Goal: Task Accomplishment & Management: Use online tool/utility

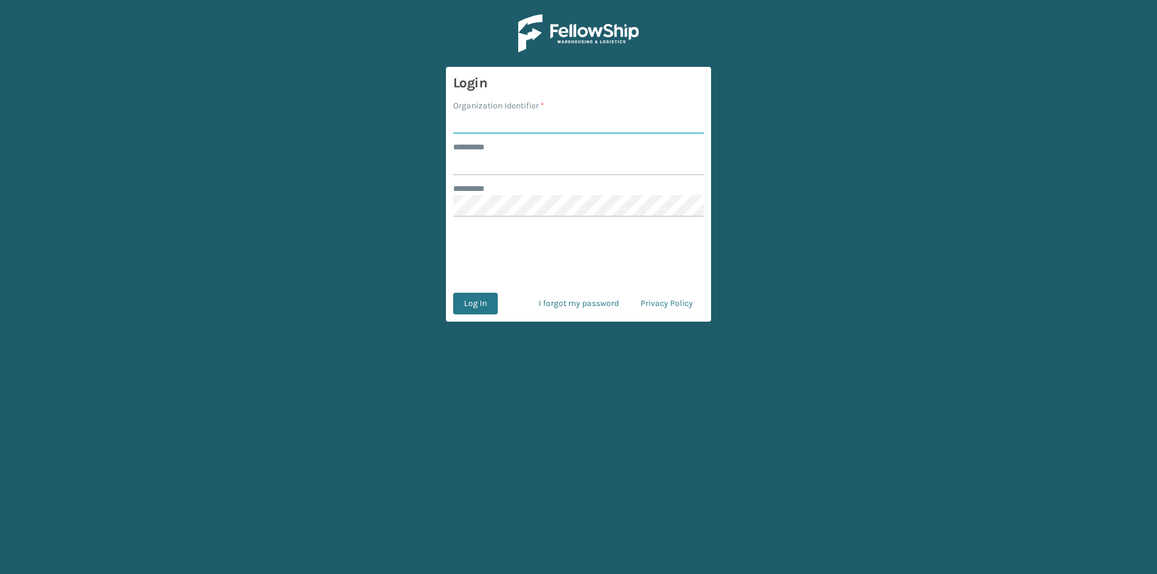
drag, startPoint x: 1157, startPoint y: 288, endPoint x: 500, endPoint y: 117, distance: 678.8
click at [499, 117] on input "Organization Identifier *" at bounding box center [578, 123] width 251 height 22
type input "FELLOWSHIP - WEST"
drag, startPoint x: 509, startPoint y: 162, endPoint x: 517, endPoint y: 161, distance: 7.3
click at [509, 162] on input "******** *" at bounding box center [578, 165] width 251 height 22
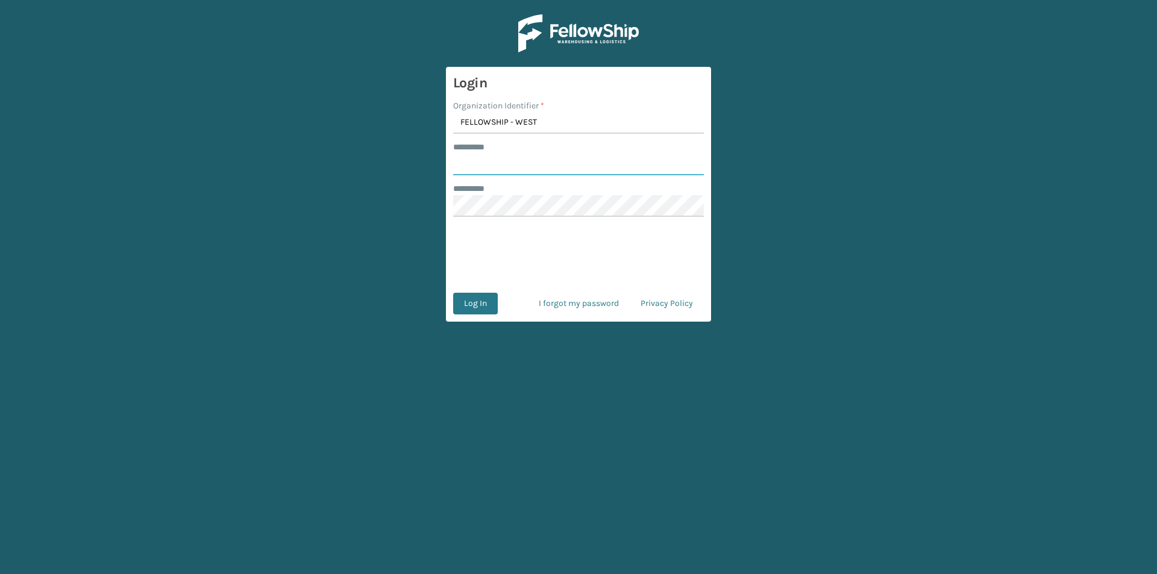
type input "******"
click at [453, 293] on button "Log In" at bounding box center [475, 304] width 45 height 22
click at [484, 303] on button "Log In" at bounding box center [475, 304] width 45 height 22
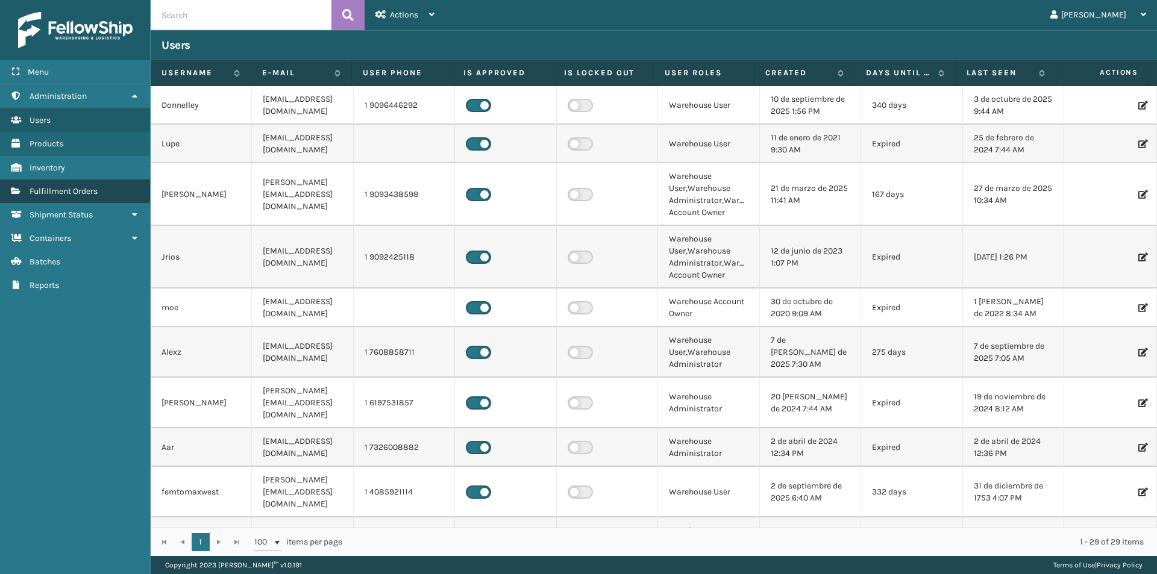
click at [92, 194] on span "Fulfillment Orders" at bounding box center [64, 191] width 68 height 10
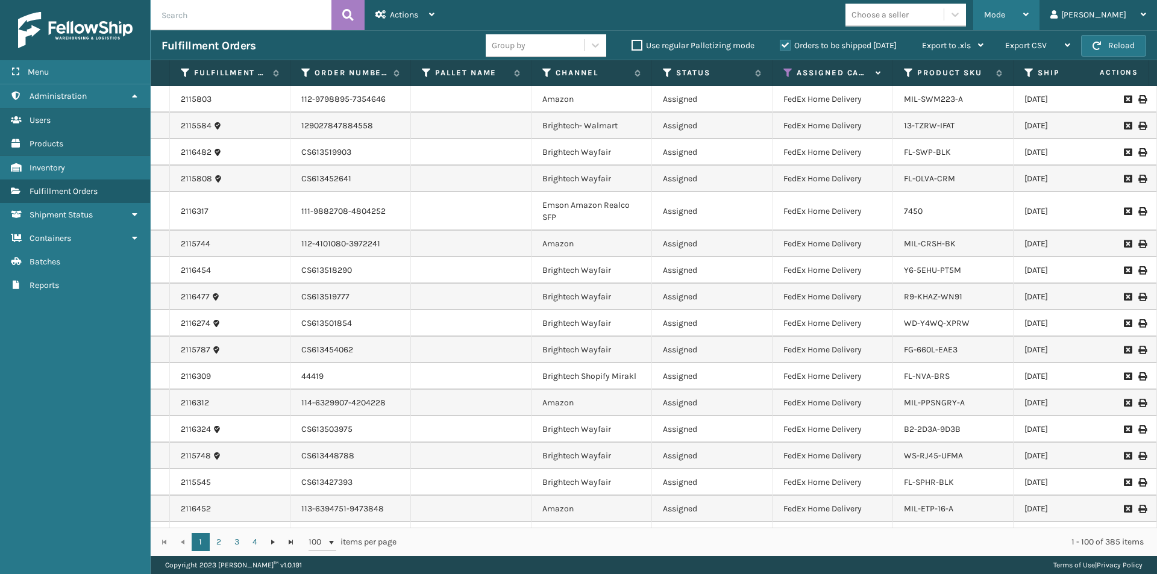
click at [1029, 12] on icon at bounding box center [1026, 14] width 5 height 8
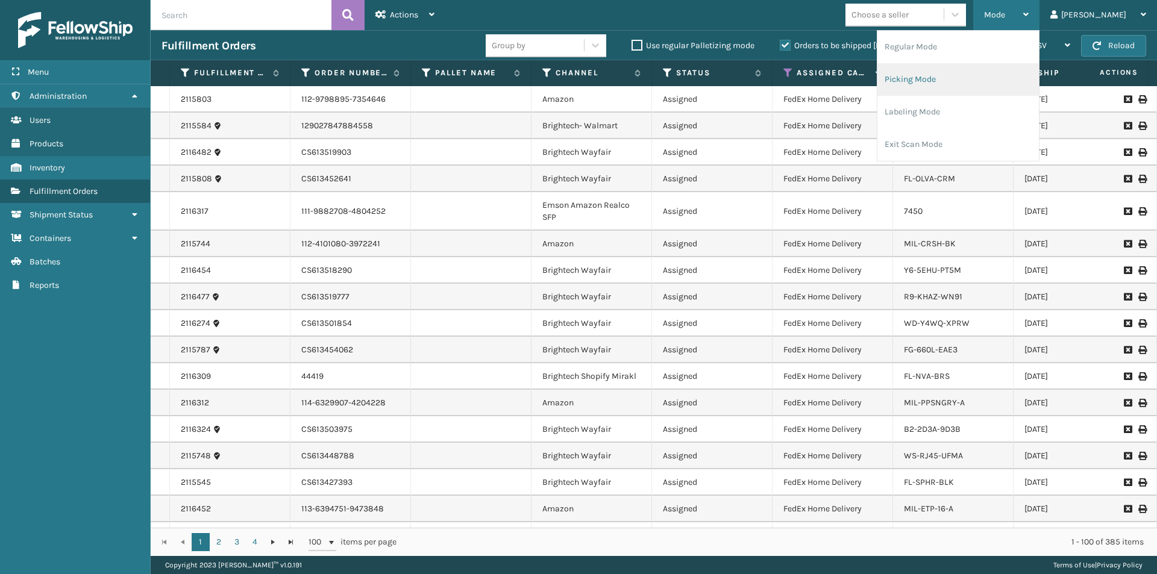
click at [984, 75] on li "Picking Mode" at bounding box center [959, 79] width 162 height 33
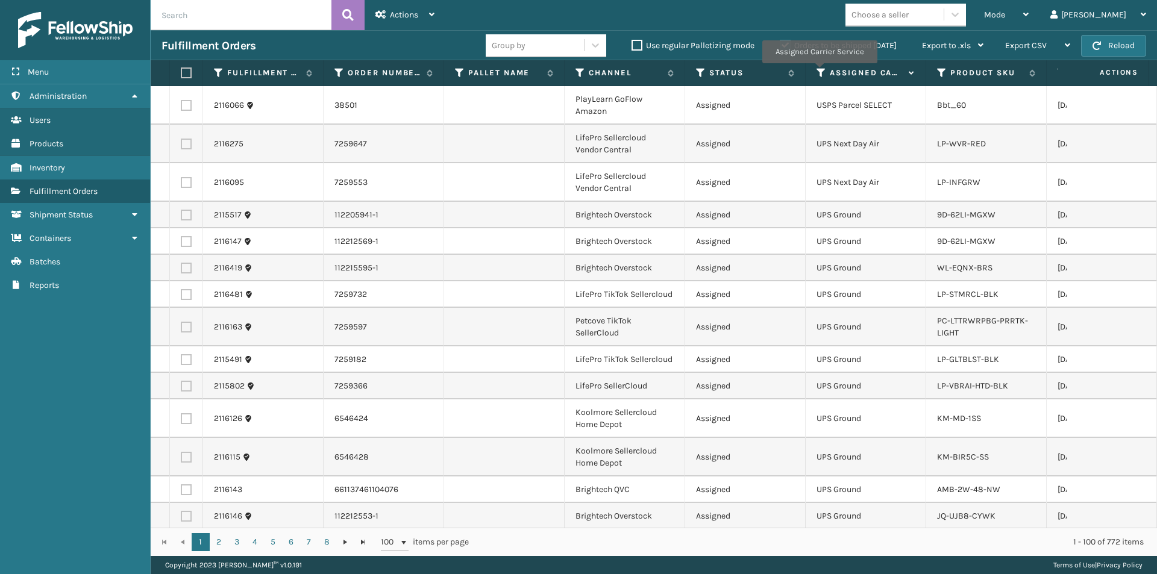
click at [819, 72] on icon at bounding box center [822, 73] width 10 height 11
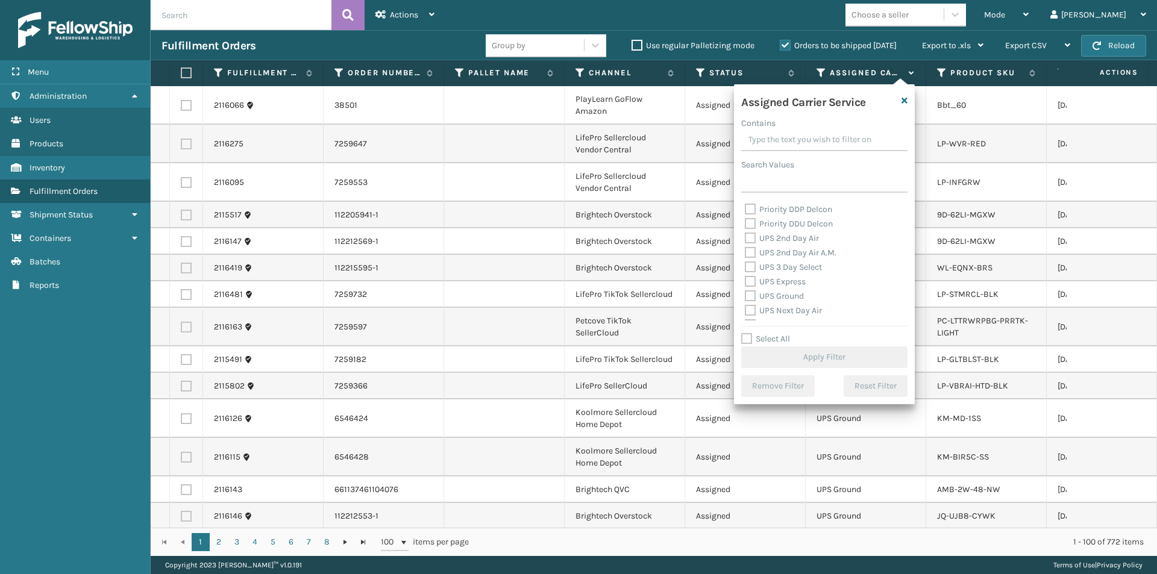
scroll to position [181, 0]
click at [752, 259] on label "UPS 2nd Day Air" at bounding box center [782, 258] width 74 height 10
click at [746, 259] on input "UPS 2nd Day Air" at bounding box center [745, 255] width 1 height 8
checkbox input "true"
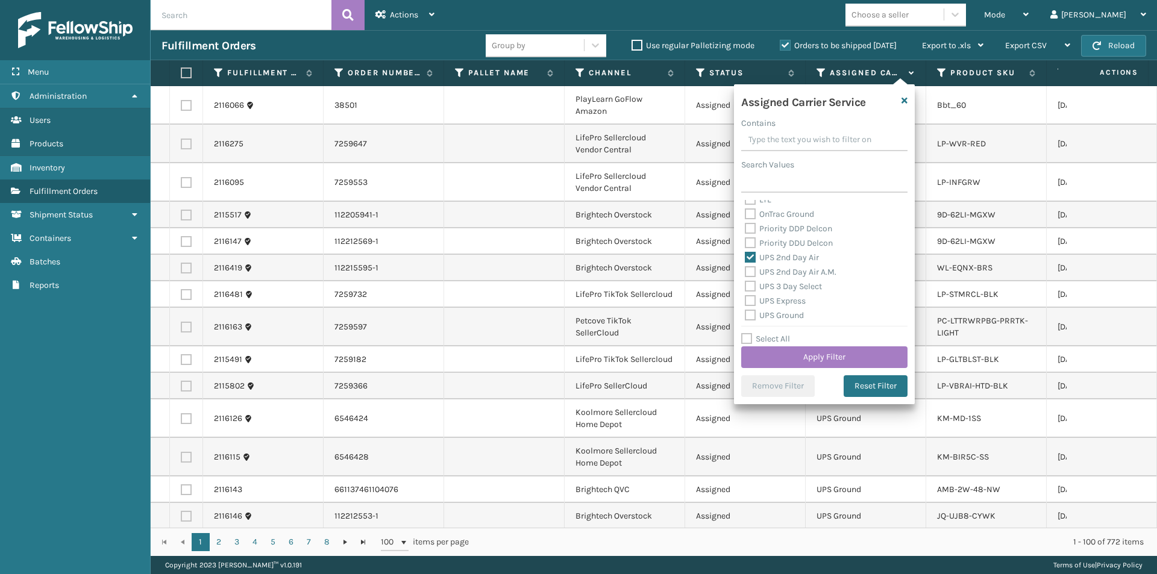
click at [747, 271] on label "UPS 2nd Day Air A.M." at bounding box center [791, 272] width 92 height 10
click at [746, 271] on input "UPS 2nd Day Air A.M." at bounding box center [745, 269] width 1 height 8
checkbox input "true"
click at [751, 286] on label "UPS 3 Day Select" at bounding box center [783, 287] width 77 height 10
click at [746, 286] on input "UPS 3 Day Select" at bounding box center [745, 284] width 1 height 8
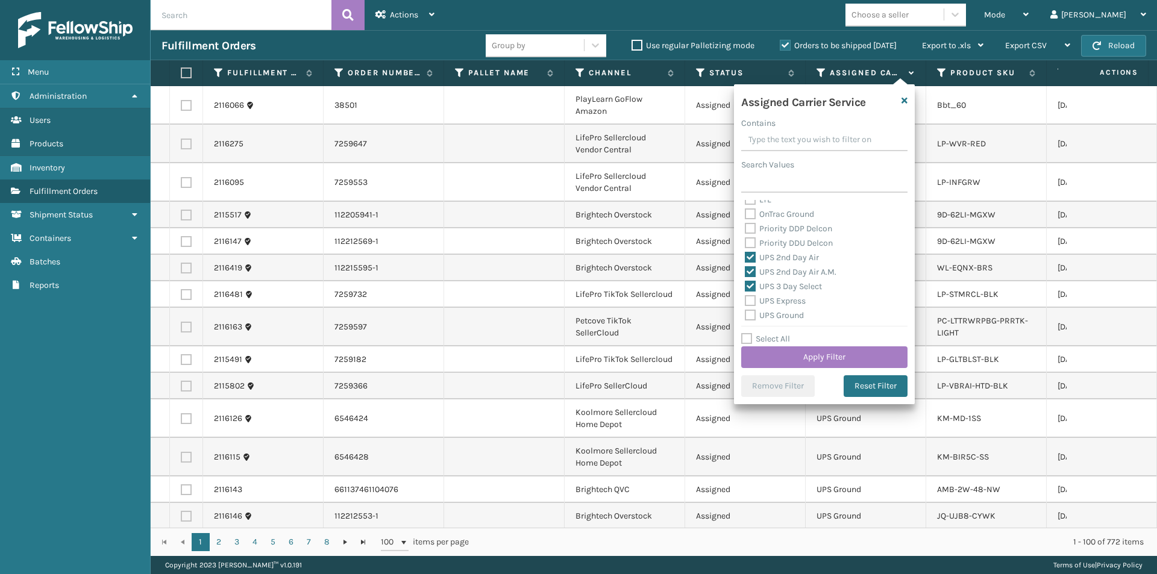
click at [750, 286] on label "UPS 3 Day Select" at bounding box center [783, 287] width 77 height 10
click at [746, 286] on input "UPS 3 Day Select" at bounding box center [745, 284] width 1 height 8
checkbox input "false"
click at [748, 301] on label "UPS Express" at bounding box center [775, 301] width 61 height 10
click at [746, 301] on input "UPS Express" at bounding box center [745, 298] width 1 height 8
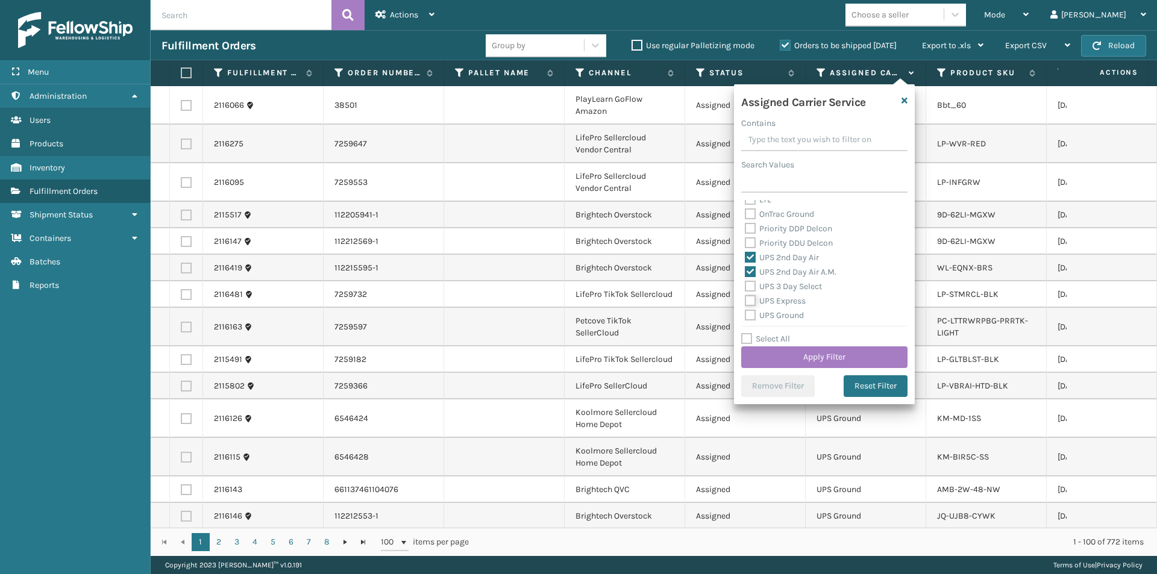
checkbox input "true"
click at [750, 272] on label "UPS Next Day Air" at bounding box center [783, 270] width 77 height 10
click at [746, 271] on input "UPS Next Day Air" at bounding box center [745, 267] width 1 height 8
checkbox input "true"
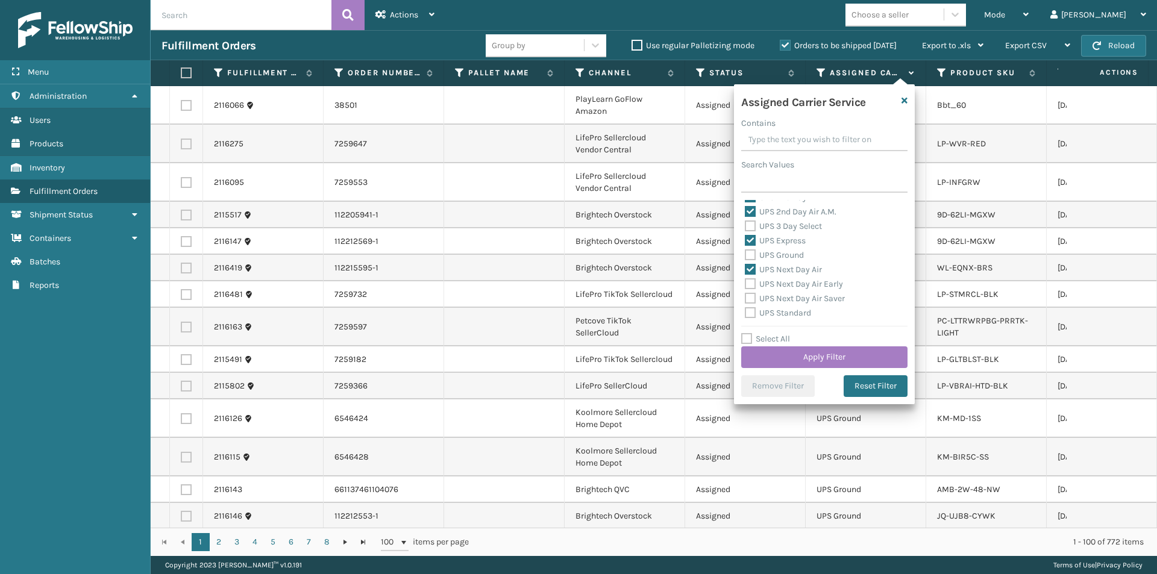
click at [750, 281] on label "UPS Next Day Air Early" at bounding box center [794, 284] width 98 height 10
click at [746, 281] on input "UPS Next Day Air Early" at bounding box center [745, 281] width 1 height 8
checkbox input "true"
click at [753, 298] on label "UPS Next Day Air Saver" at bounding box center [795, 299] width 100 height 10
click at [746, 298] on input "UPS Next Day Air Saver" at bounding box center [745, 296] width 1 height 8
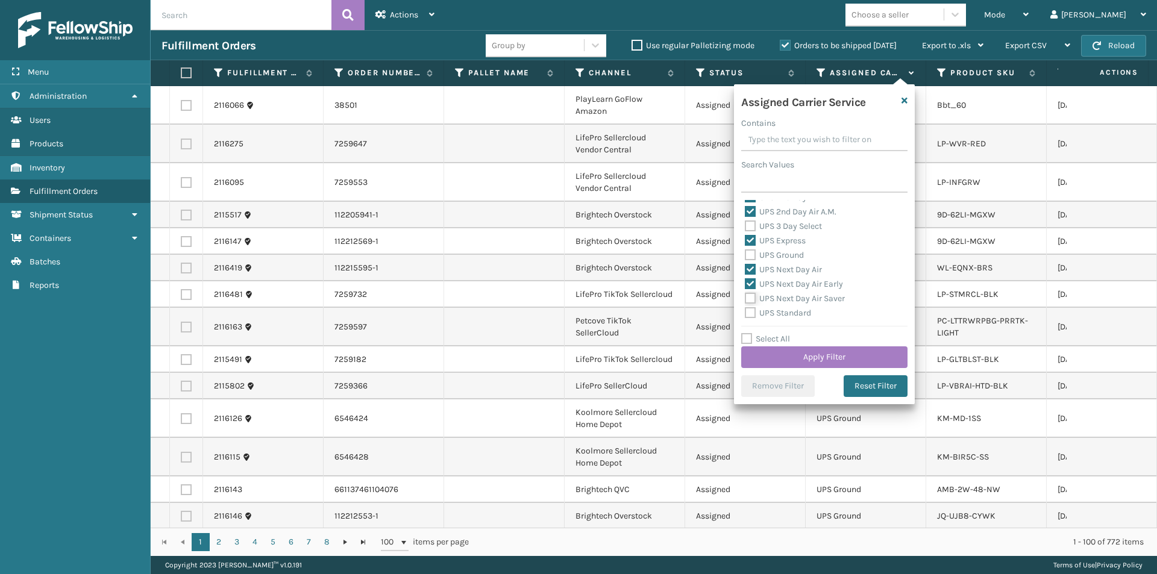
checkbox input "true"
click at [839, 363] on button "Apply Filter" at bounding box center [824, 358] width 166 height 22
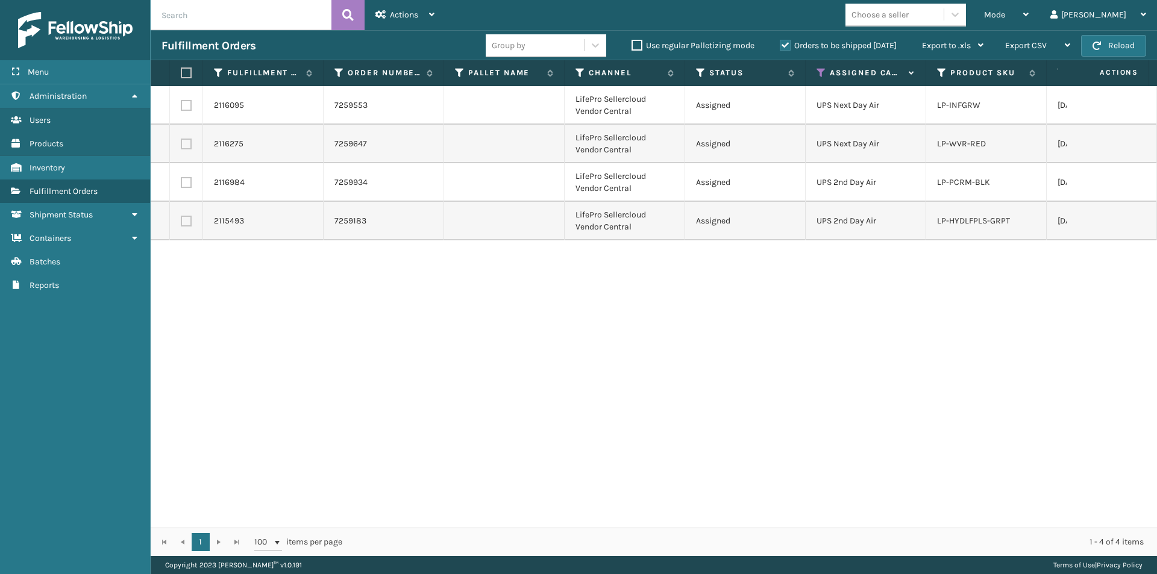
click at [186, 72] on label at bounding box center [184, 73] width 7 height 11
click at [181, 72] on input "checkbox" at bounding box center [181, 73] width 1 height 8
checkbox input "true"
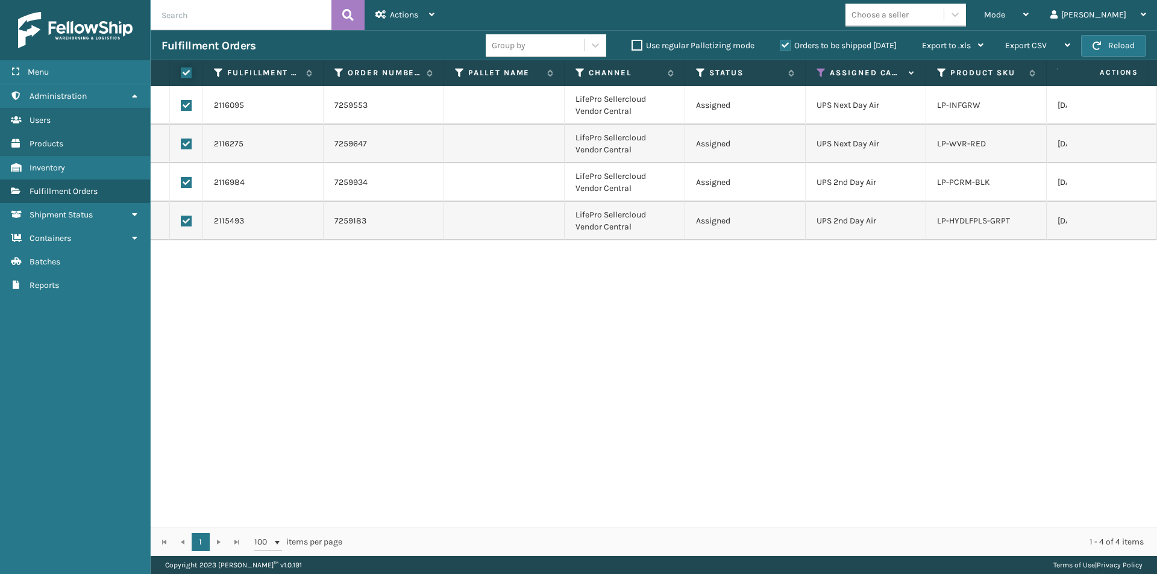
checkbox input "true"
click at [430, 17] on icon at bounding box center [431, 14] width 5 height 8
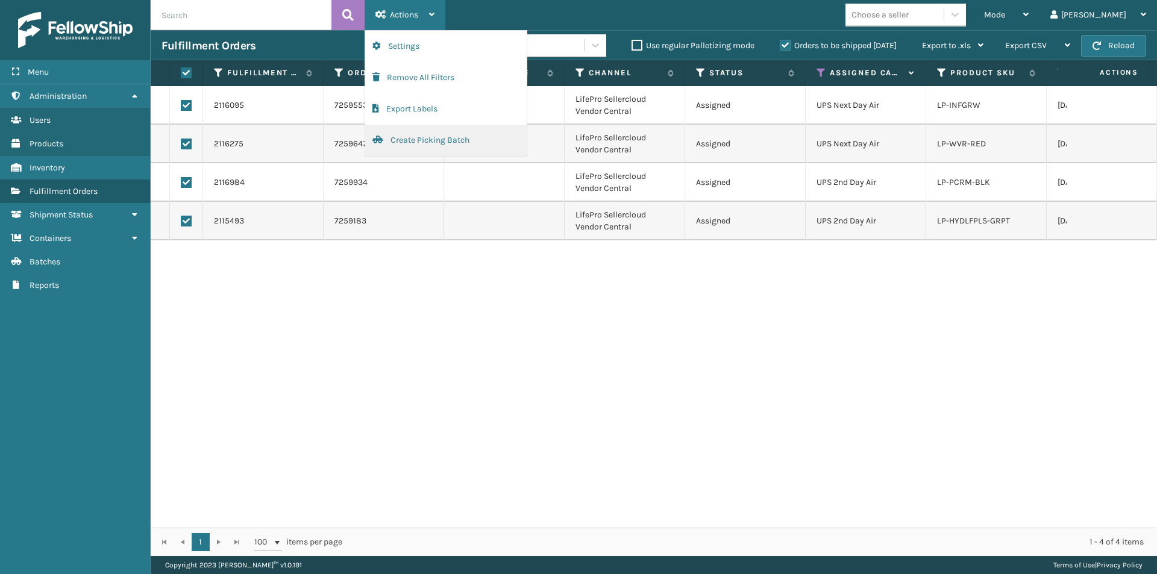
click at [432, 148] on button "Create Picking Batch" at bounding box center [446, 140] width 162 height 31
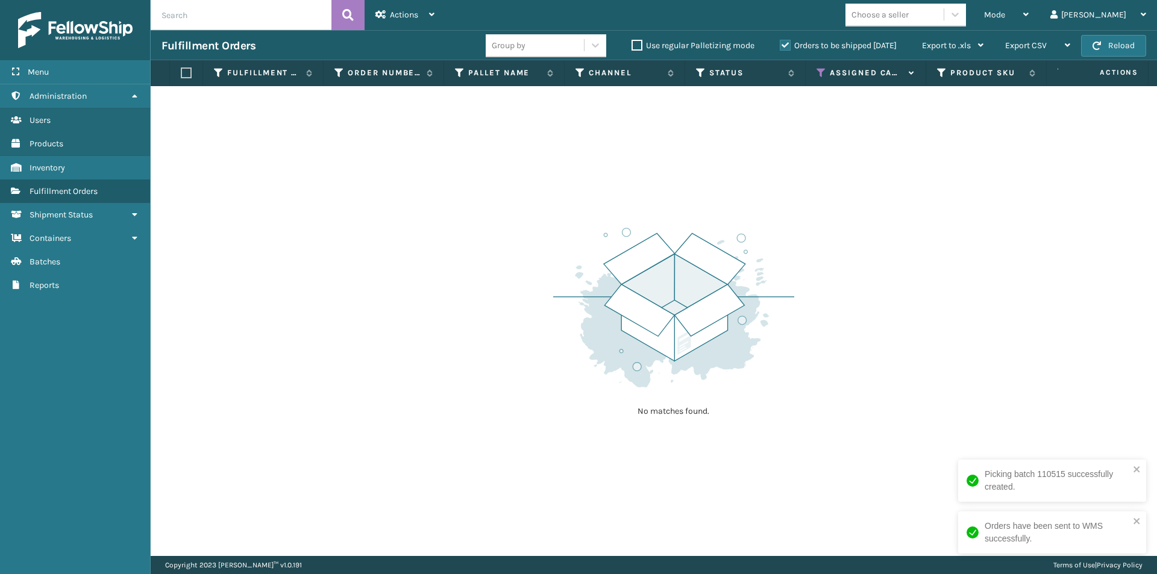
click at [821, 72] on icon at bounding box center [822, 73] width 10 height 11
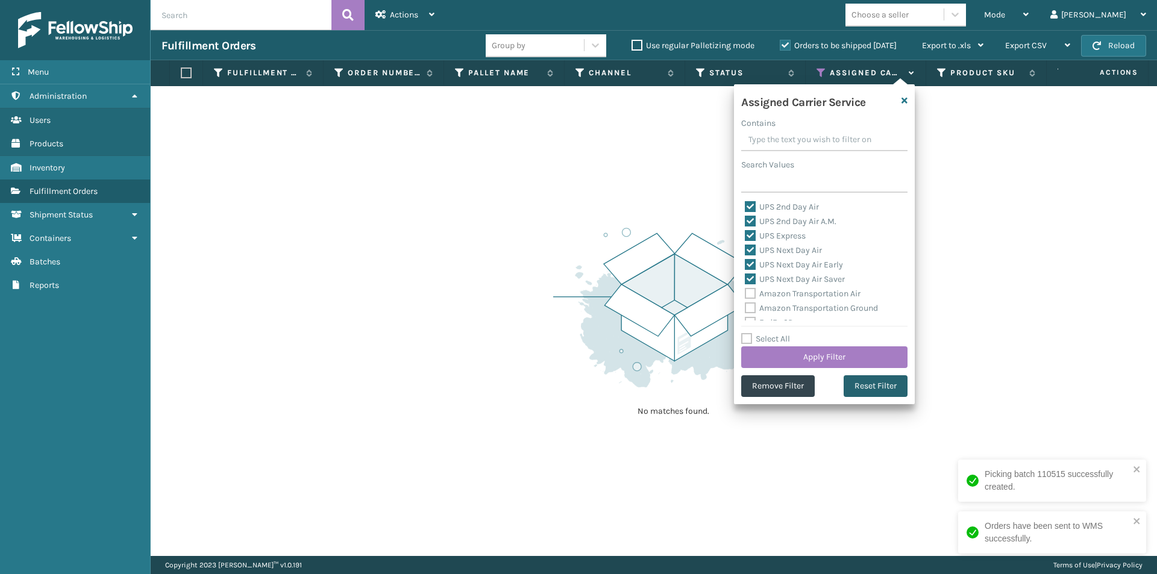
click at [883, 393] on button "Reset Filter" at bounding box center [876, 387] width 64 height 22
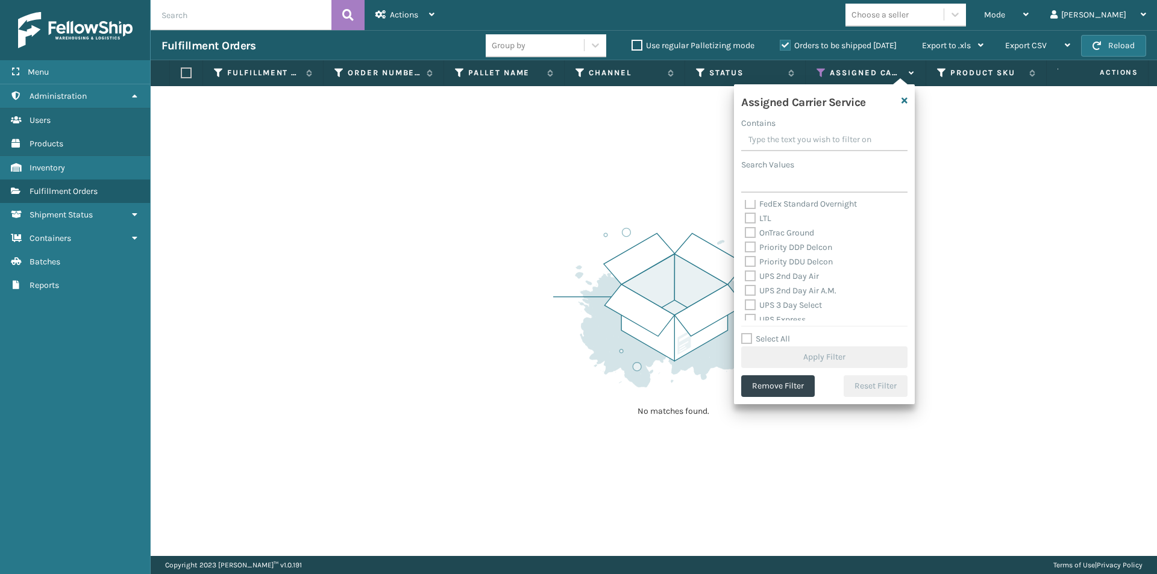
scroll to position [181, 0]
click at [752, 259] on label "UPS 2nd Day Air" at bounding box center [782, 258] width 74 height 10
click at [746, 259] on input "UPS 2nd Day Air" at bounding box center [745, 255] width 1 height 8
checkbox input "true"
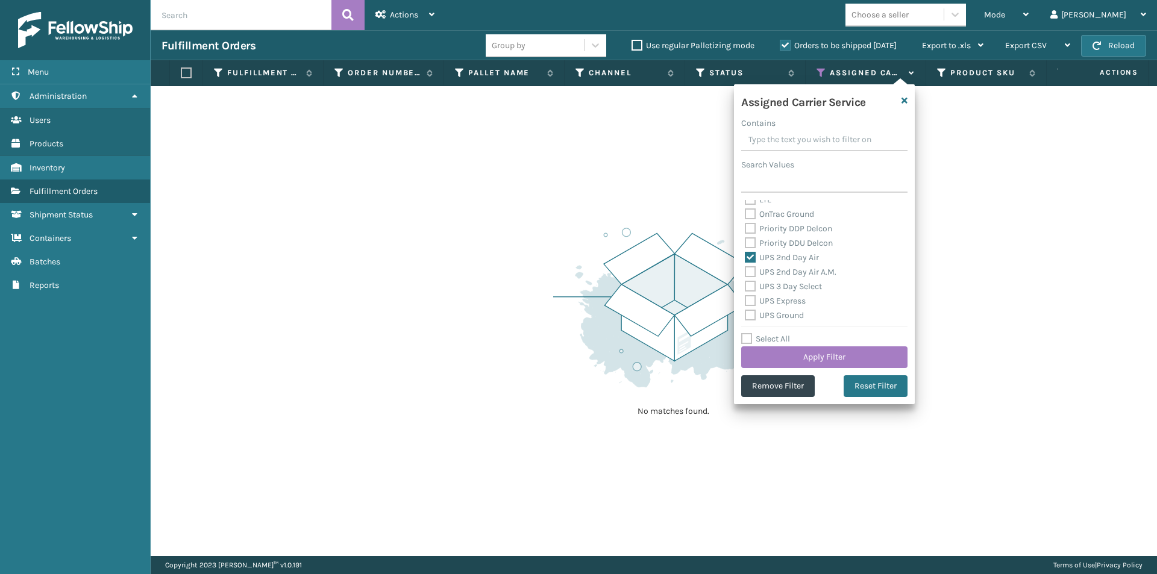
click at [750, 271] on label "UPS 2nd Day Air A.M." at bounding box center [791, 272] width 92 height 10
click at [746, 271] on input "UPS 2nd Day Air A.M." at bounding box center [745, 269] width 1 height 8
checkbox input "true"
click at [747, 287] on label "UPS 3 Day Select" at bounding box center [783, 287] width 77 height 10
click at [746, 287] on input "UPS 3 Day Select" at bounding box center [745, 284] width 1 height 8
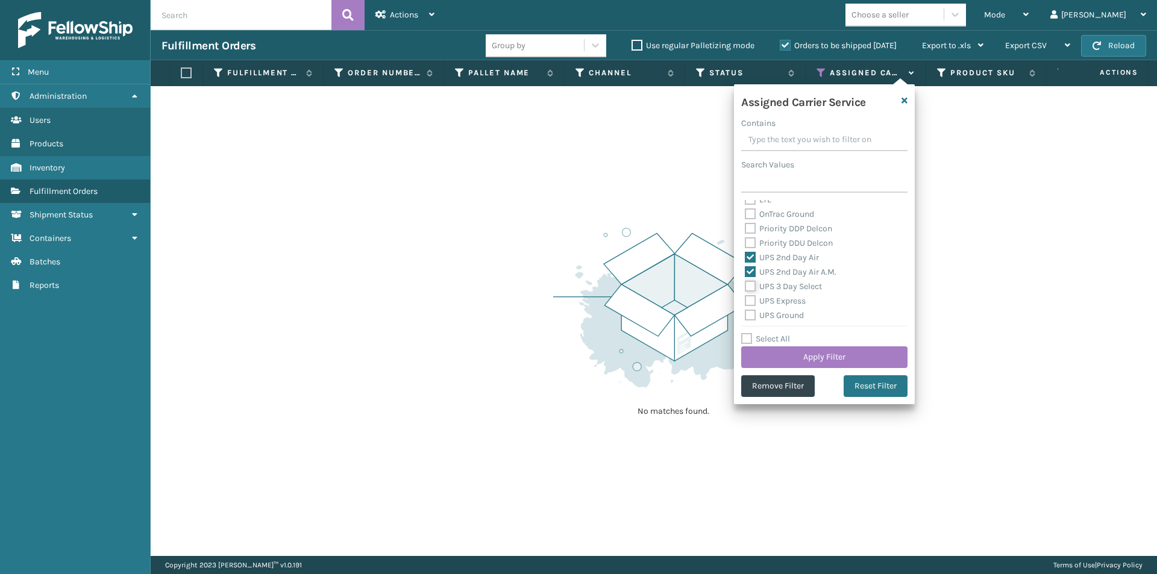
checkbox input "true"
click at [752, 299] on label "UPS Express" at bounding box center [775, 301] width 61 height 10
click at [746, 299] on input "UPS Express" at bounding box center [745, 298] width 1 height 8
checkbox input "true"
click at [752, 311] on label "UPS Ground" at bounding box center [774, 315] width 59 height 10
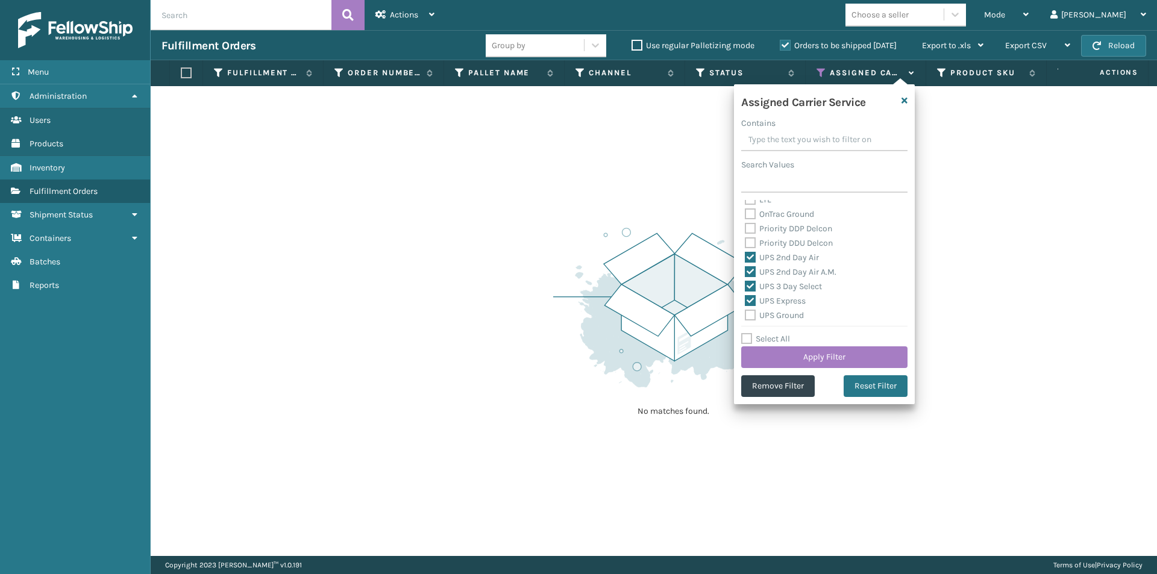
click at [746, 311] on input "UPS Ground" at bounding box center [745, 313] width 1 height 8
checkbox input "true"
click at [754, 269] on label "UPS Next Day Air" at bounding box center [783, 270] width 77 height 10
click at [746, 269] on input "UPS Next Day Air" at bounding box center [745, 267] width 1 height 8
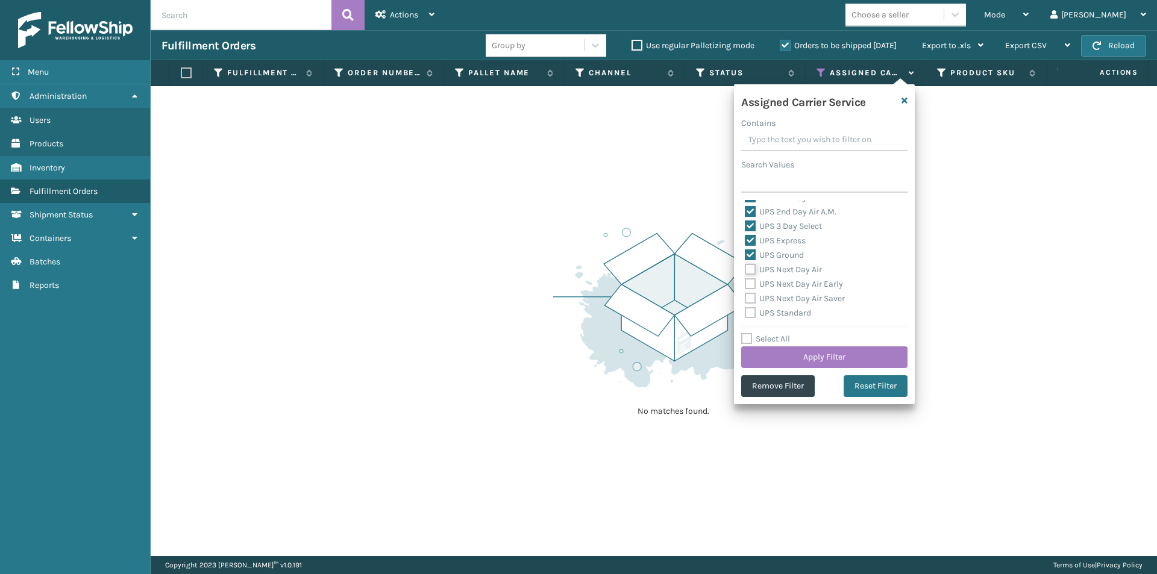
checkbox input "true"
click at [753, 279] on label "UPS Next Day Air Early" at bounding box center [794, 284] width 98 height 10
click at [746, 279] on input "UPS Next Day Air Early" at bounding box center [745, 281] width 1 height 8
checkbox input "true"
click at [748, 298] on label "UPS Next Day Air Saver" at bounding box center [795, 299] width 100 height 10
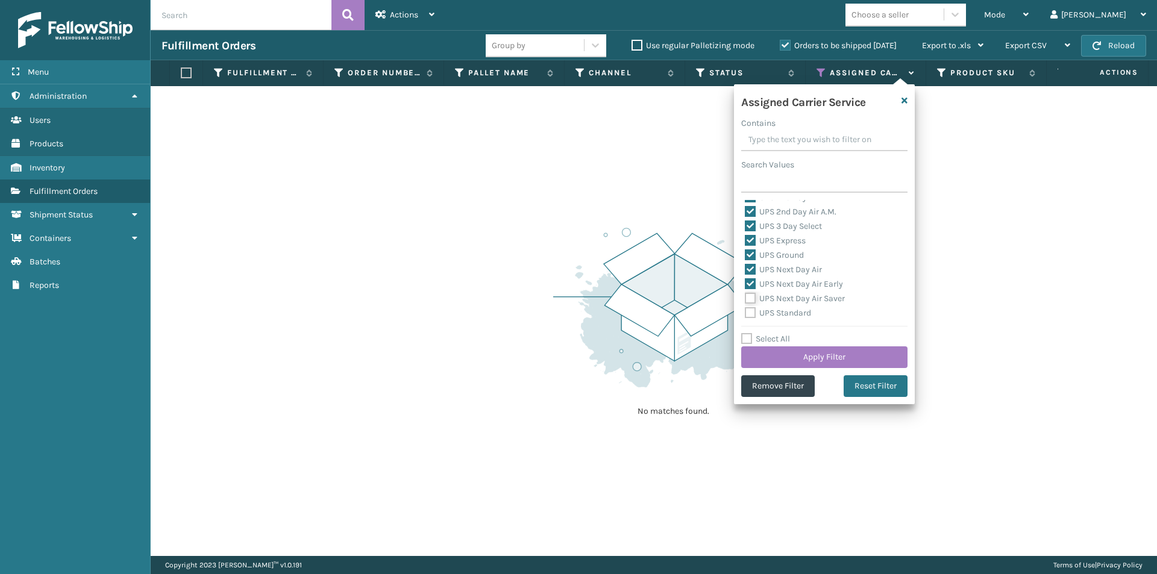
click at [746, 298] on input "UPS Next Day Air Saver" at bounding box center [745, 296] width 1 height 8
checkbox input "true"
click at [752, 312] on label "UPS Standard" at bounding box center [778, 313] width 66 height 10
click at [746, 312] on input "UPS Standard" at bounding box center [745, 310] width 1 height 8
checkbox input "true"
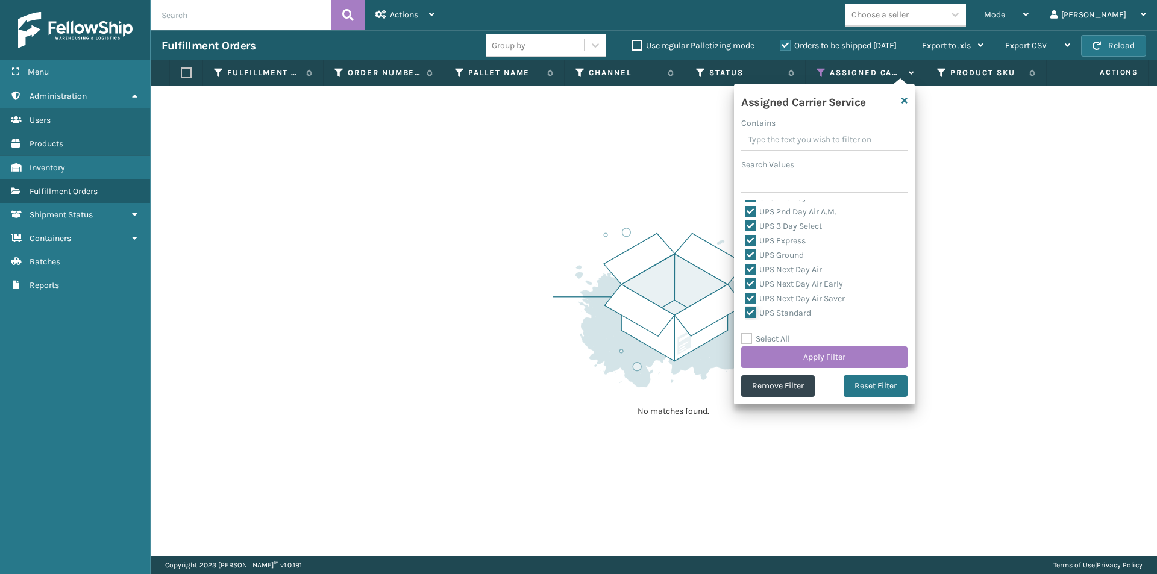
scroll to position [301, 0]
click at [749, 269] on label "UPS SurePost 1LB or Greater" at bounding box center [804, 267] width 119 height 10
click at [746, 268] on input "UPS SurePost 1LB or Greater" at bounding box center [745, 264] width 1 height 8
checkbox input "true"
click at [855, 357] on button "Apply Filter" at bounding box center [824, 358] width 166 height 22
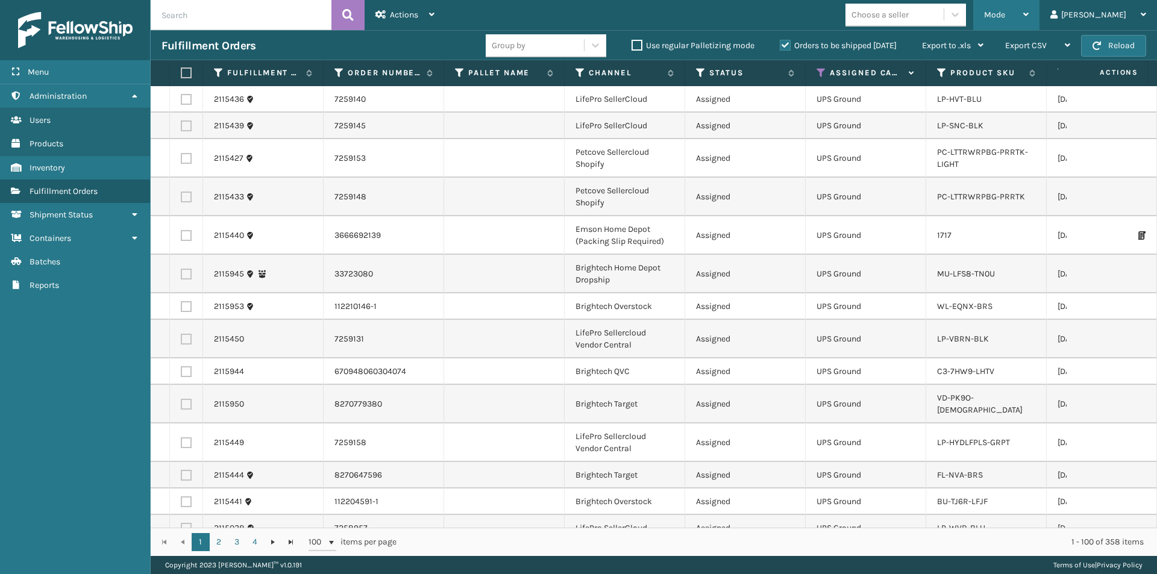
click at [1040, 13] on div "Mode Regular Mode Picking Mode Labeling Mode Exit Scan Mode" at bounding box center [1007, 15] width 66 height 30
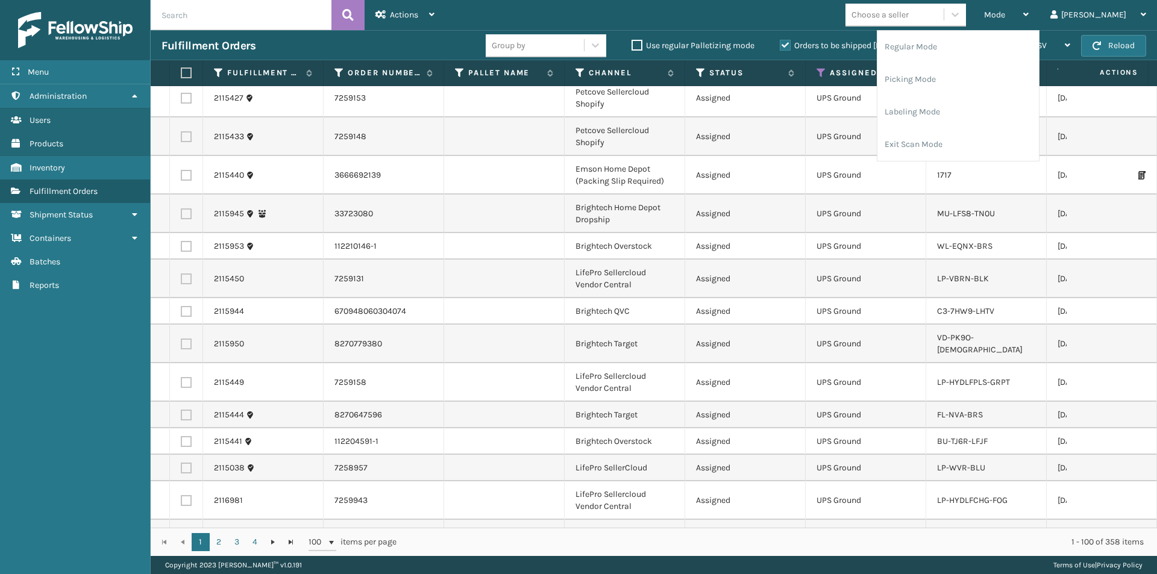
scroll to position [0, 0]
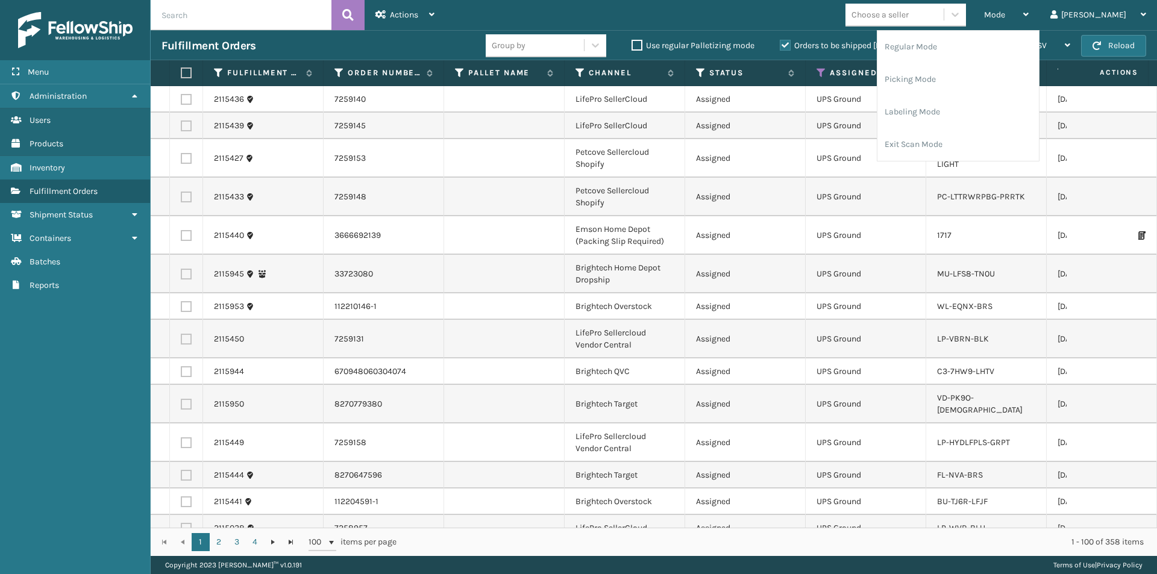
click at [894, 310] on td "UPS Ground" at bounding box center [866, 307] width 121 height 27
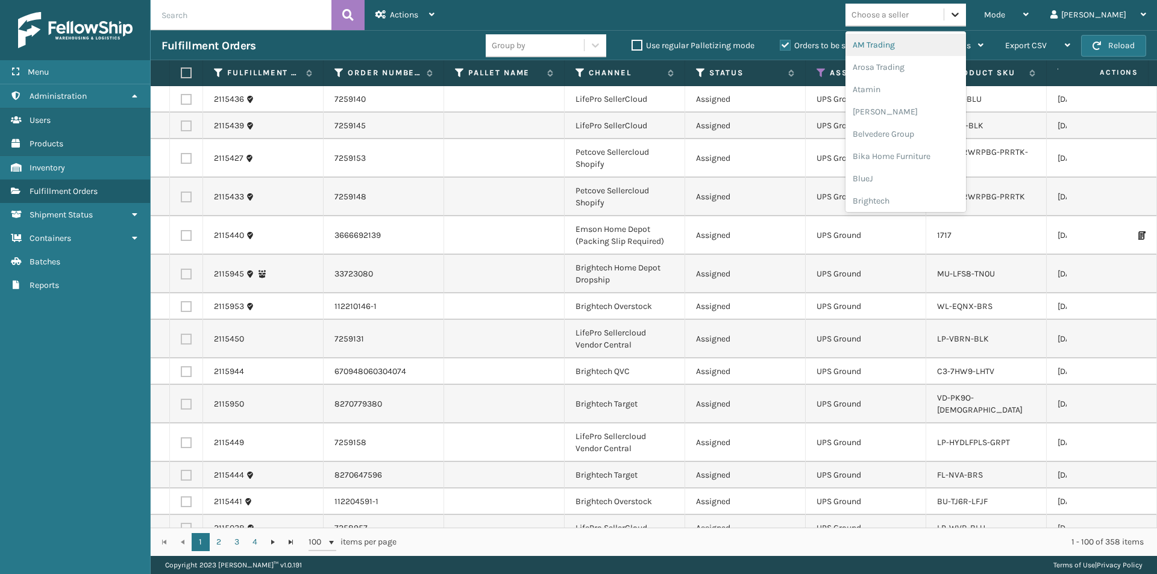
click at [961, 13] on icon at bounding box center [955, 14] width 12 height 12
click at [940, 72] on div "Arosa Trading" at bounding box center [906, 67] width 121 height 22
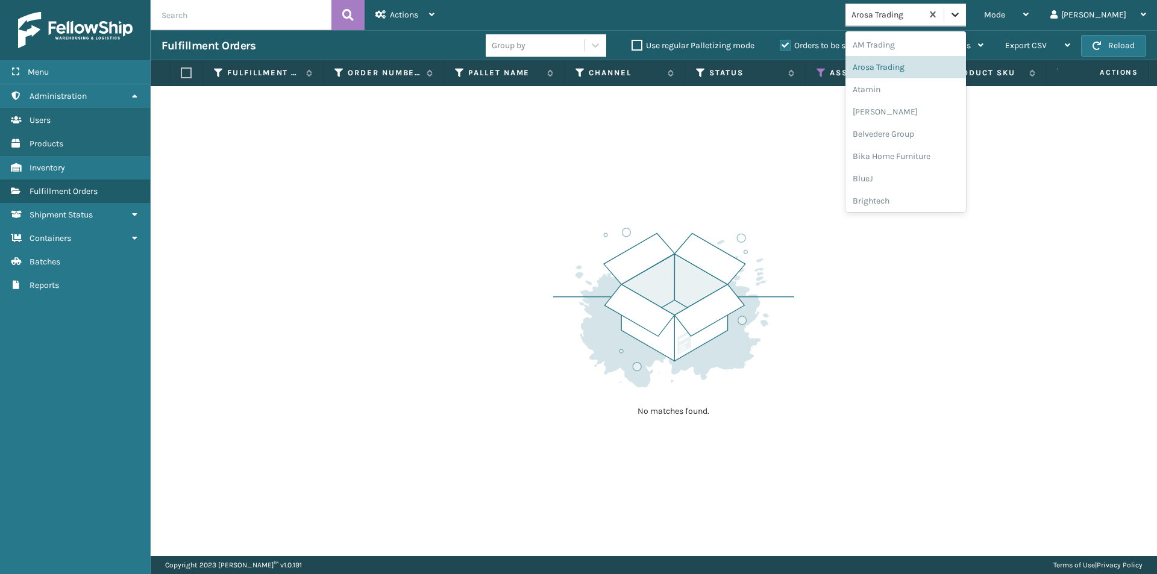
click at [959, 14] on icon at bounding box center [955, 15] width 7 height 4
click at [924, 85] on div "Atamin" at bounding box center [906, 89] width 121 height 22
click at [961, 13] on icon at bounding box center [955, 14] width 12 height 12
click at [938, 106] on div "Bebe Bask" at bounding box center [906, 112] width 121 height 22
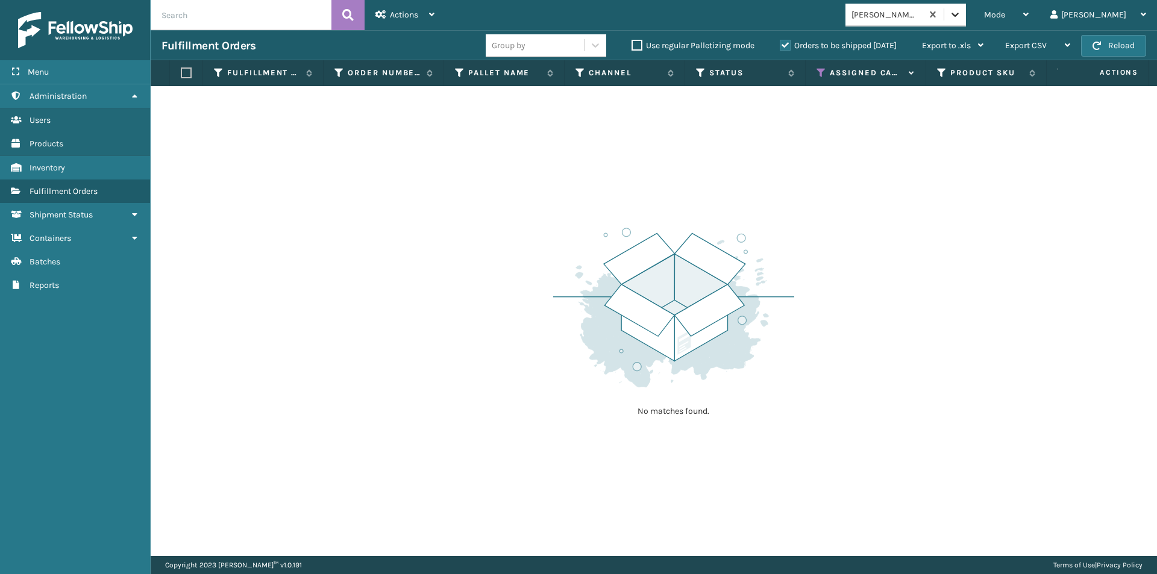
click at [966, 21] on div at bounding box center [956, 15] width 22 height 22
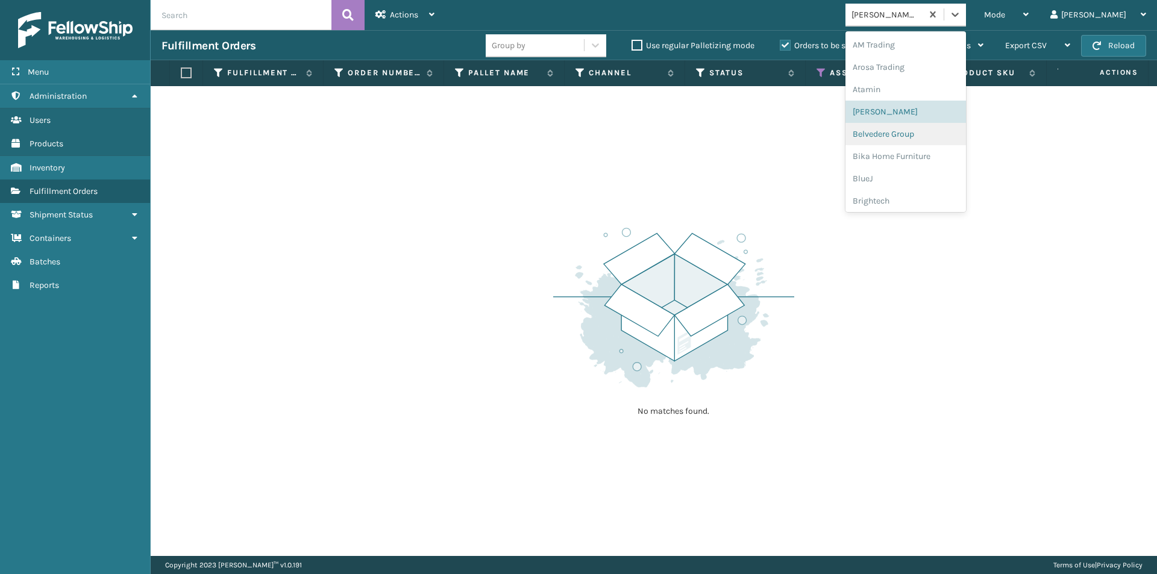
click at [938, 134] on div "Belvedere Group" at bounding box center [906, 134] width 121 height 22
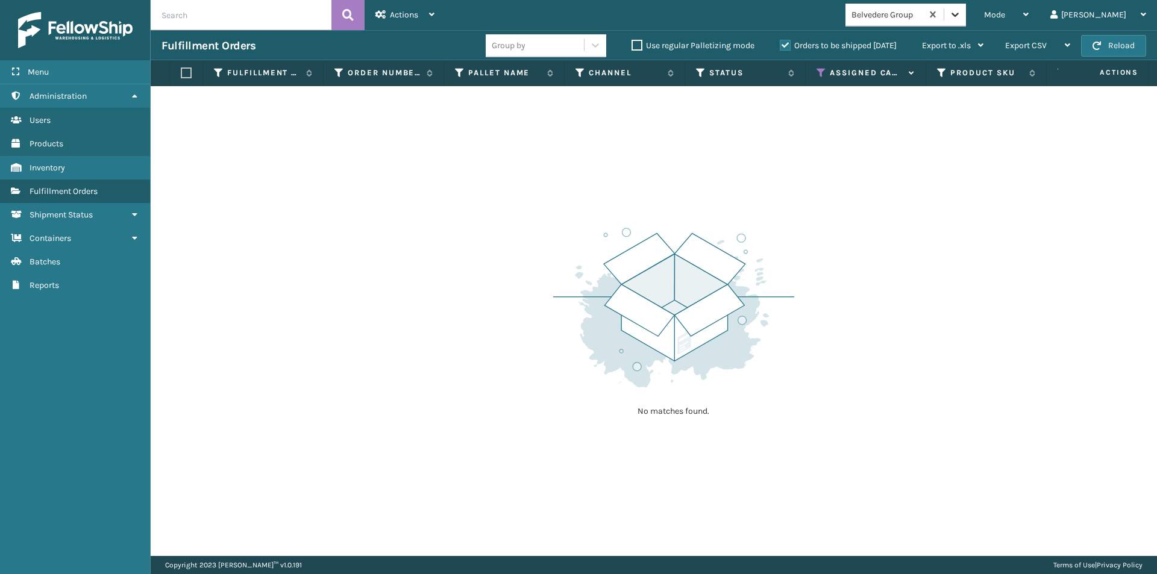
click at [961, 13] on icon at bounding box center [955, 14] width 12 height 12
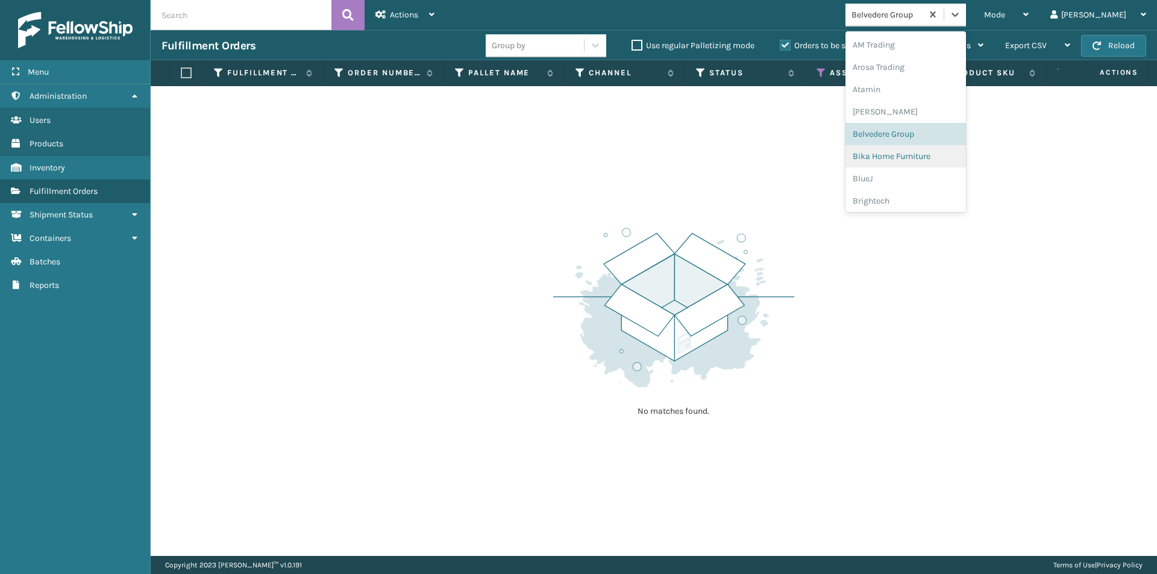
click at [933, 154] on div "Bika Home Furniture" at bounding box center [906, 156] width 121 height 22
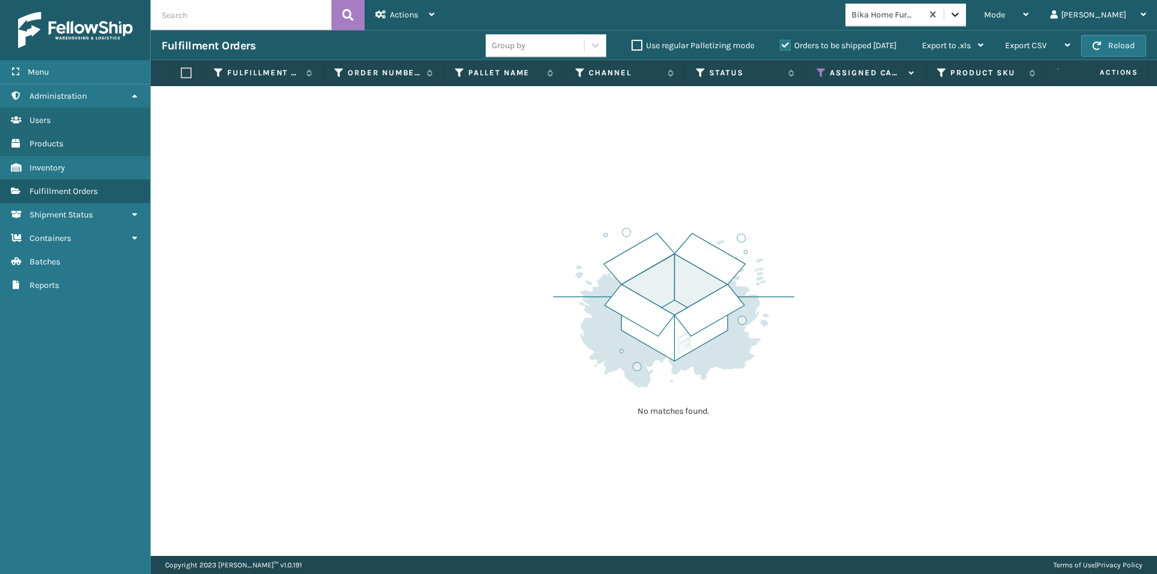
click at [961, 18] on icon at bounding box center [955, 14] width 12 height 12
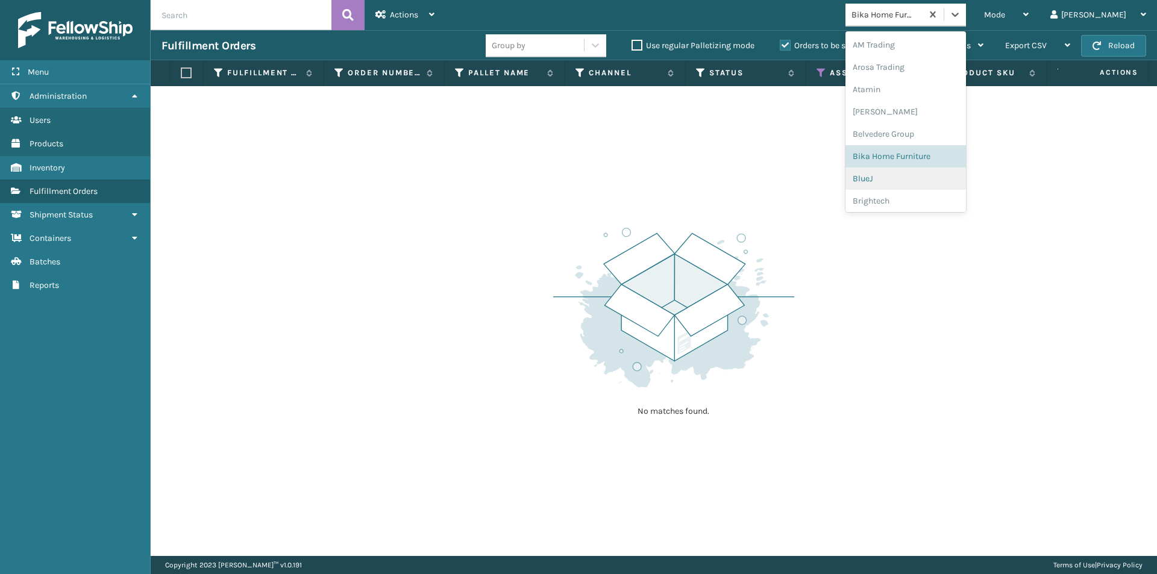
click at [931, 177] on div "BlueJ" at bounding box center [906, 179] width 121 height 22
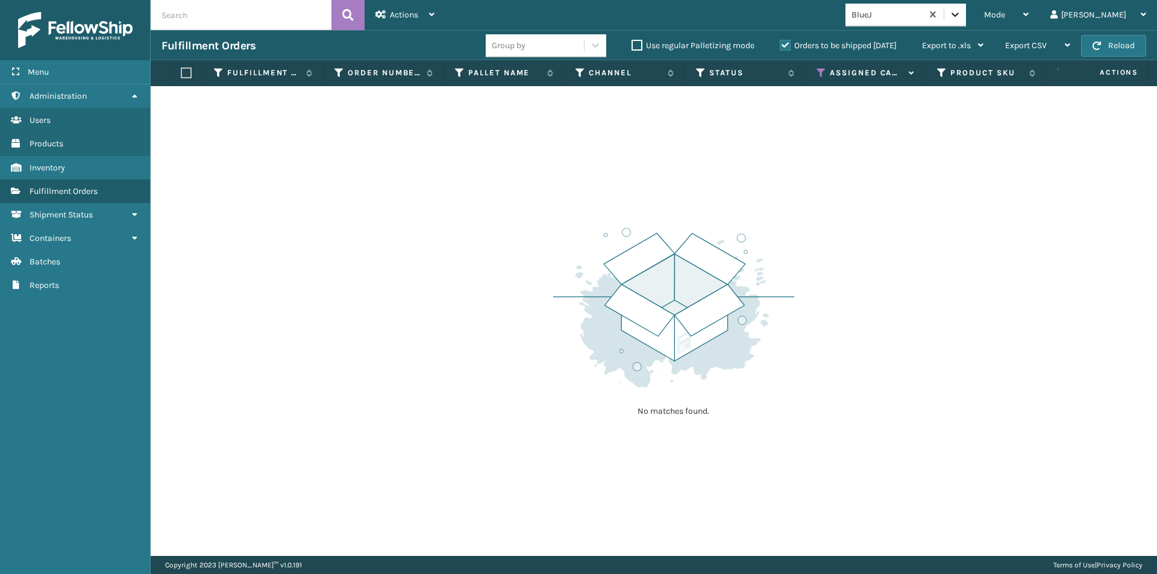
click at [961, 19] on icon at bounding box center [955, 14] width 12 height 12
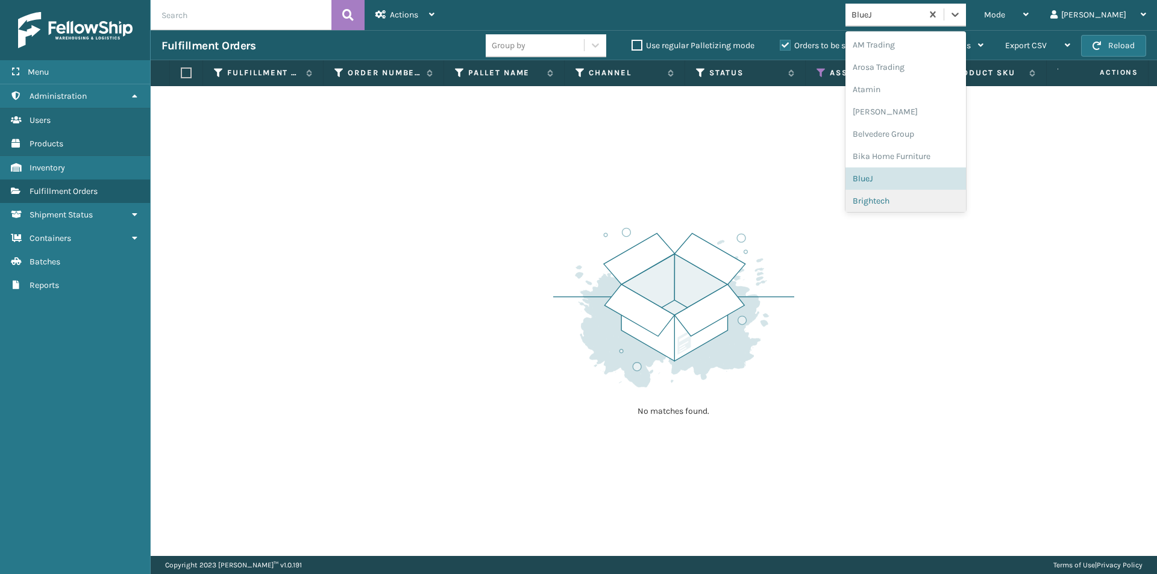
click at [935, 202] on div "Brightech" at bounding box center [906, 201] width 121 height 22
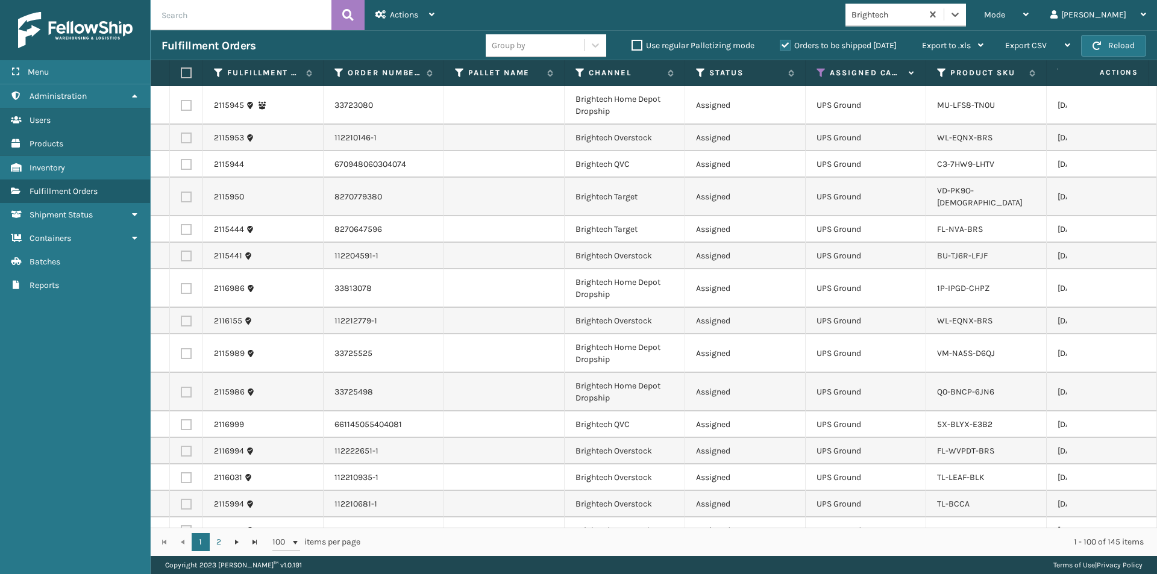
click at [186, 75] on label at bounding box center [184, 73] width 7 height 11
click at [181, 75] on input "checkbox" at bounding box center [181, 73] width 1 height 8
checkbox input "true"
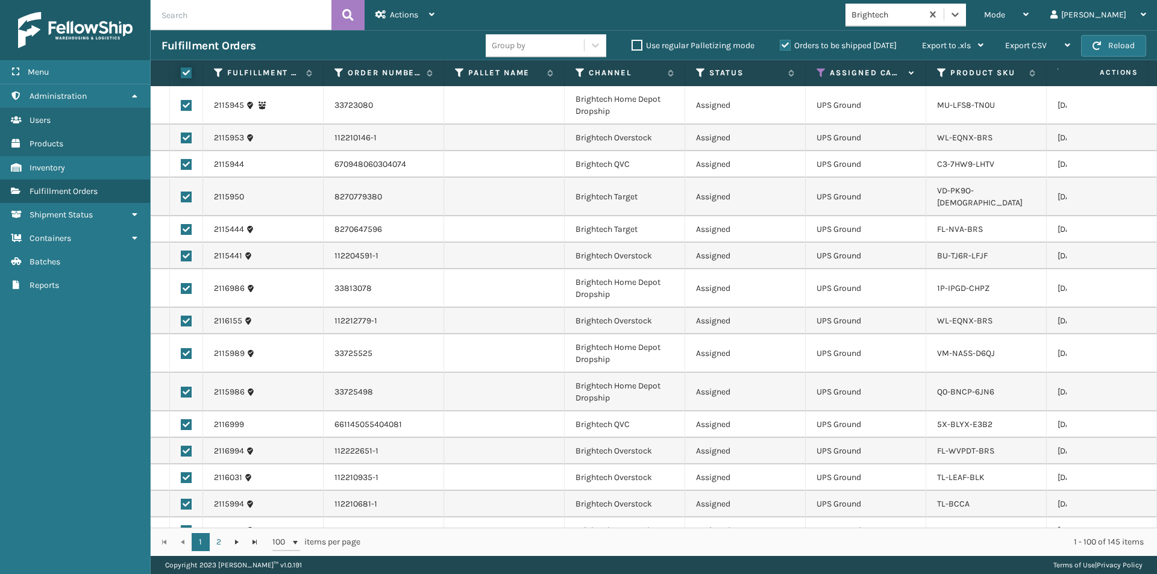
checkbox input "true"
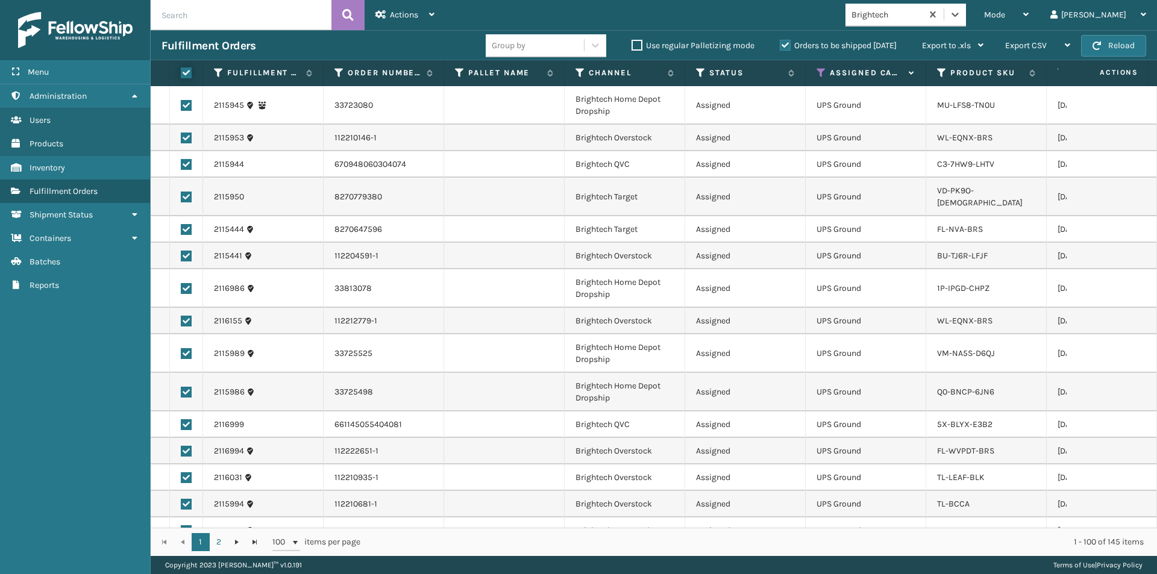
checkbox input "true"
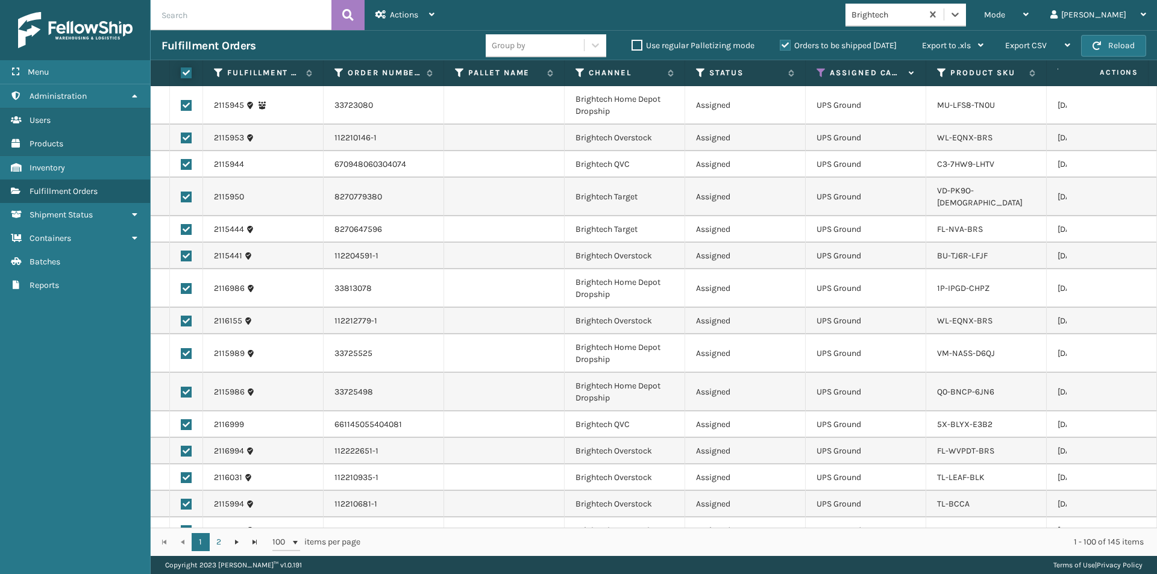
checkbox input "true"
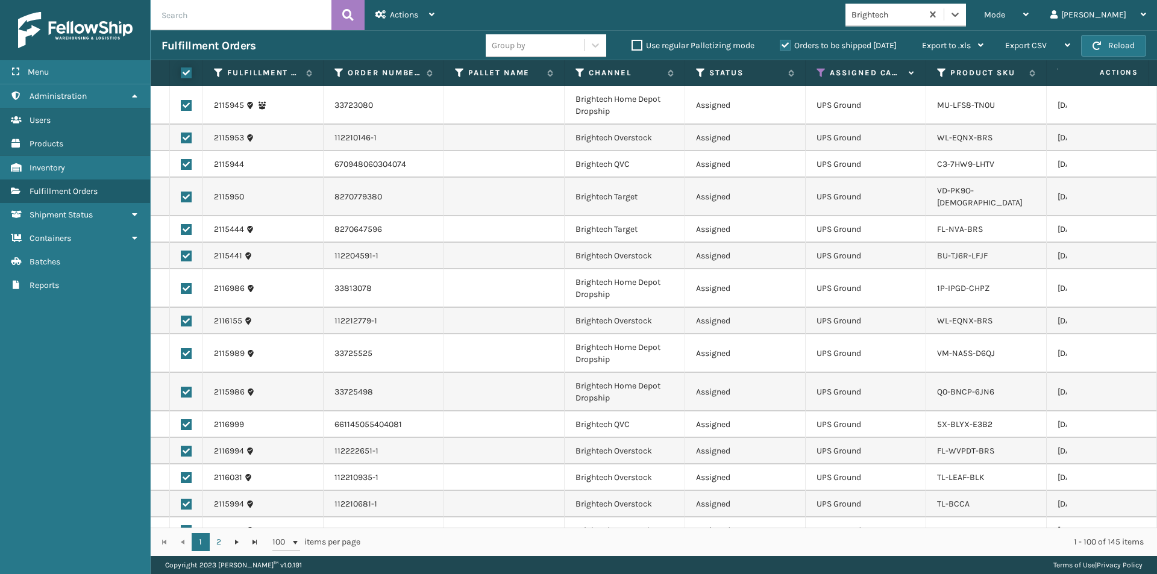
checkbox input "true"
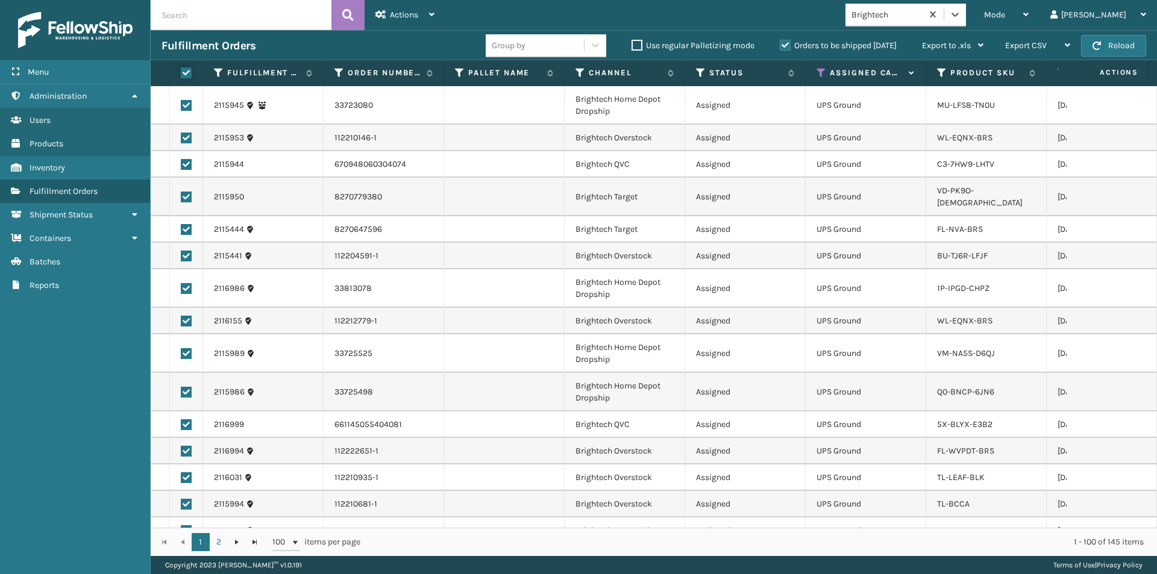
checkbox input "true"
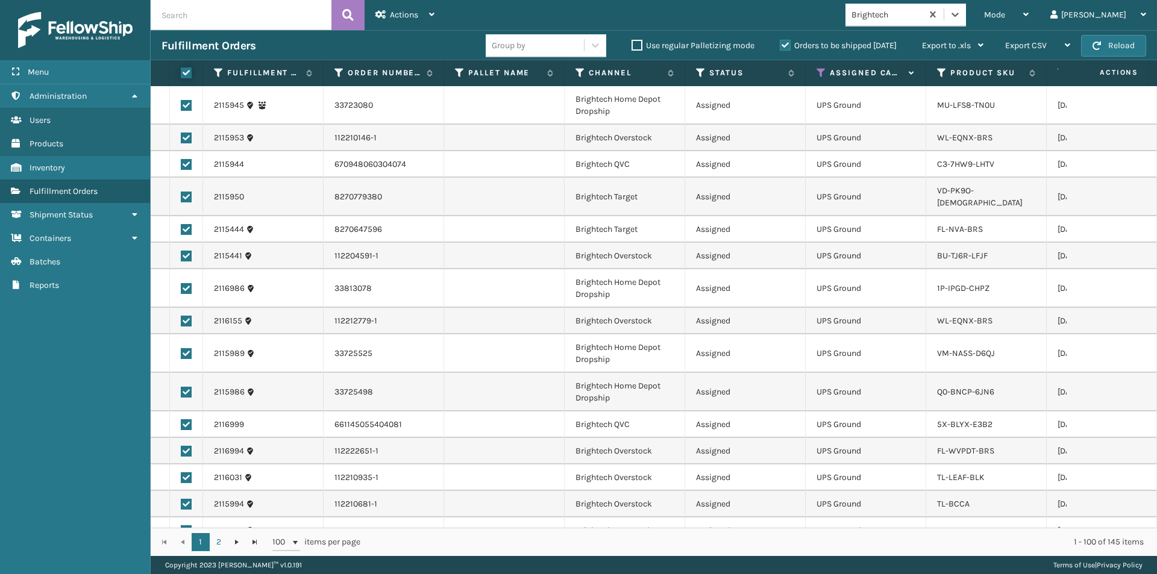
checkbox input "true"
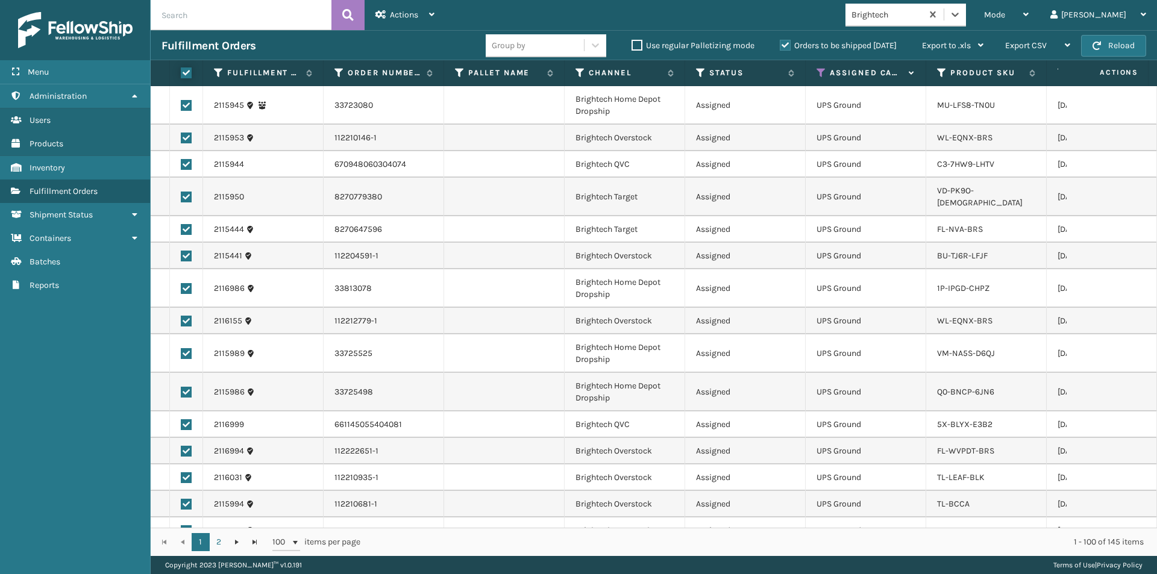
checkbox input "true"
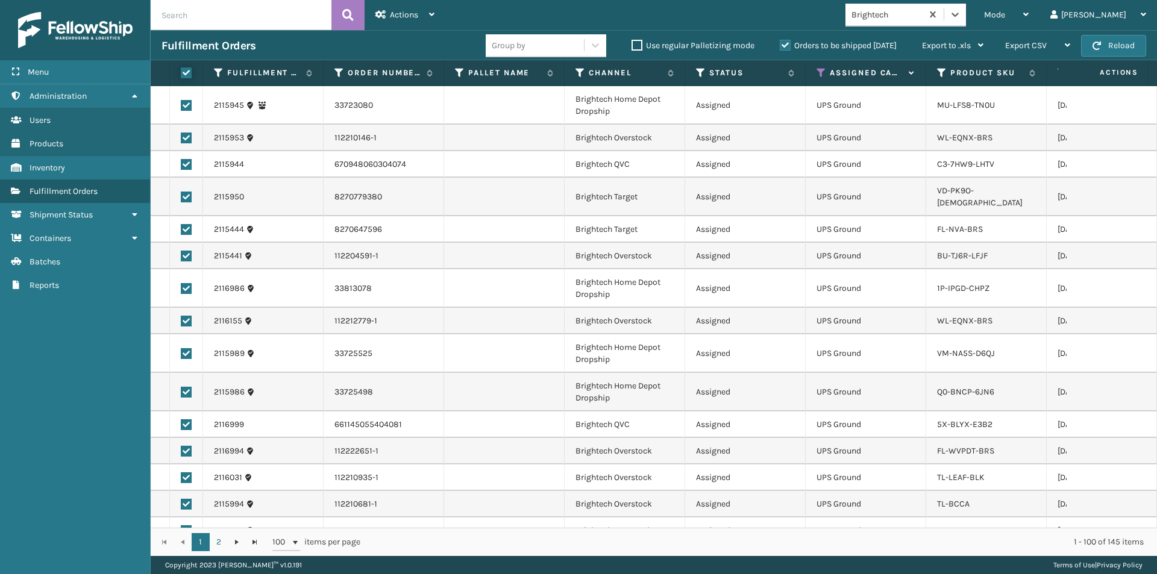
checkbox input "true"
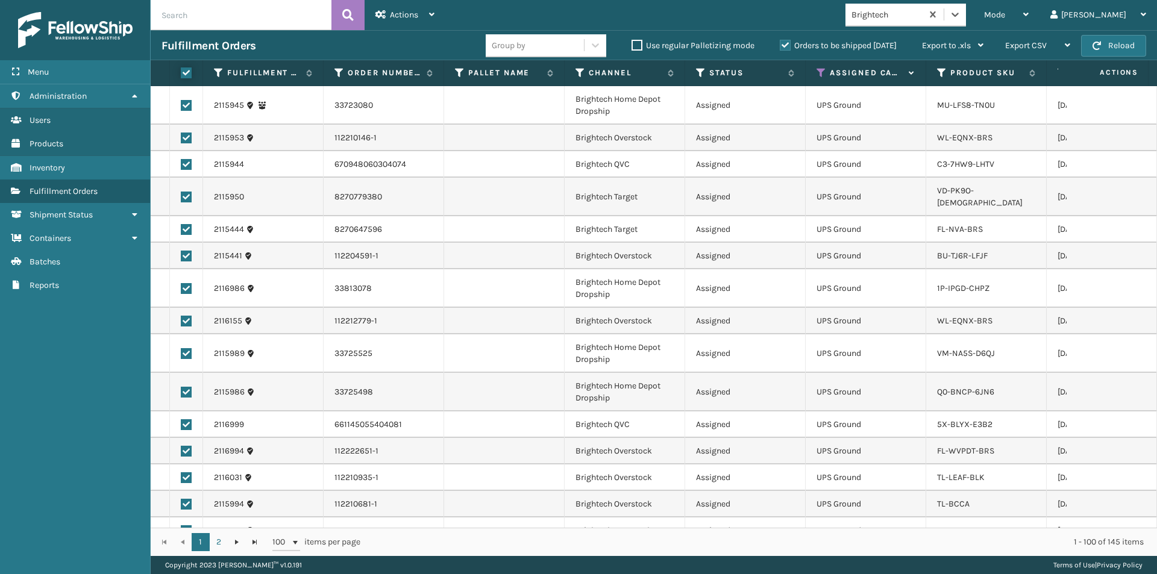
checkbox input "true"
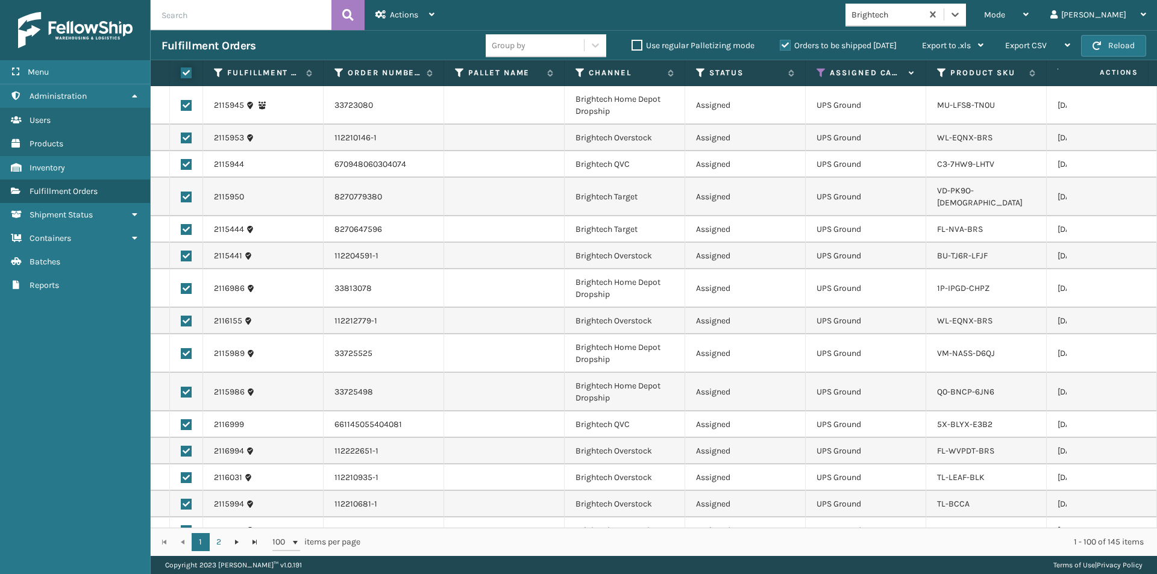
checkbox input "true"
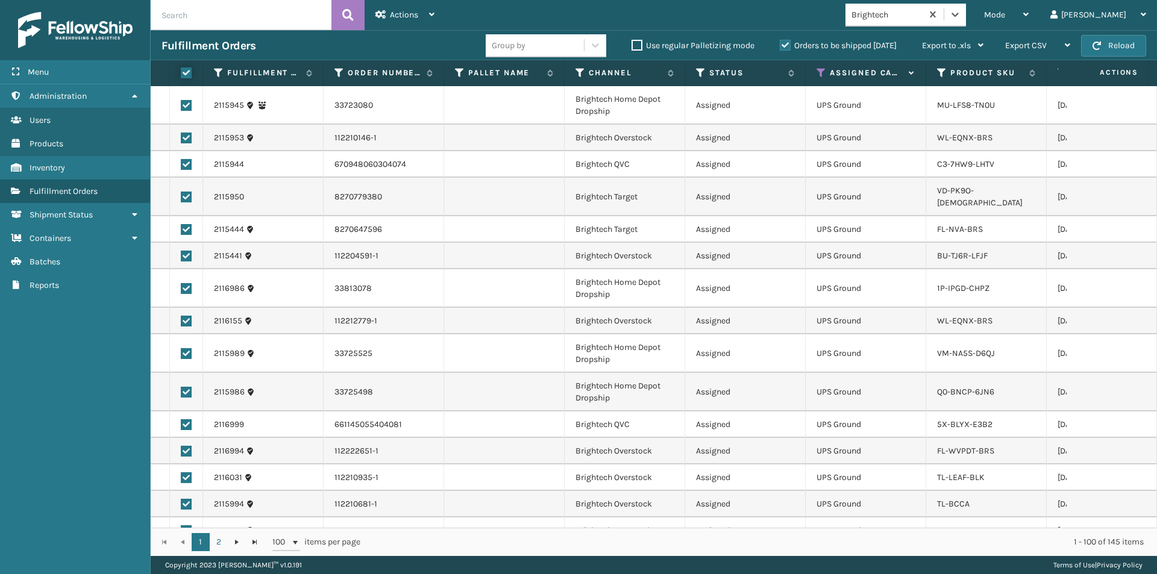
checkbox input "true"
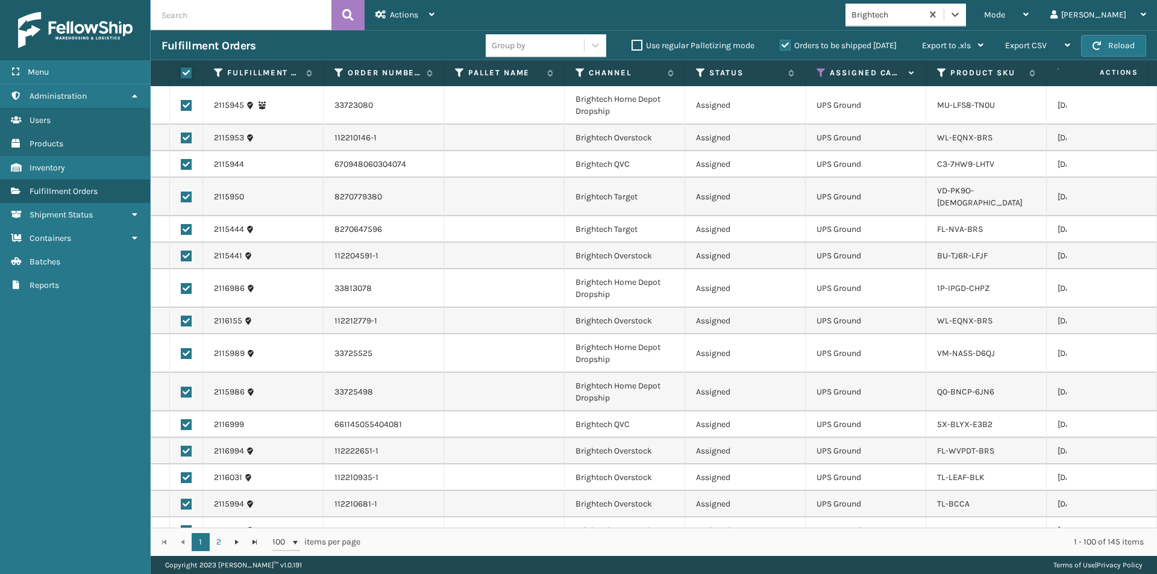
checkbox input "true"
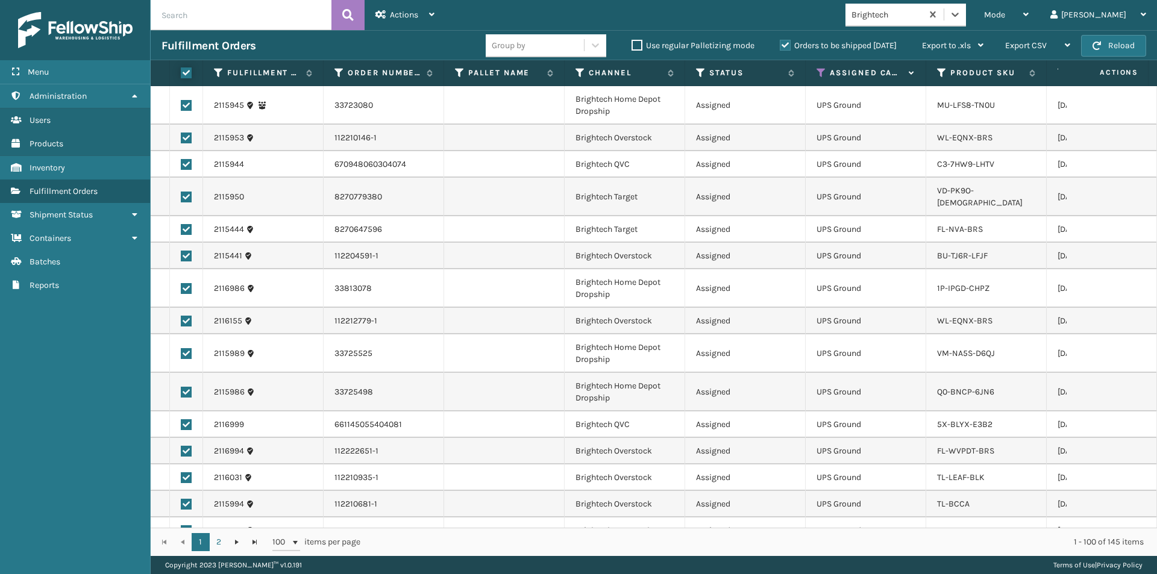
checkbox input "true"
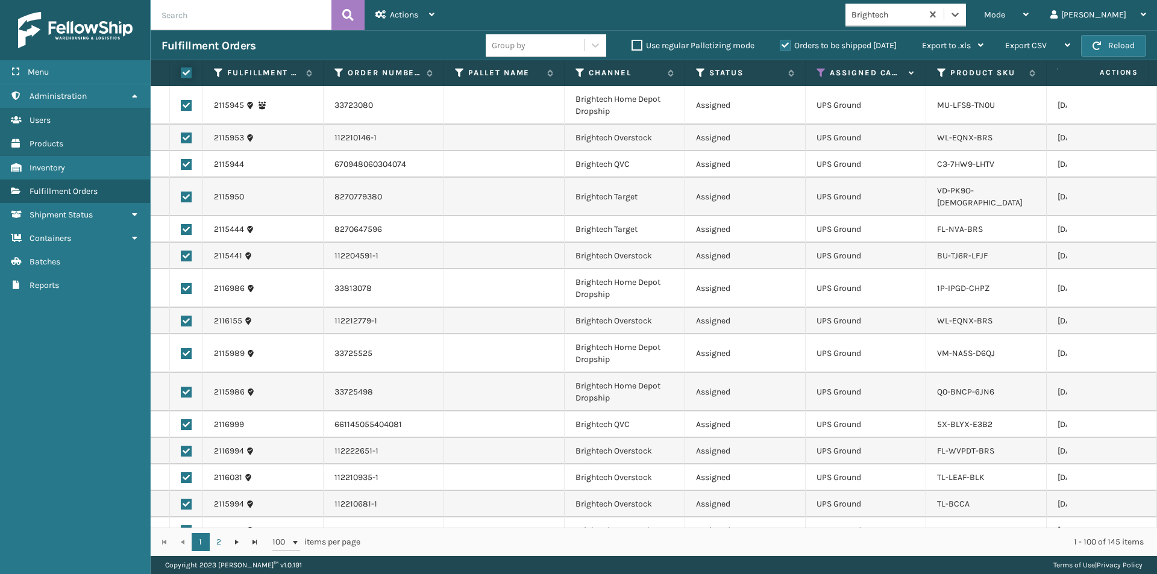
checkbox input "true"
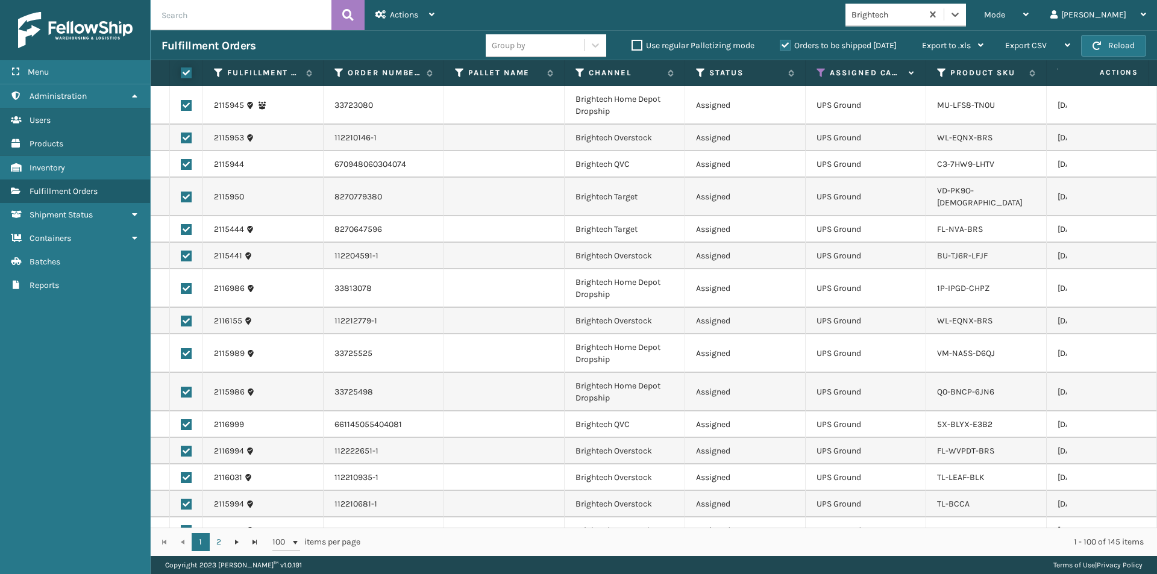
checkbox input "true"
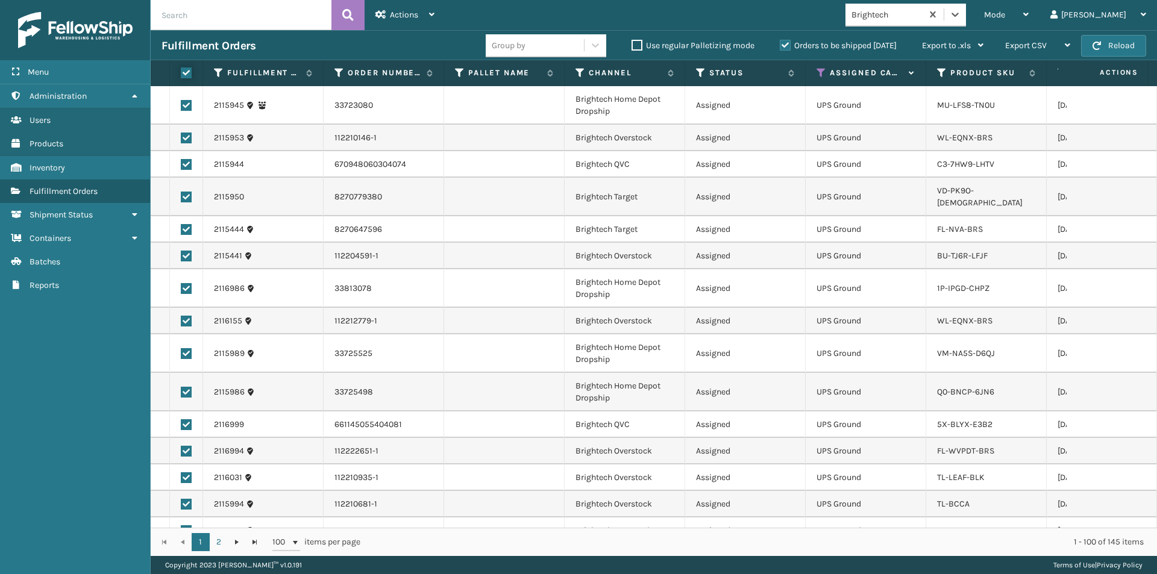
checkbox input "true"
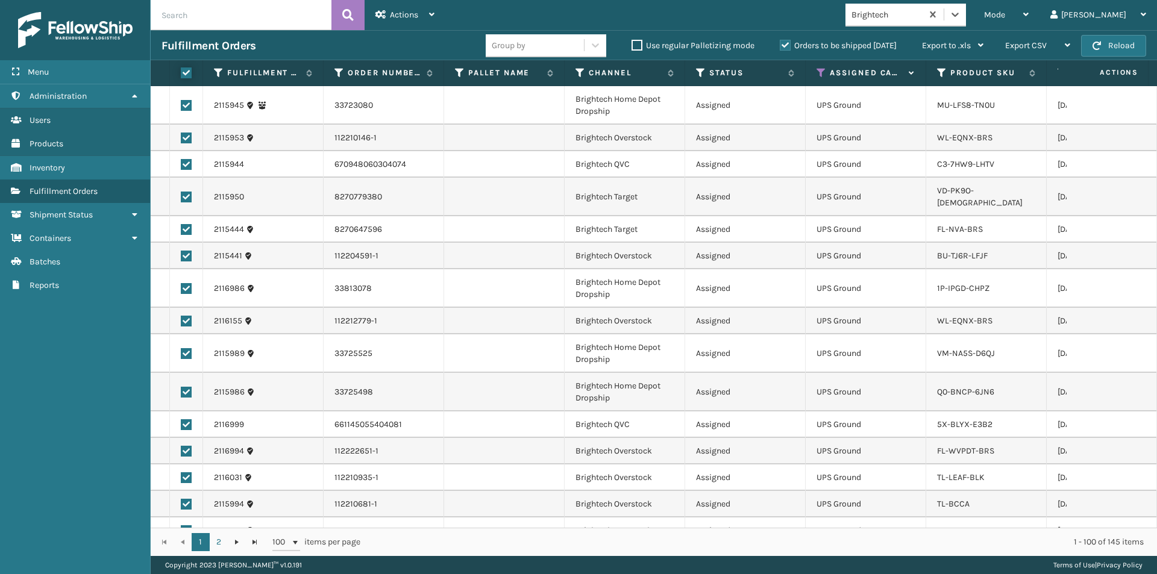
checkbox input "true"
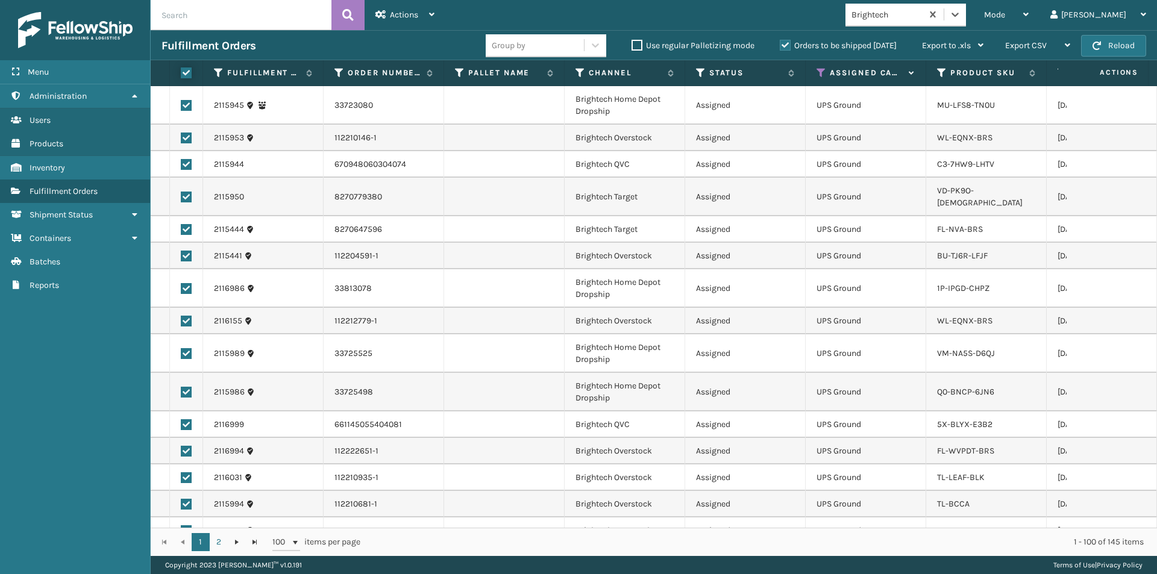
checkbox input "true"
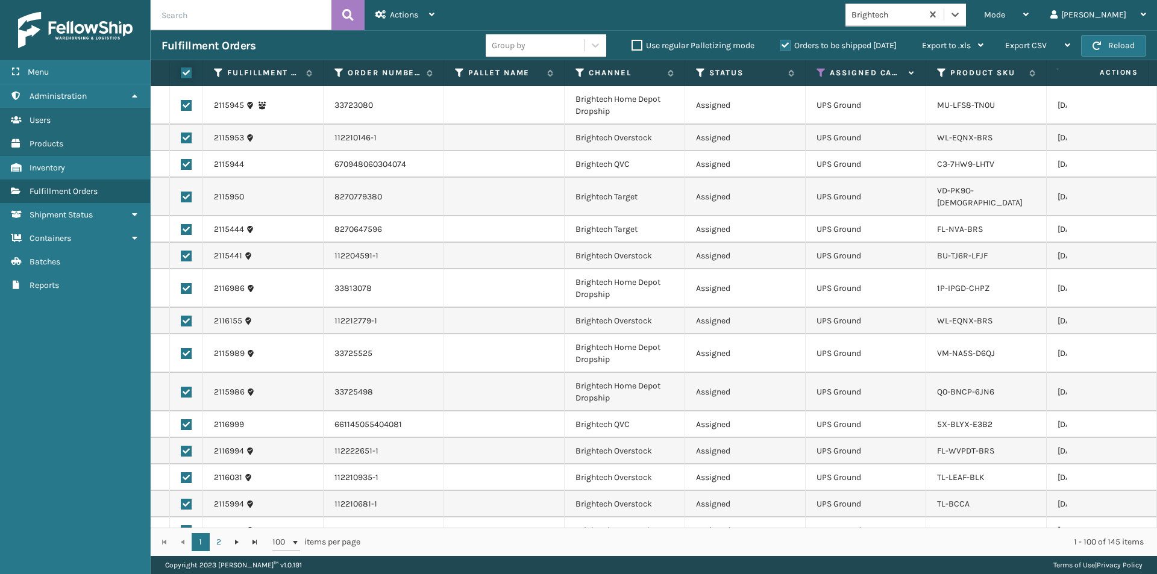
checkbox input "true"
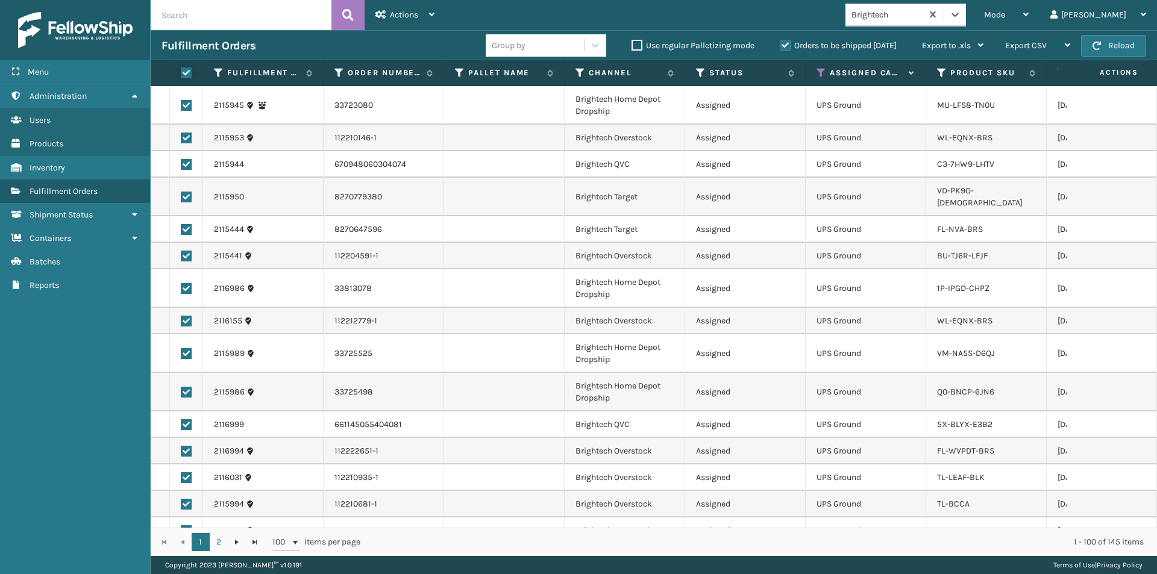
checkbox input "true"
click at [433, 14] on icon at bounding box center [431, 14] width 5 height 8
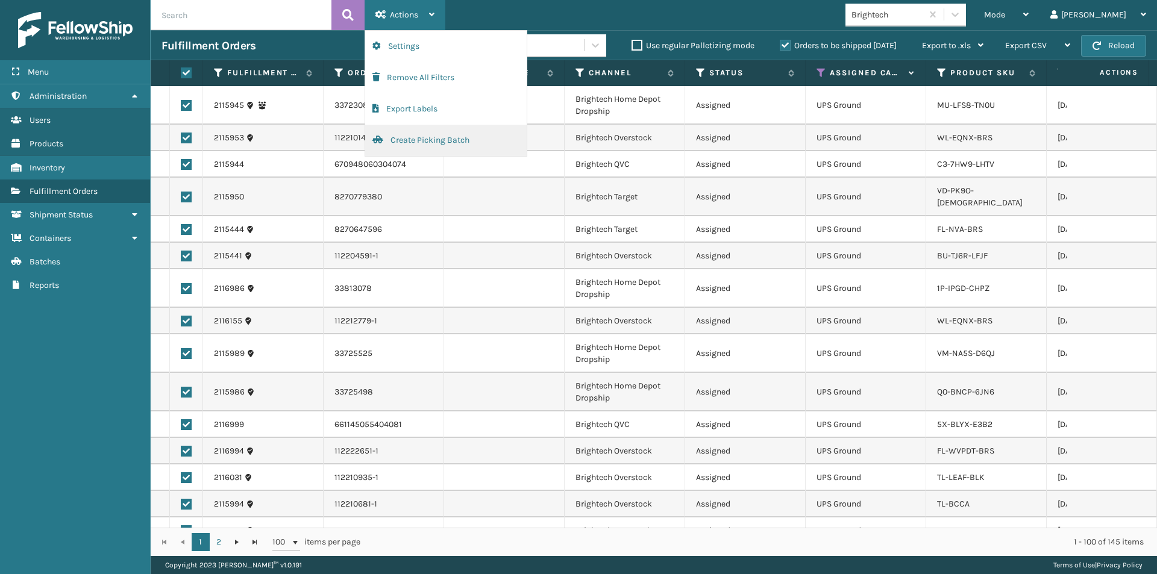
click at [409, 139] on button "Create Picking Batch" at bounding box center [446, 140] width 162 height 31
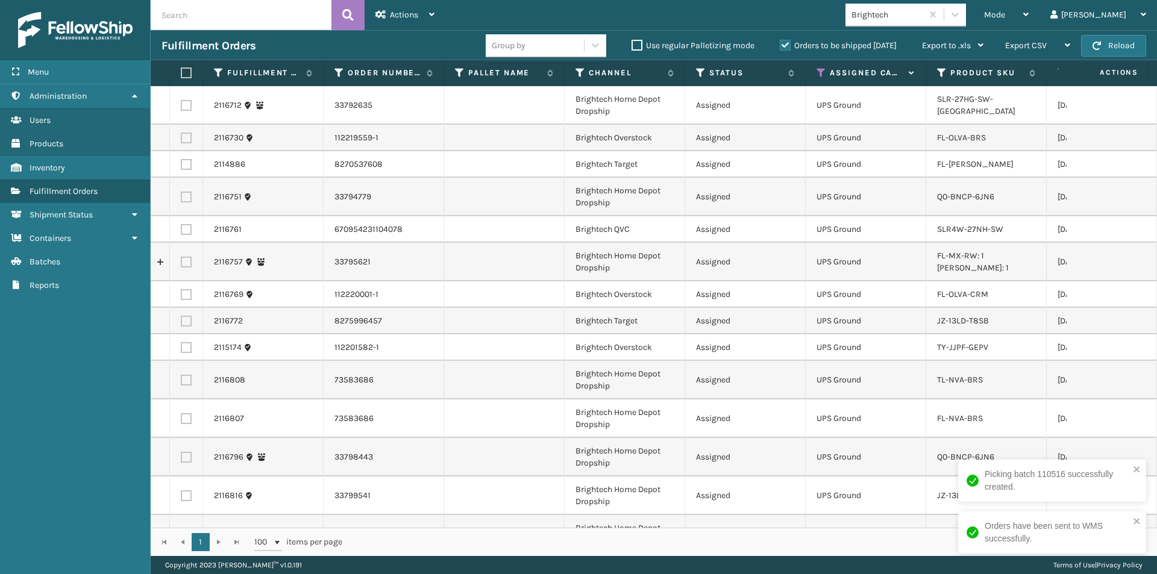
click at [185, 74] on label at bounding box center [184, 73] width 7 height 11
click at [181, 74] on input "checkbox" at bounding box center [181, 73] width 1 height 8
checkbox input "true"
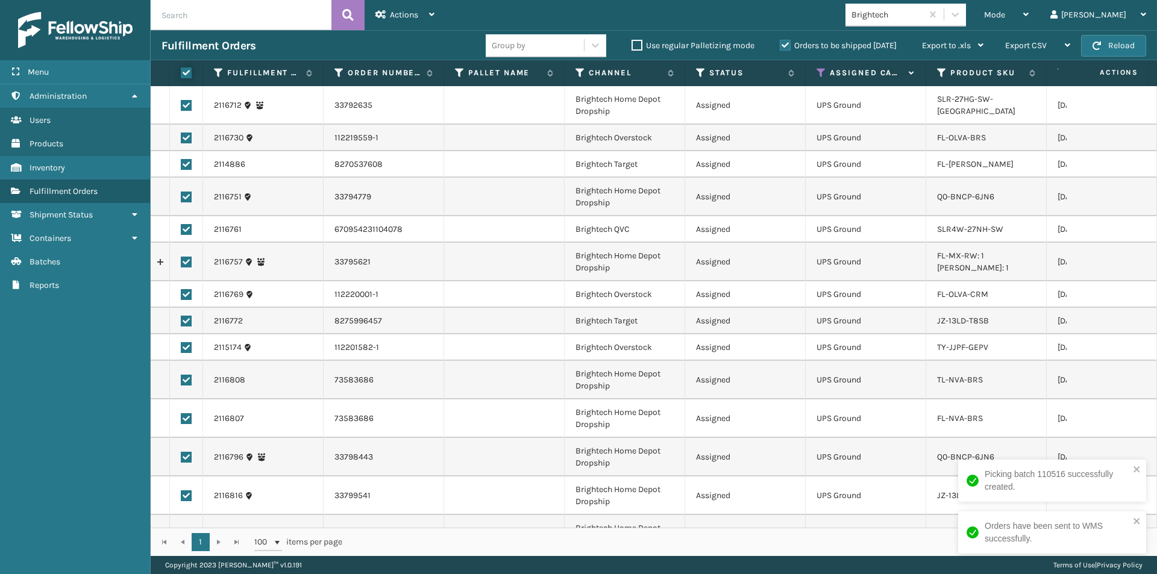
checkbox input "true"
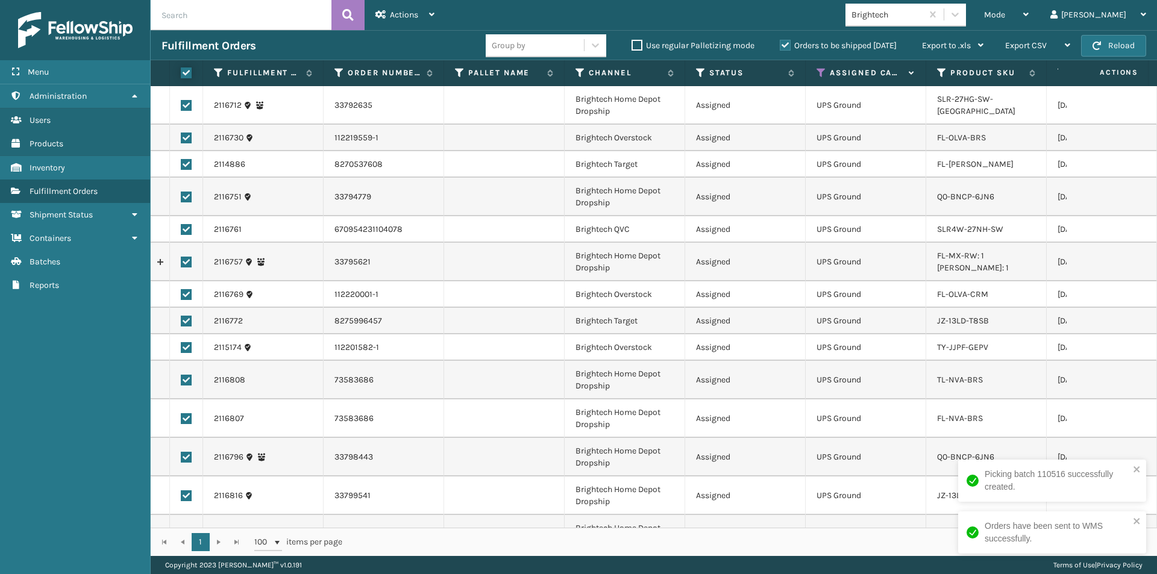
checkbox input "true"
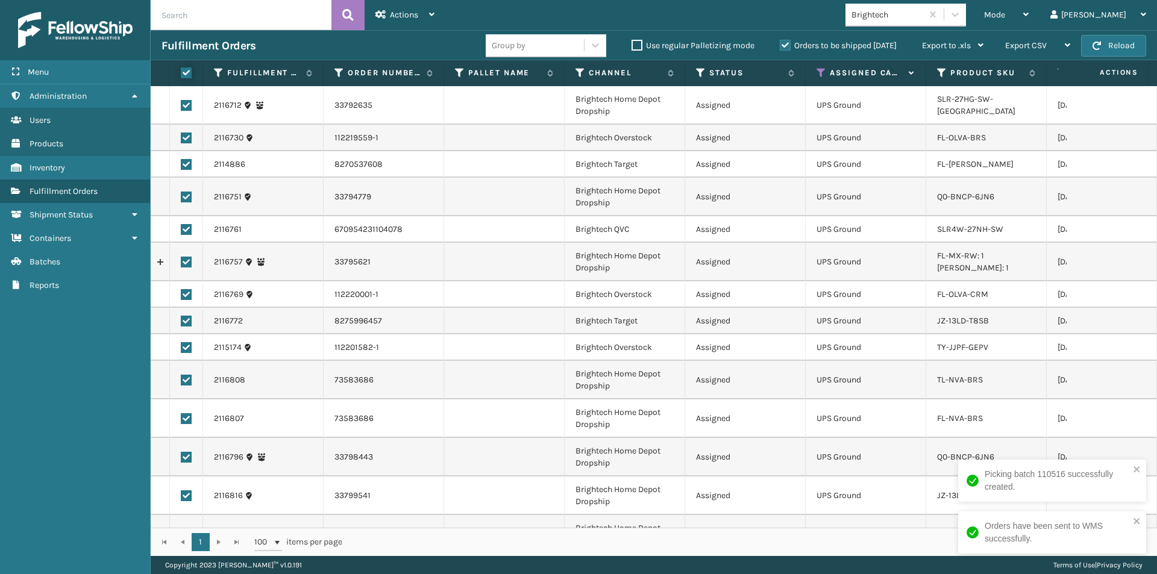
checkbox input "true"
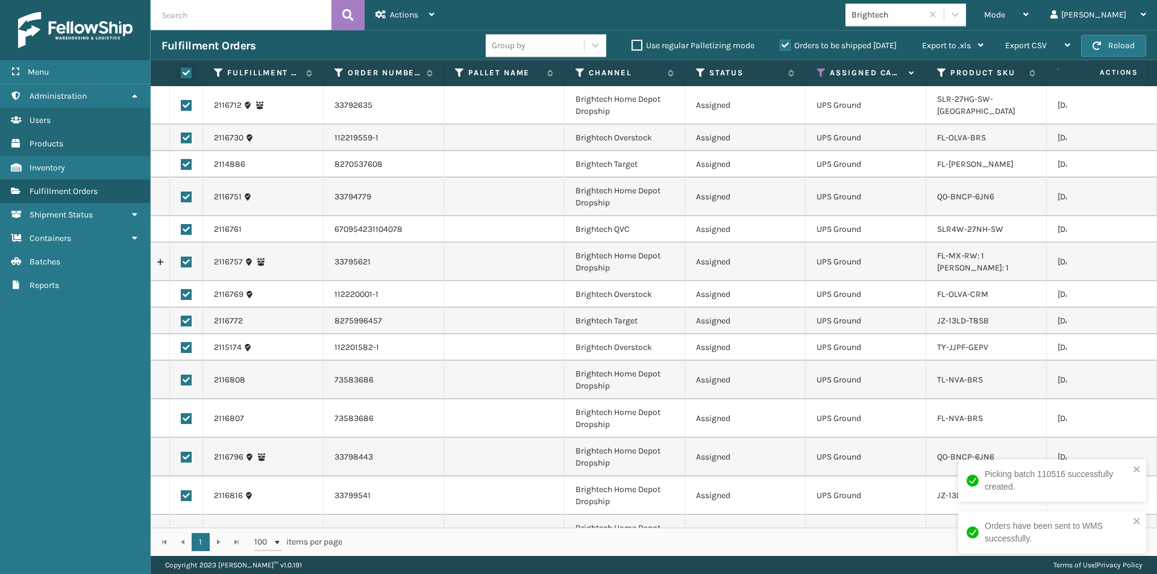
checkbox input "true"
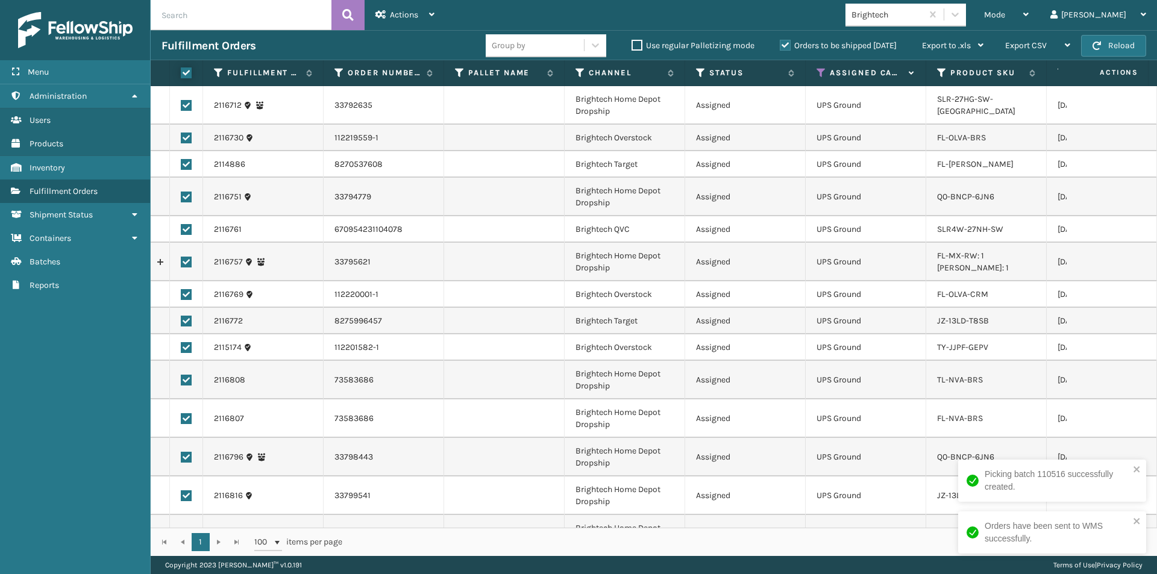
checkbox input "true"
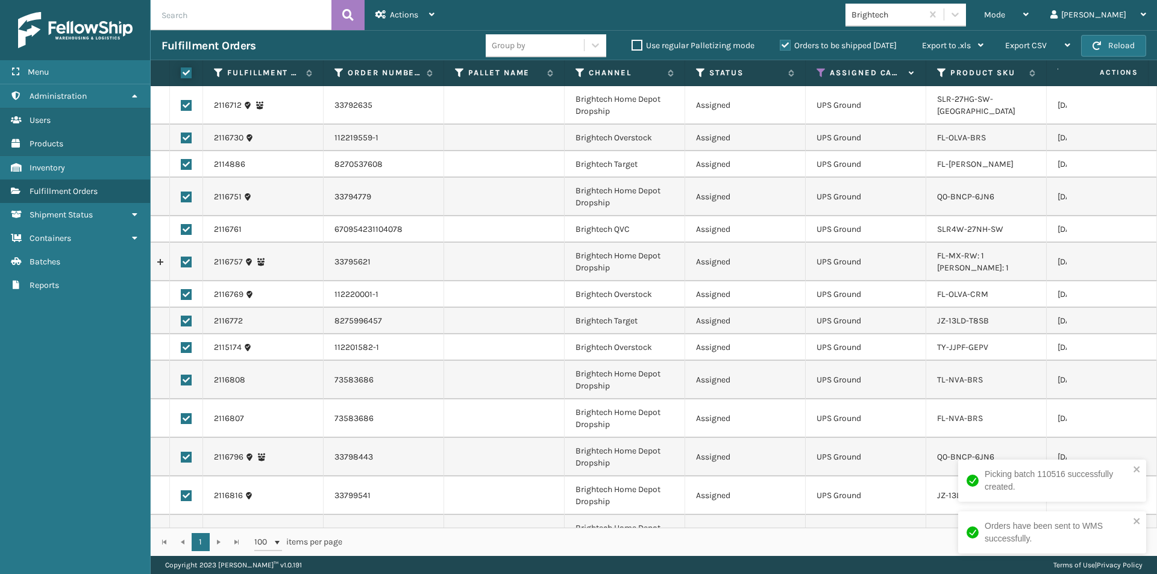
checkbox input "true"
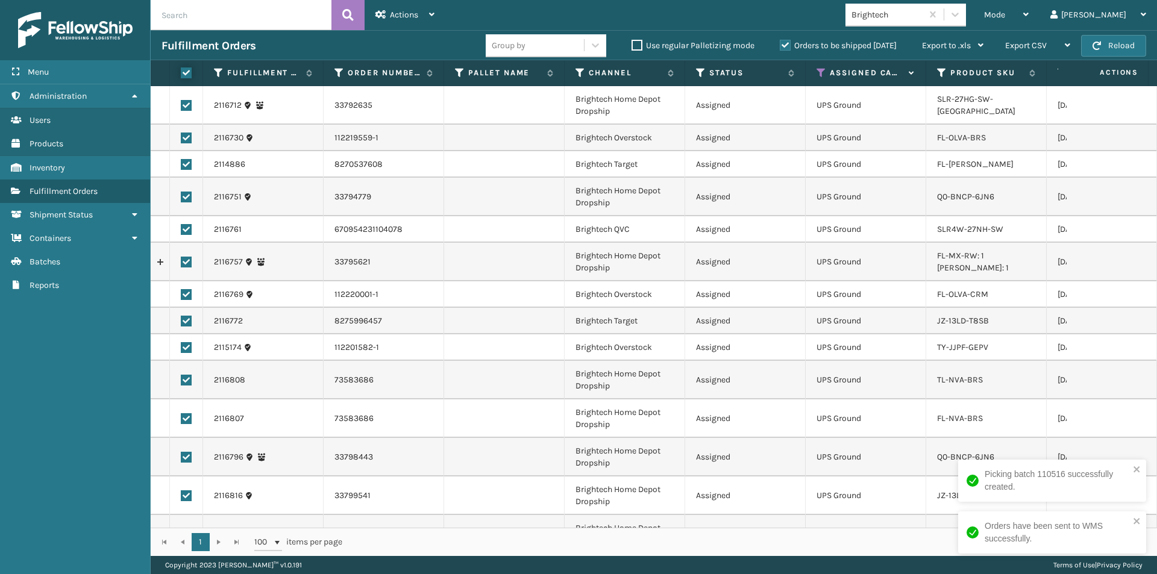
checkbox input "true"
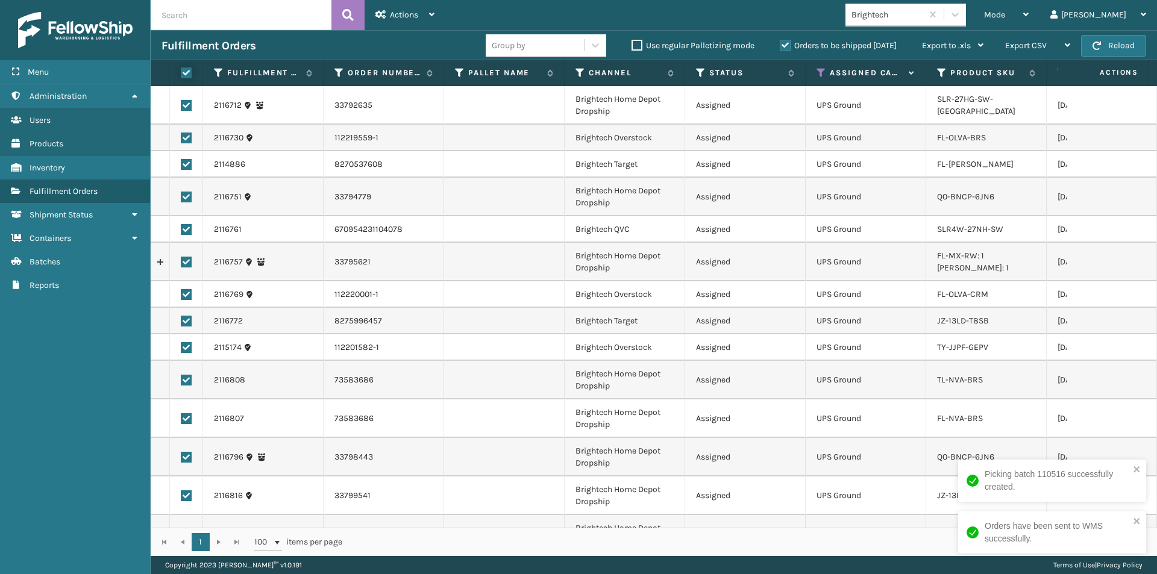
checkbox input "true"
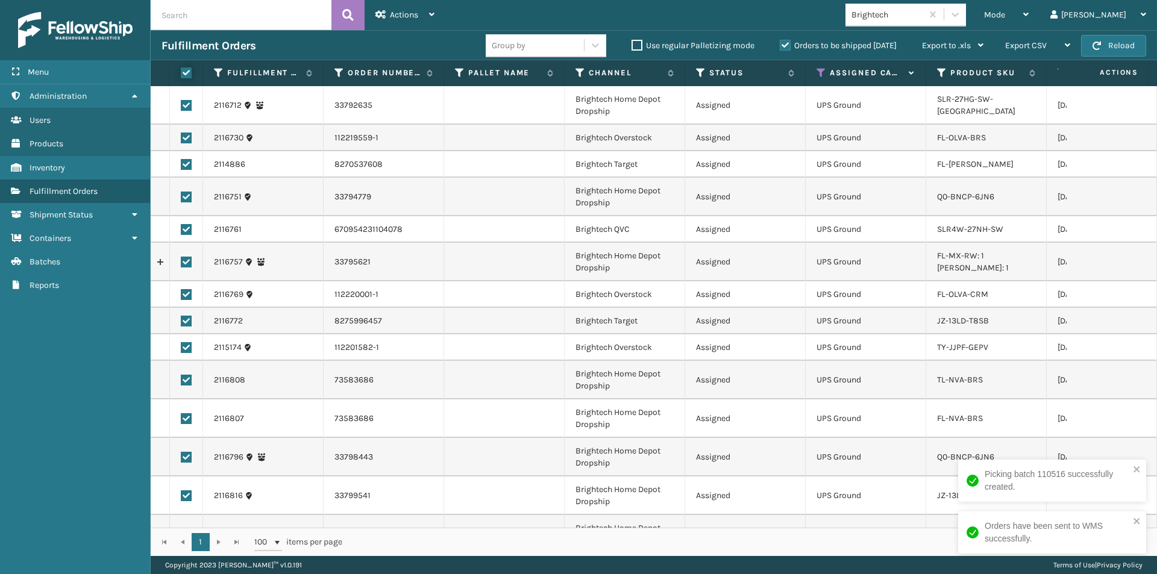
checkbox input "true"
click at [433, 21] on div "Actions" at bounding box center [405, 15] width 59 height 30
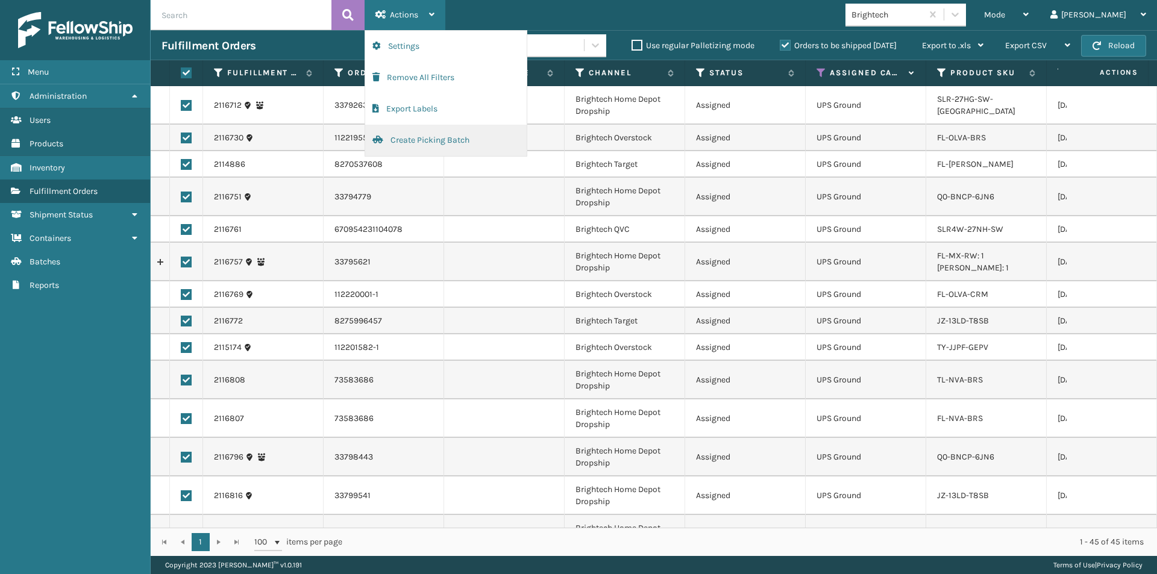
click at [430, 136] on button "Create Picking Batch" at bounding box center [446, 140] width 162 height 31
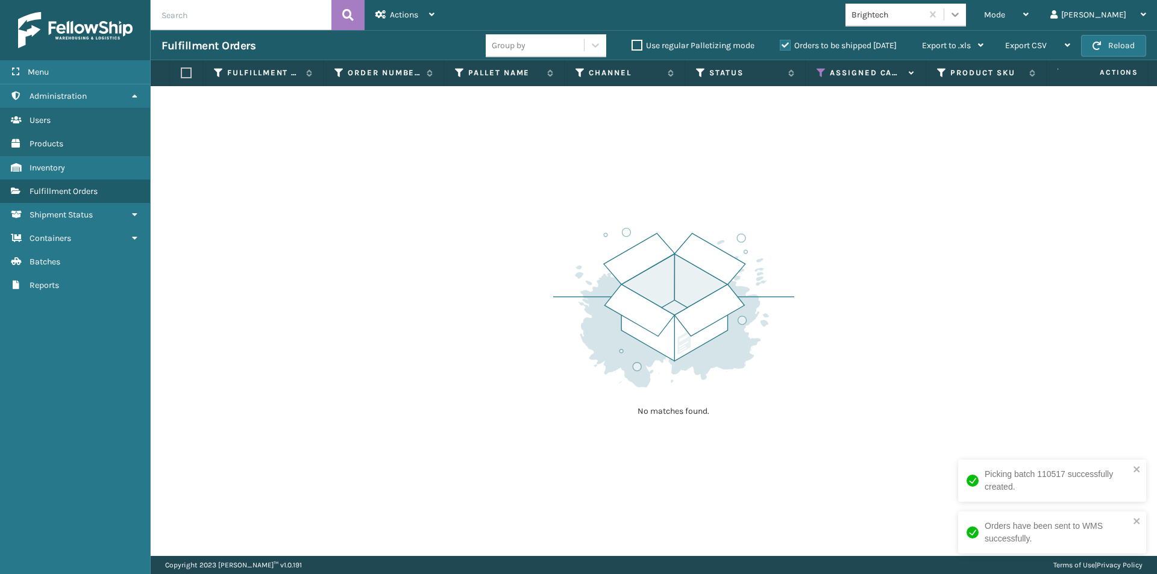
click at [961, 17] on icon at bounding box center [955, 14] width 12 height 12
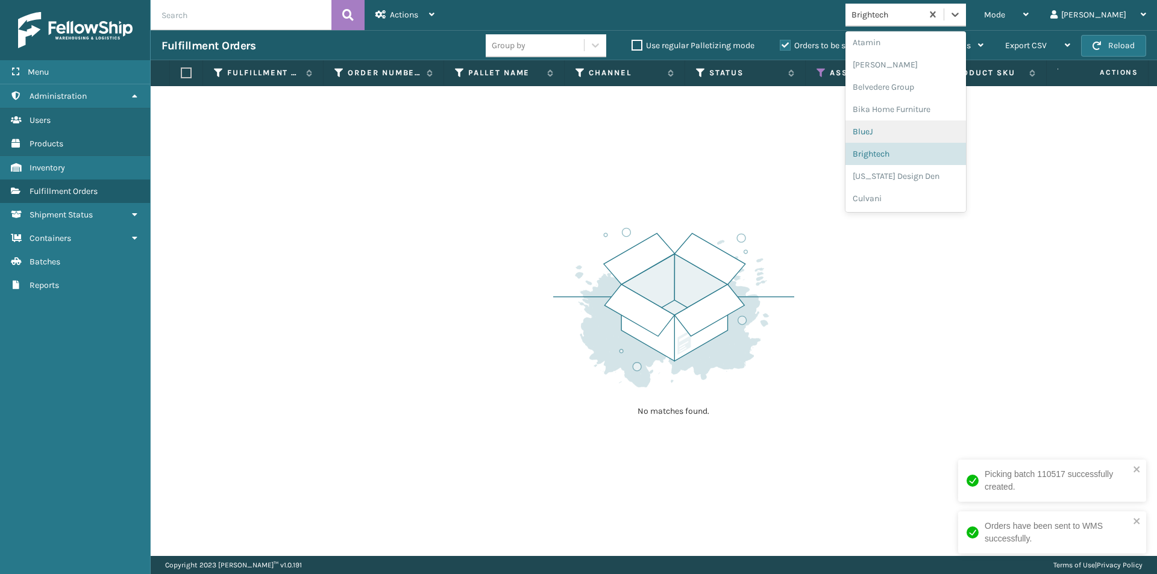
scroll to position [68, 0]
click at [945, 160] on div "California Design Den" at bounding box center [906, 156] width 121 height 22
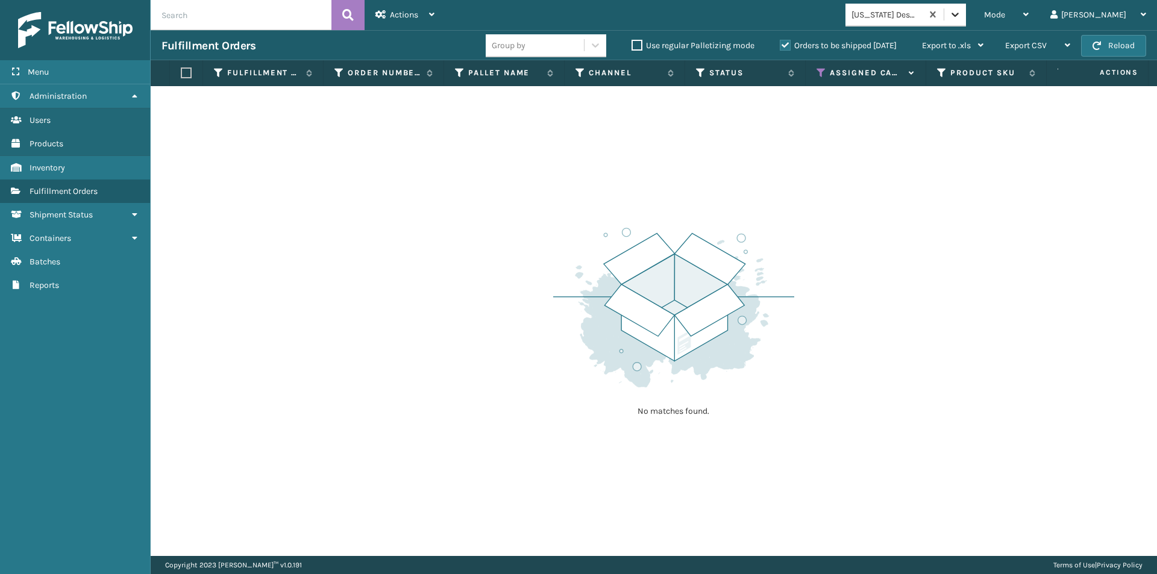
click at [961, 10] on icon at bounding box center [955, 14] width 12 height 12
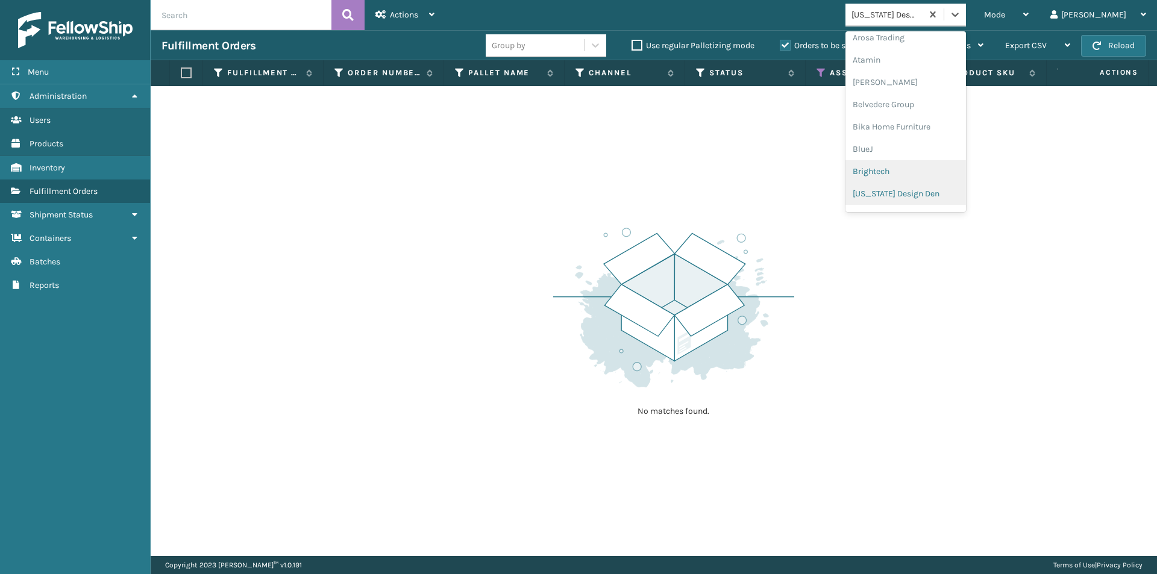
scroll to position [90, 0]
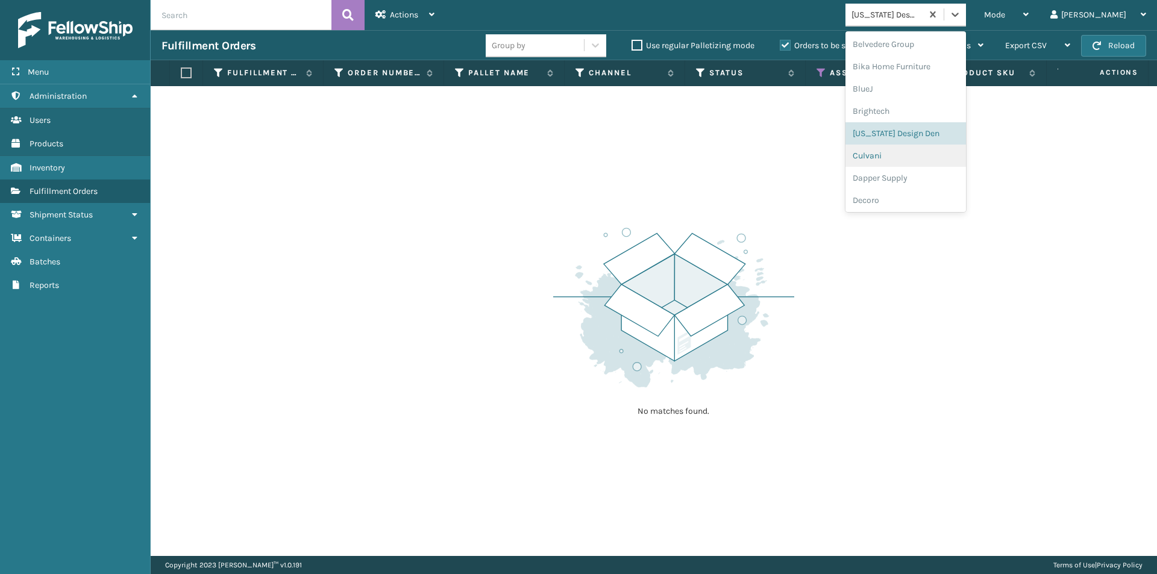
click at [938, 160] on div "Culvani" at bounding box center [906, 156] width 121 height 22
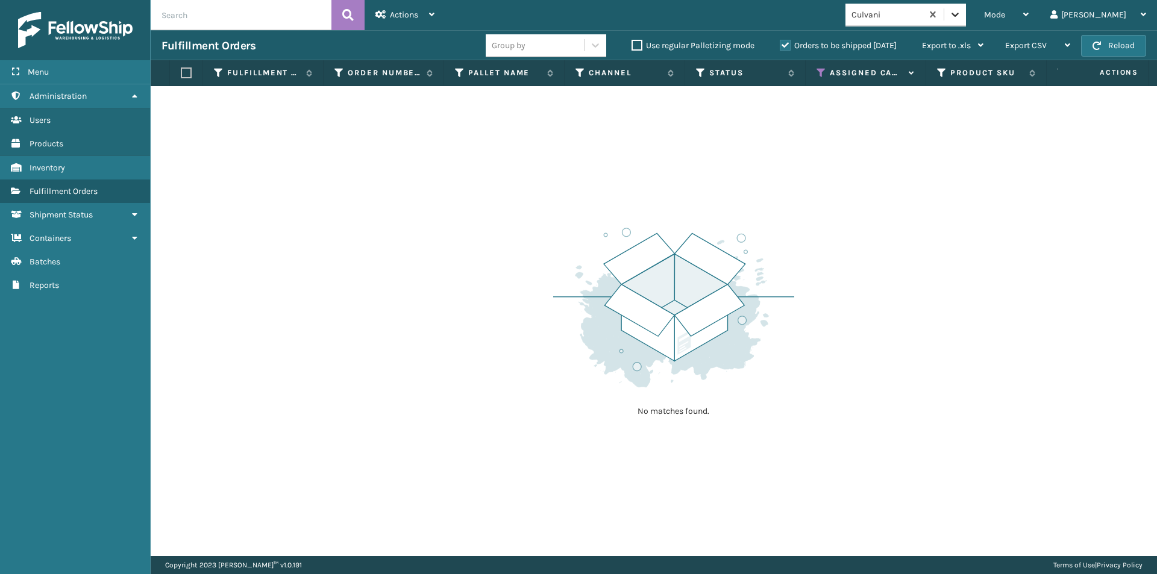
click at [961, 17] on icon at bounding box center [955, 14] width 12 height 12
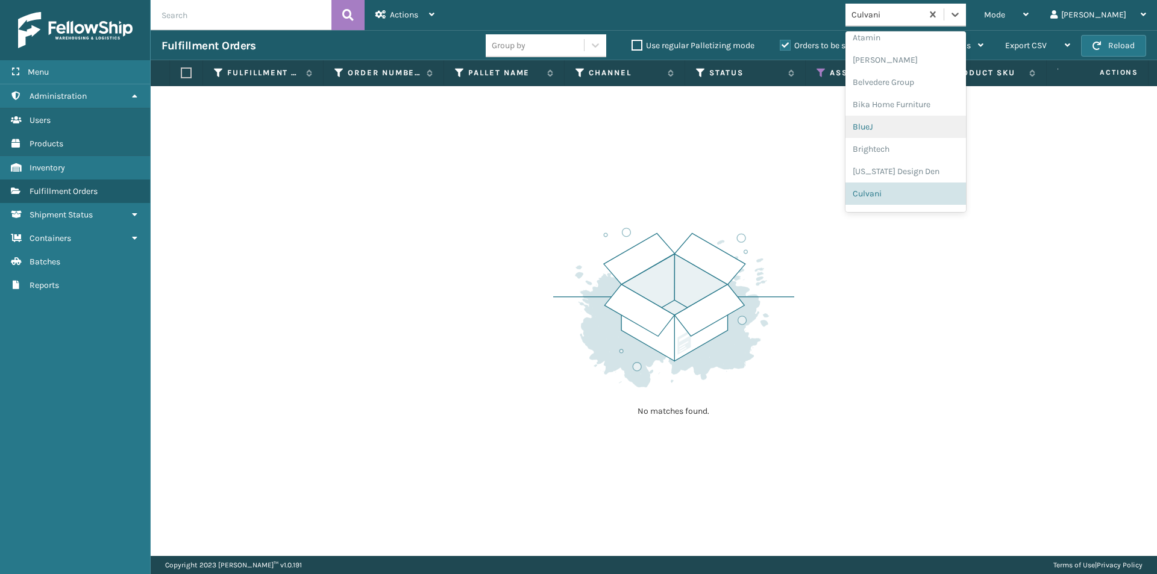
scroll to position [172, 0]
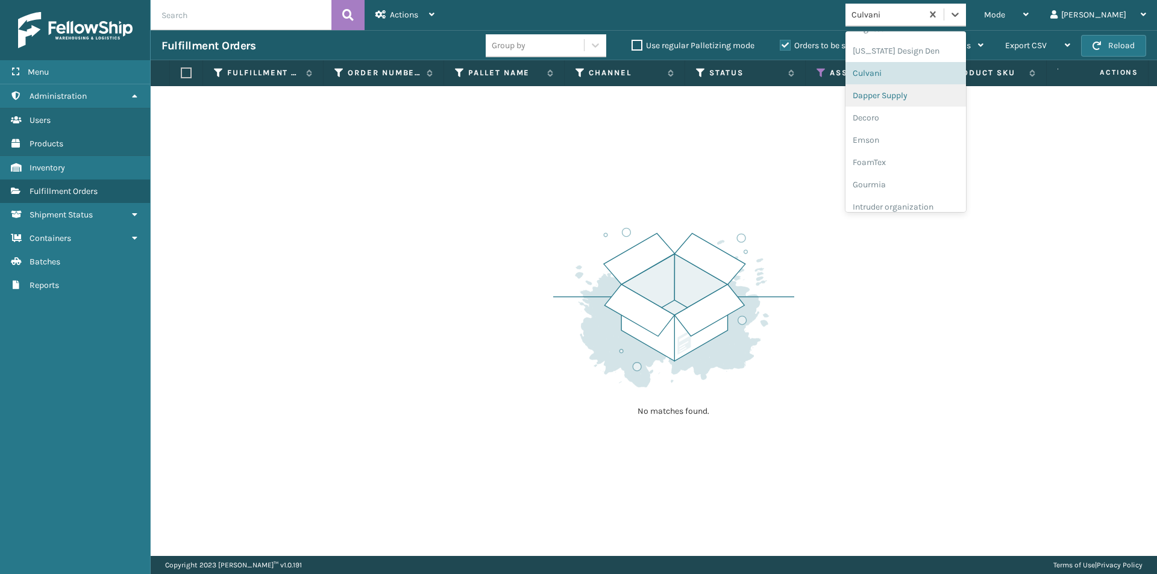
click at [939, 97] on div "Dapper Supply" at bounding box center [906, 95] width 121 height 22
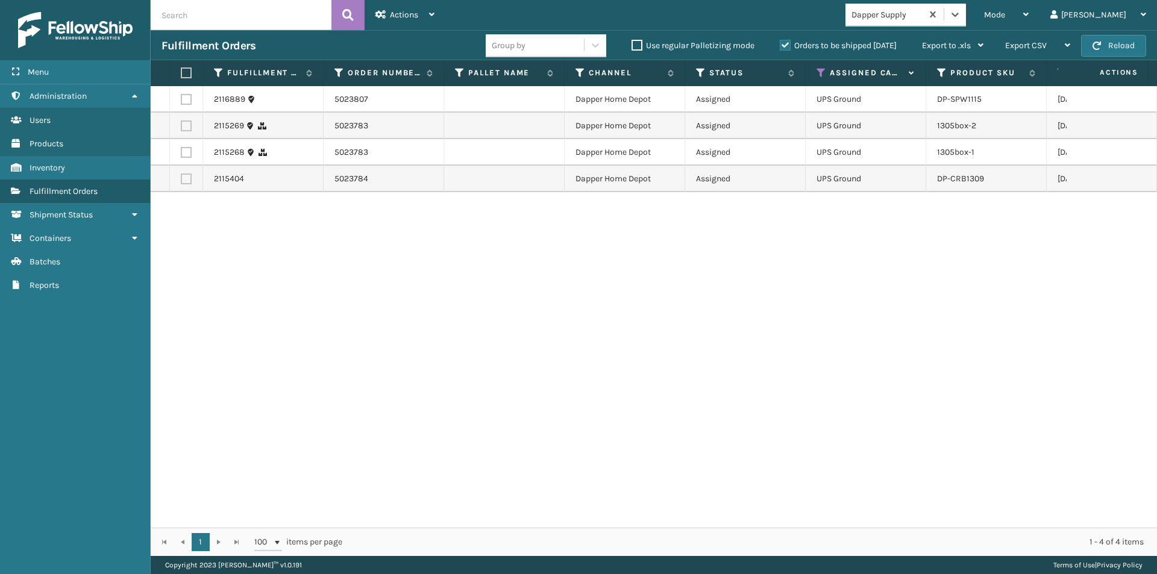
click at [183, 72] on label at bounding box center [184, 73] width 7 height 11
click at [181, 72] on input "checkbox" at bounding box center [181, 73] width 1 height 8
checkbox input "true"
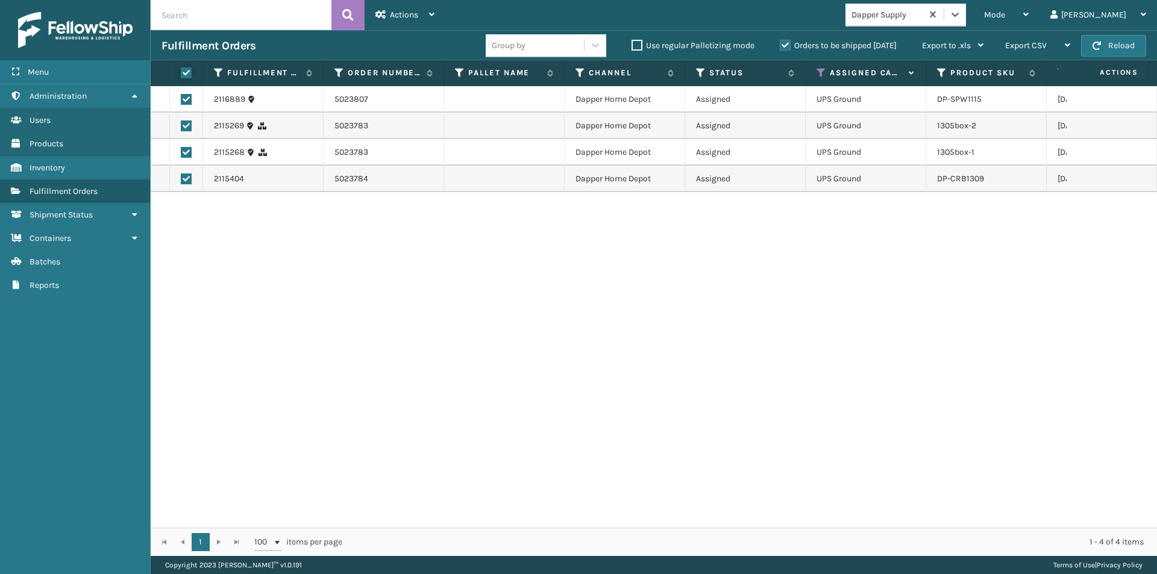
checkbox input "true"
click at [424, 18] on div "Actions" at bounding box center [405, 15] width 59 height 30
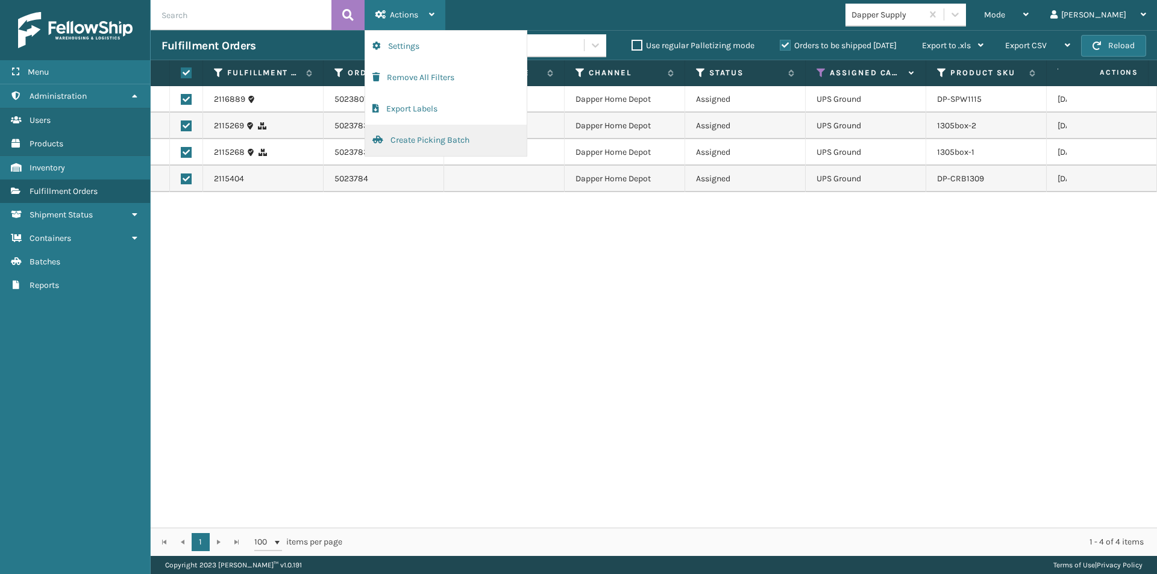
click at [421, 141] on button "Create Picking Batch" at bounding box center [446, 140] width 162 height 31
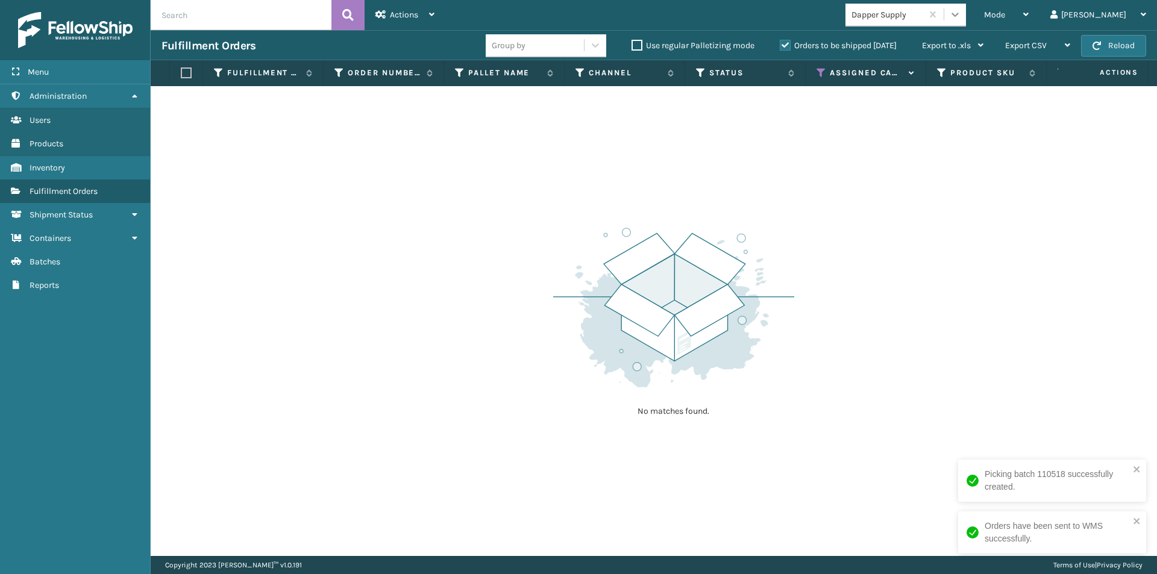
click at [961, 13] on icon at bounding box center [955, 14] width 12 height 12
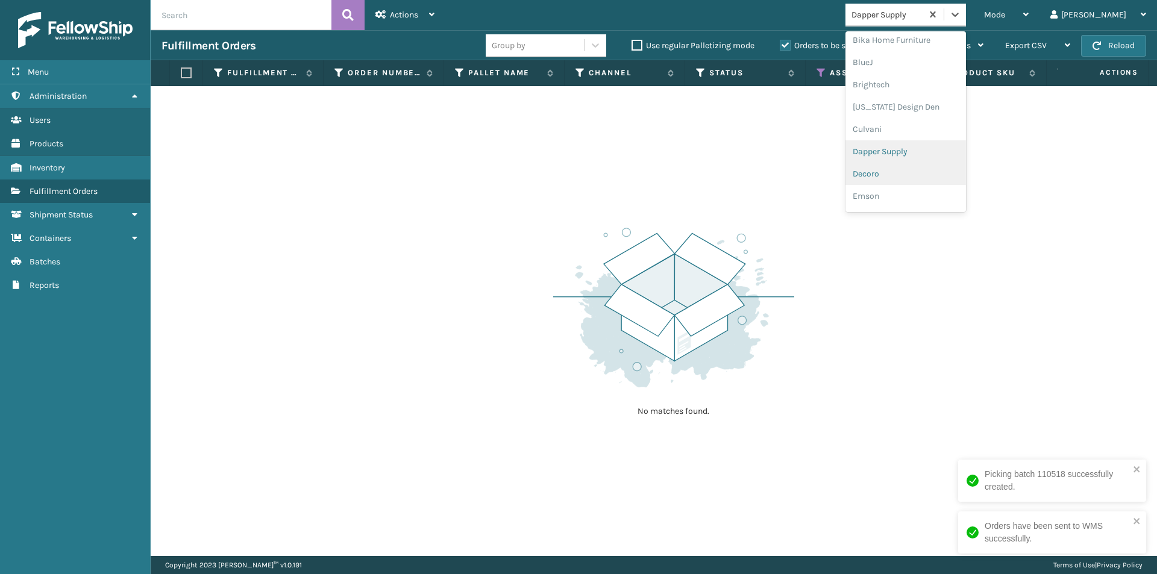
scroll to position [134, 0]
click at [953, 154] on div "Decoro" at bounding box center [906, 156] width 121 height 22
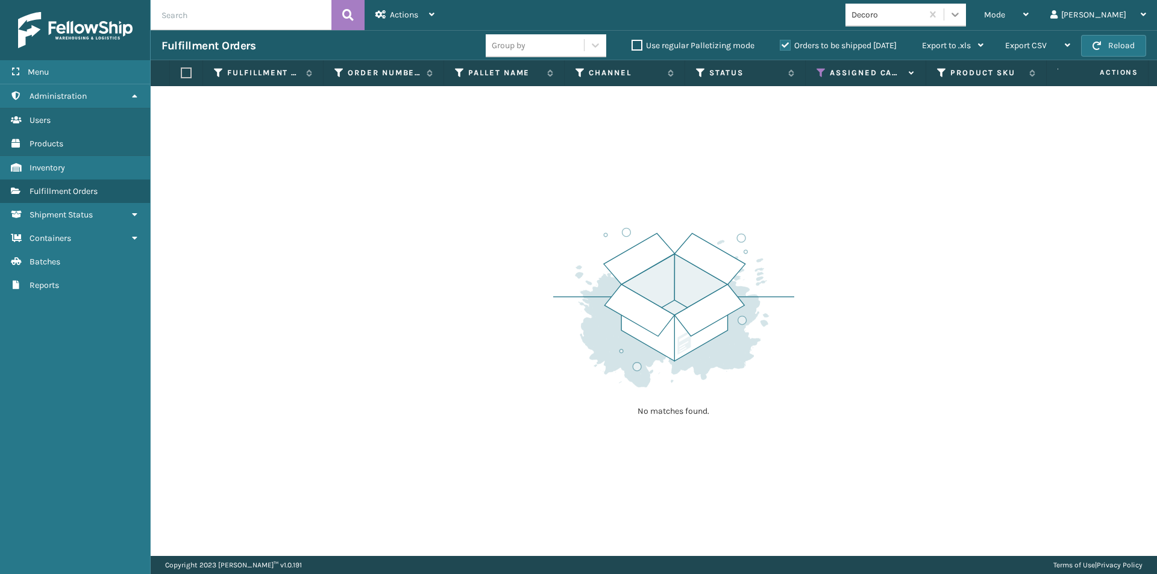
click at [961, 16] on icon at bounding box center [955, 14] width 12 height 12
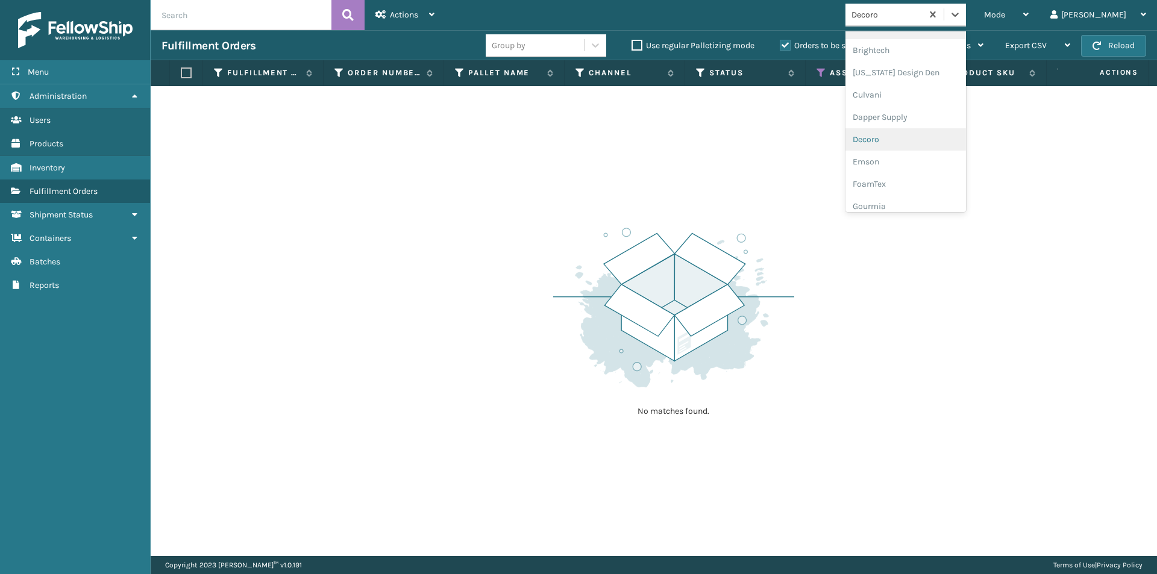
scroll to position [217, 0]
click at [919, 100] on div "Emson" at bounding box center [906, 95] width 121 height 22
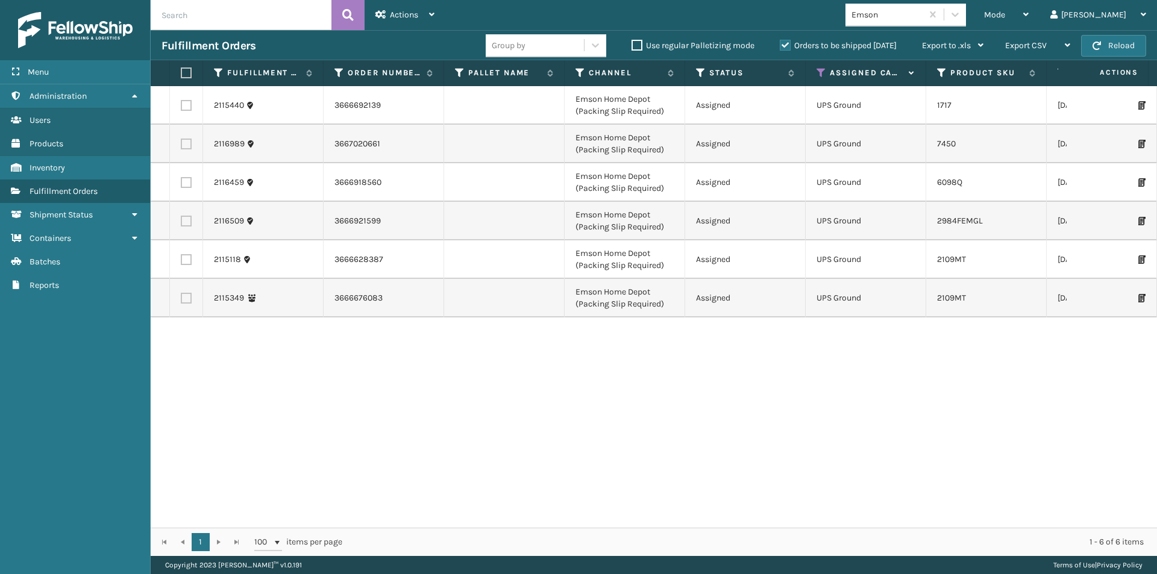
click at [183, 73] on label at bounding box center [184, 73] width 7 height 11
click at [181, 73] on input "checkbox" at bounding box center [181, 73] width 1 height 8
checkbox input "true"
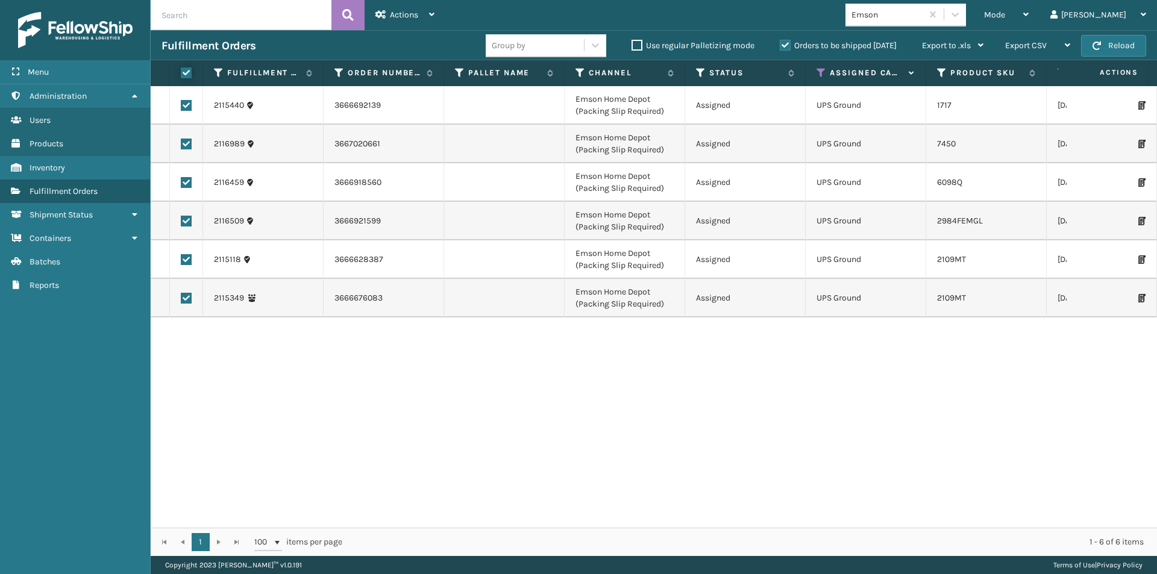
checkbox input "true"
click at [427, 19] on div "Actions" at bounding box center [405, 15] width 59 height 30
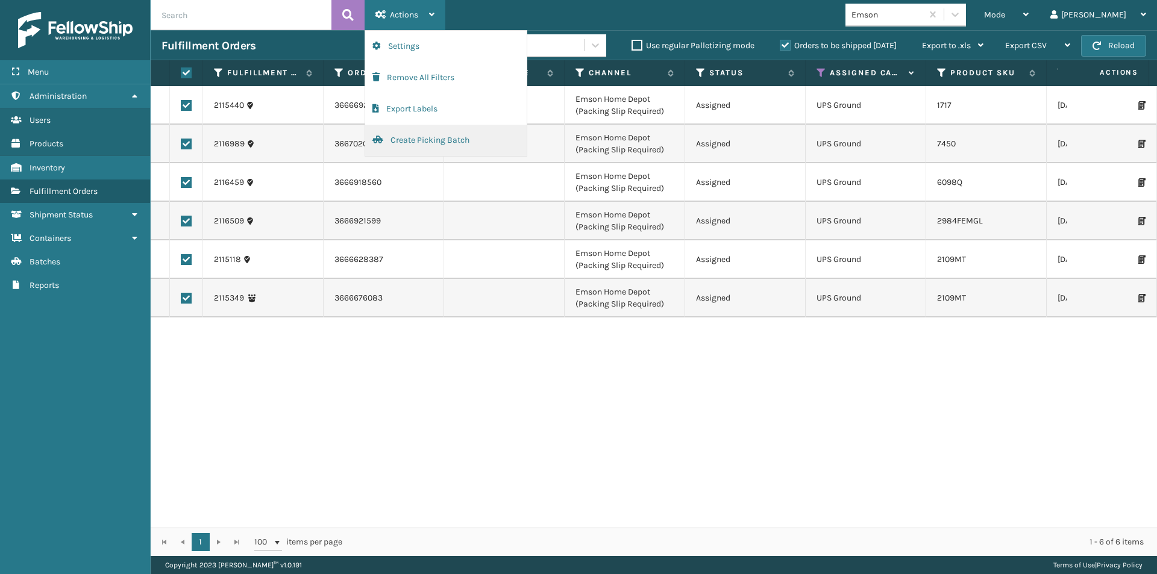
click at [418, 137] on button "Create Picking Batch" at bounding box center [446, 140] width 162 height 31
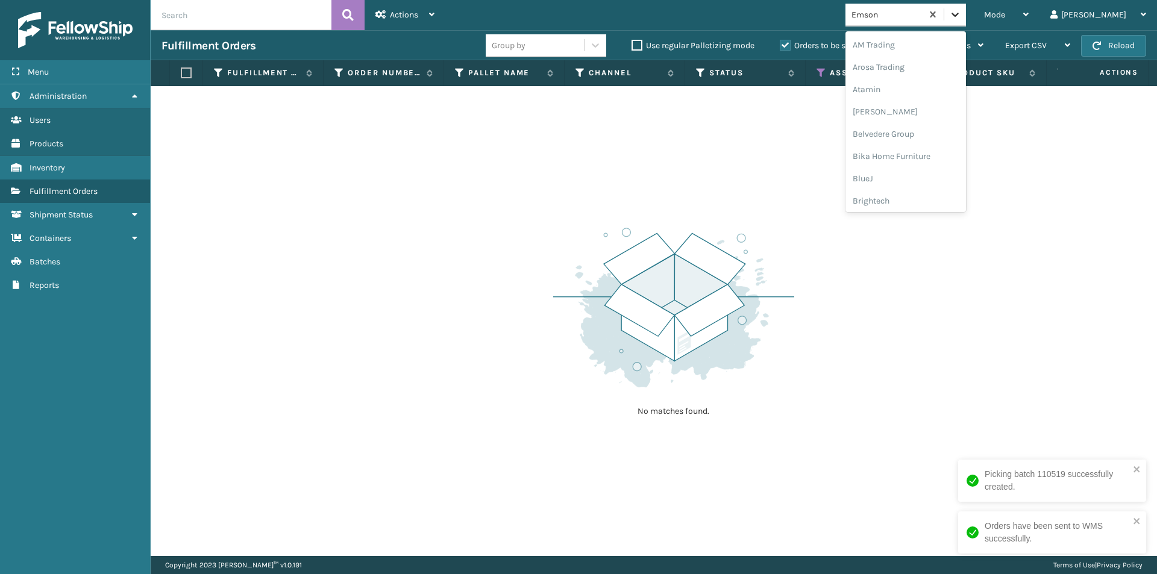
click at [961, 13] on icon at bounding box center [955, 14] width 12 height 12
click at [937, 101] on div "FoamTex" at bounding box center [906, 95] width 121 height 22
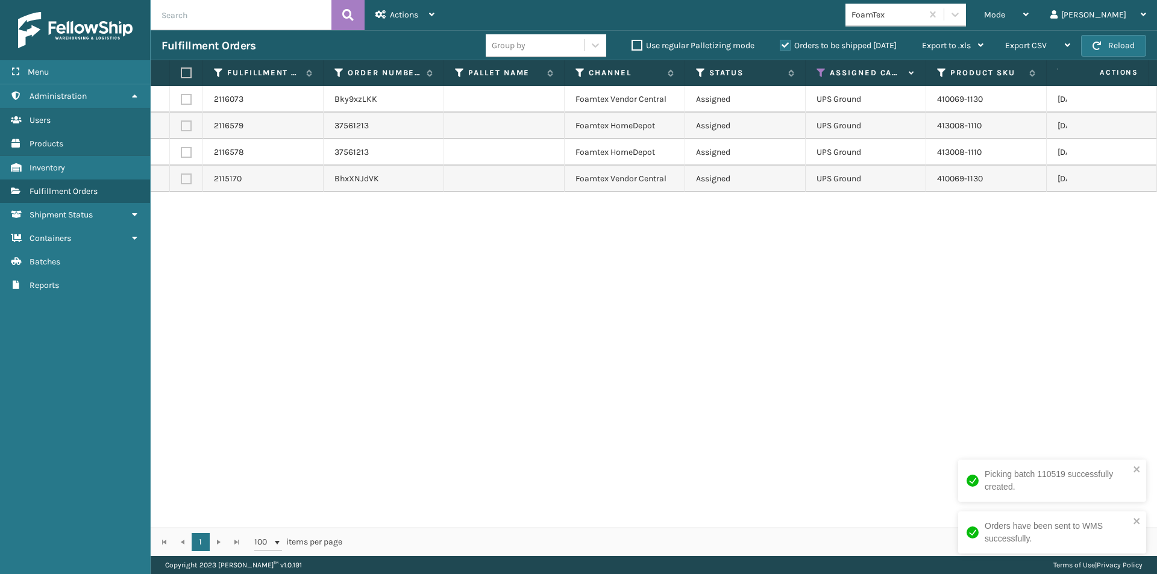
click at [185, 75] on label at bounding box center [184, 73] width 7 height 11
click at [181, 75] on input "checkbox" at bounding box center [181, 73] width 1 height 8
checkbox input "true"
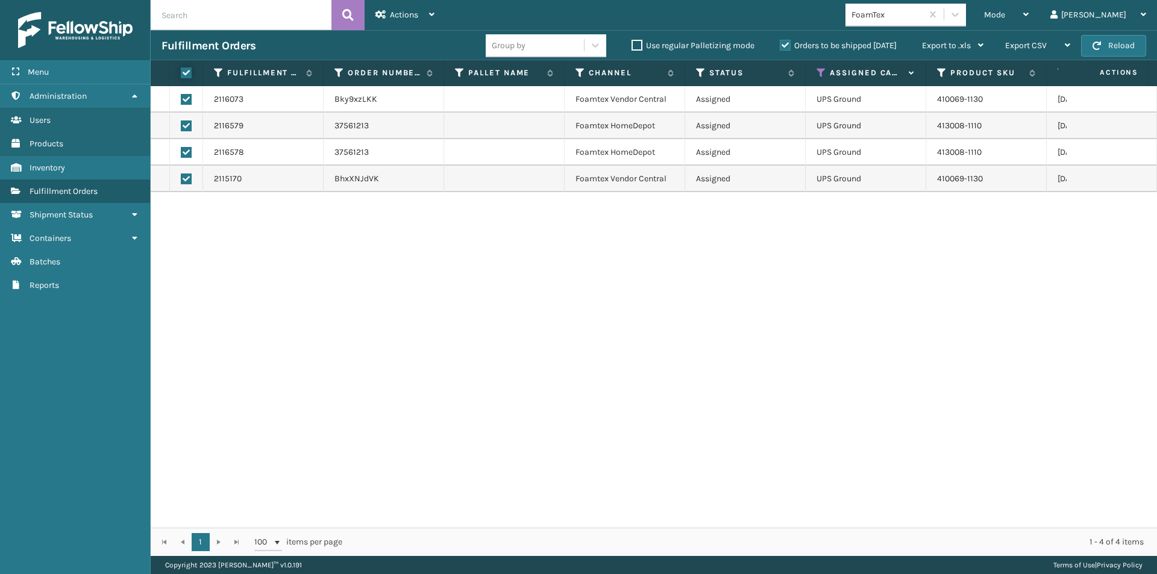
checkbox input "true"
click at [433, 17] on icon at bounding box center [431, 14] width 5 height 8
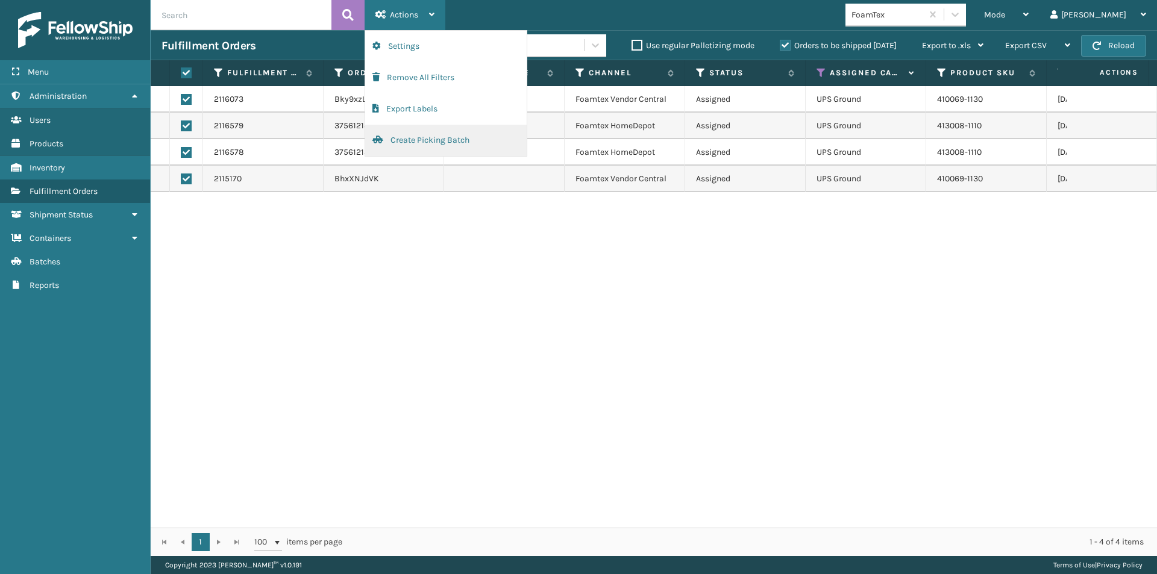
click at [419, 137] on button "Create Picking Batch" at bounding box center [446, 140] width 162 height 31
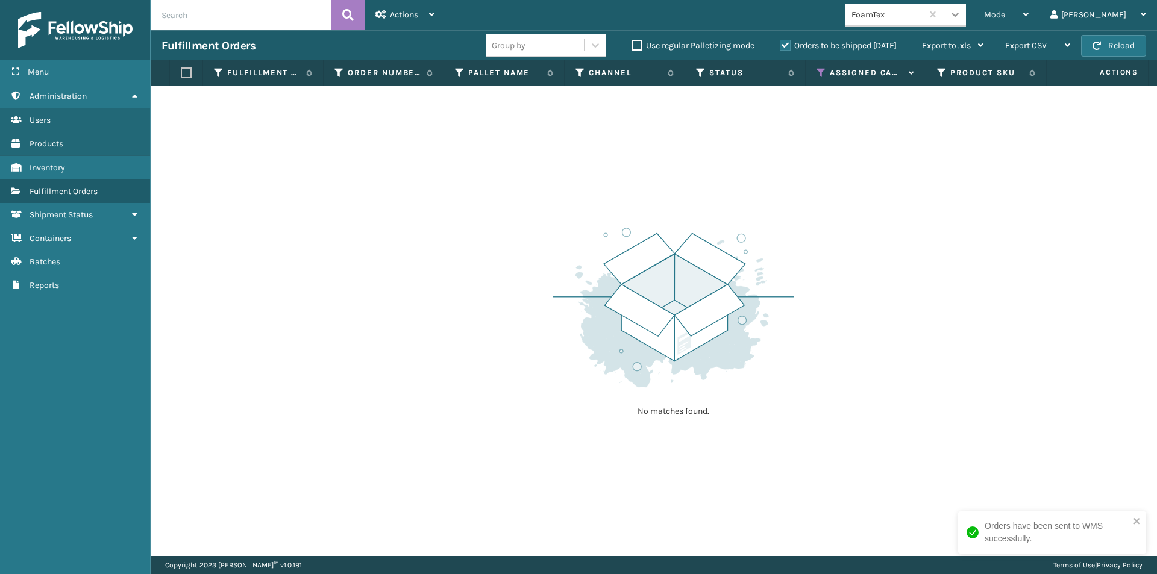
click at [959, 14] on icon at bounding box center [955, 15] width 7 height 4
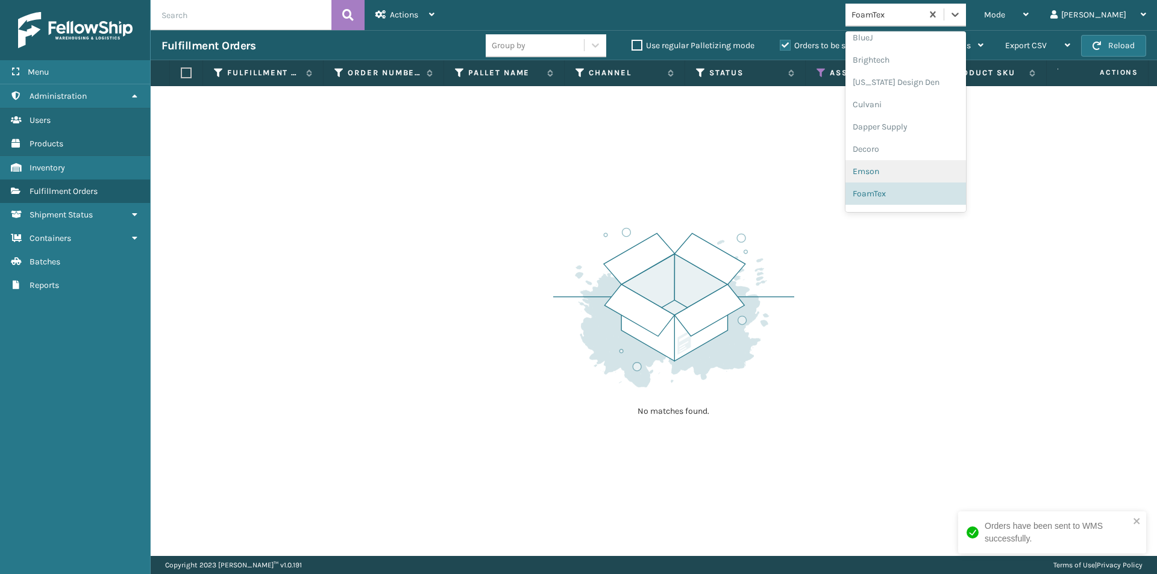
scroll to position [201, 0]
click at [954, 180] on div "Intruder organization" at bounding box center [906, 178] width 121 height 22
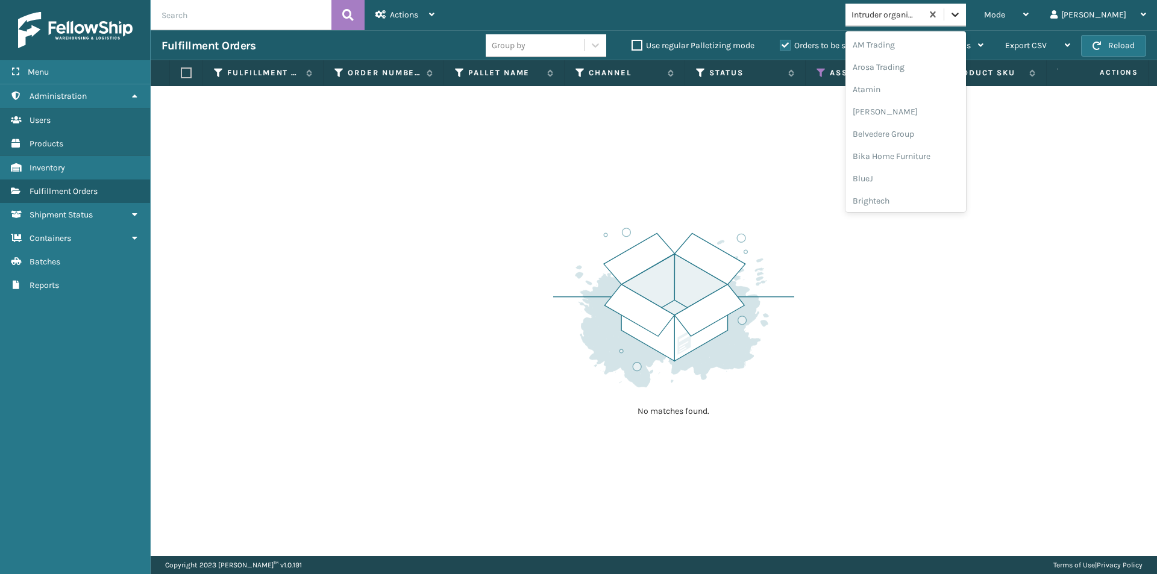
click at [966, 22] on div at bounding box center [956, 15] width 22 height 22
click at [945, 164] on div "Joyberri" at bounding box center [906, 156] width 121 height 22
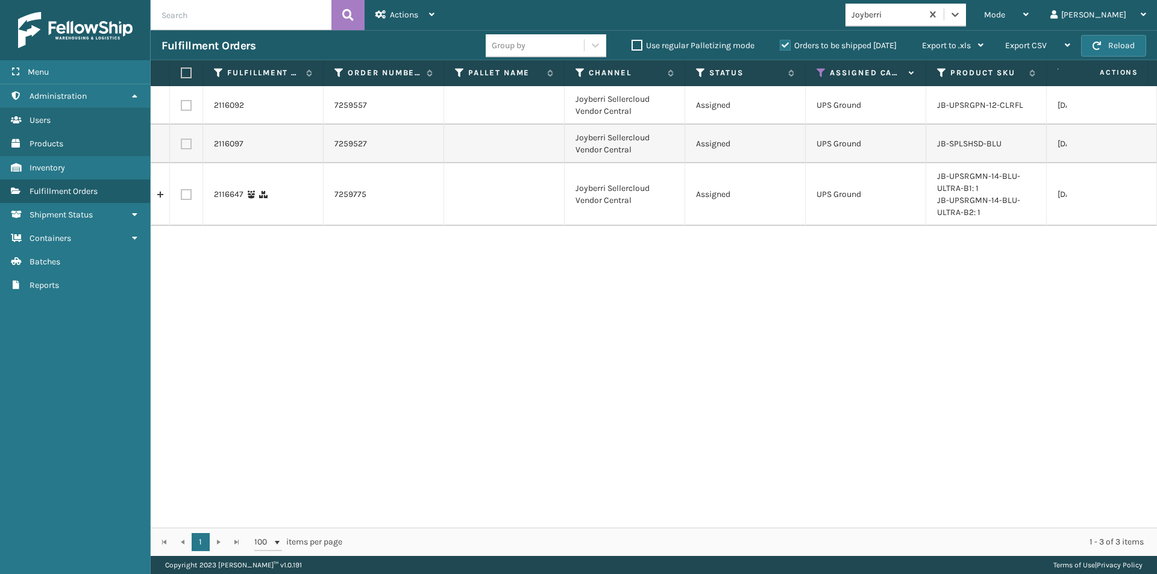
click at [188, 73] on label at bounding box center [184, 73] width 7 height 11
click at [181, 73] on input "checkbox" at bounding box center [181, 73] width 1 height 8
checkbox input "true"
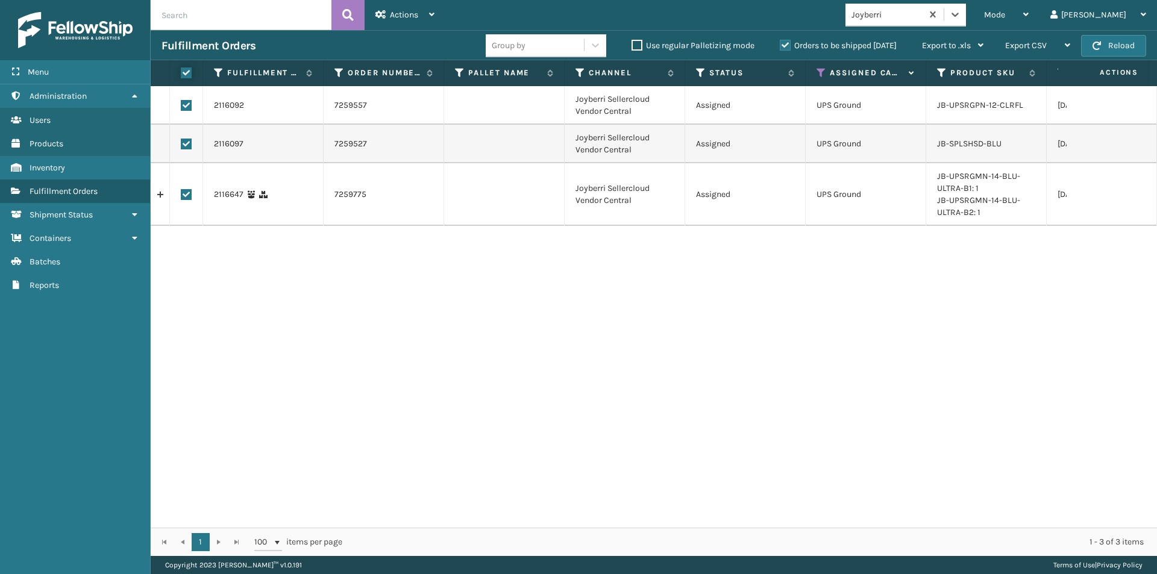
checkbox input "true"
click at [411, 19] on span "Actions" at bounding box center [404, 15] width 28 height 10
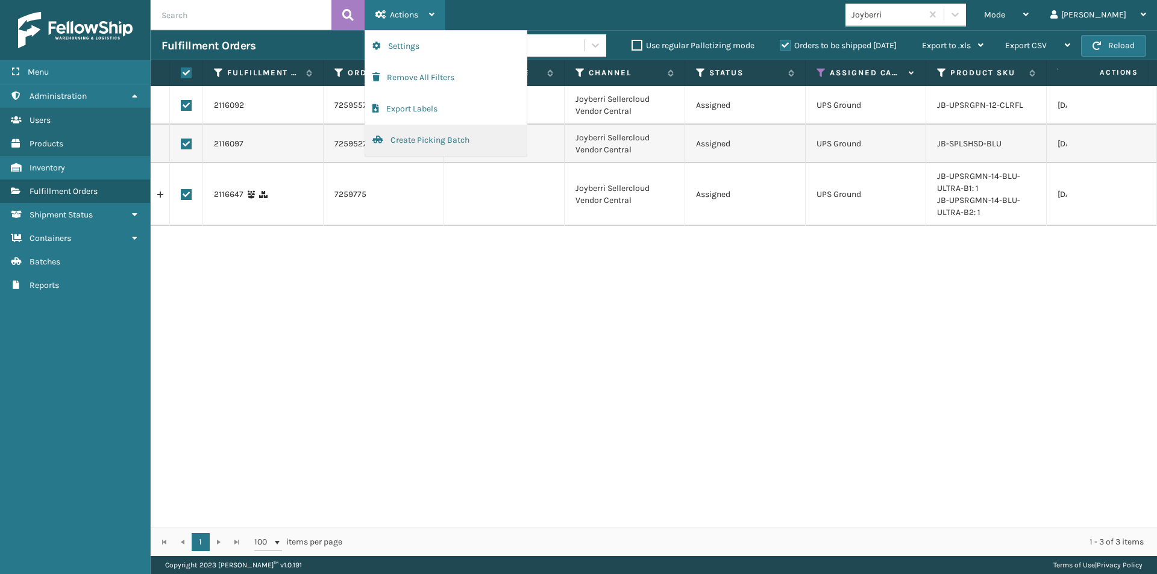
click at [442, 137] on button "Create Picking Batch" at bounding box center [446, 140] width 162 height 31
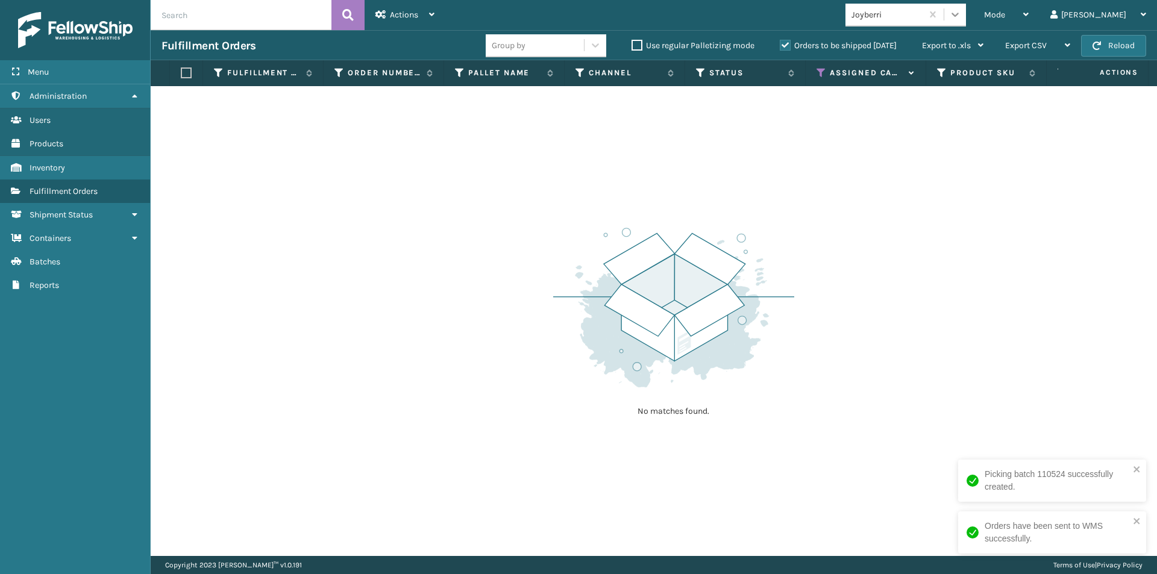
click at [961, 17] on icon at bounding box center [955, 14] width 12 height 12
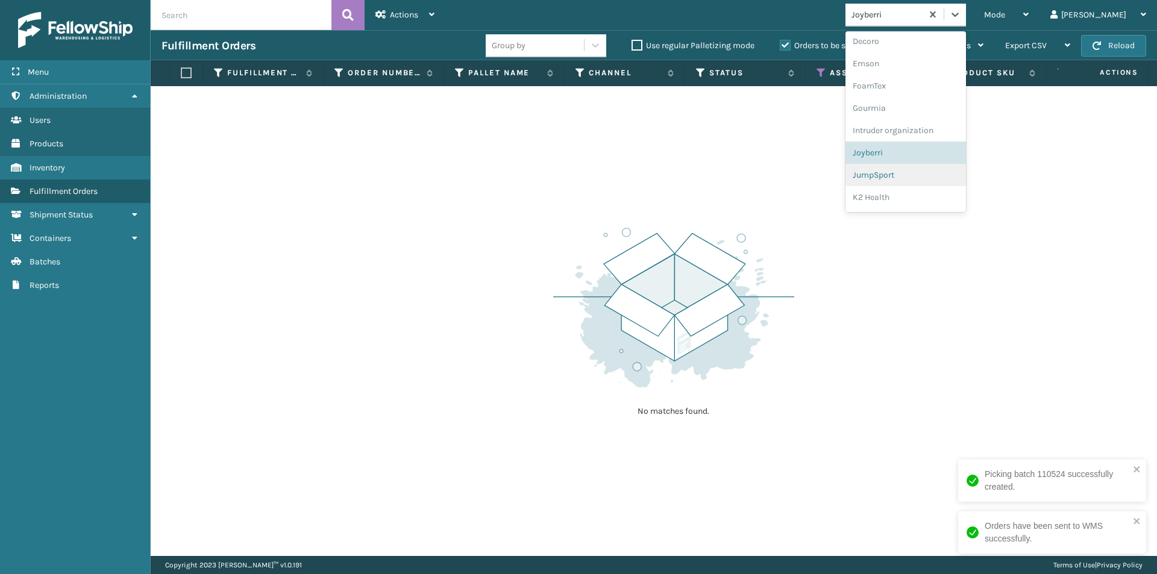
scroll to position [268, 0]
click at [946, 160] on div "JumpSport" at bounding box center [906, 156] width 121 height 22
click at [961, 20] on icon at bounding box center [955, 14] width 12 height 12
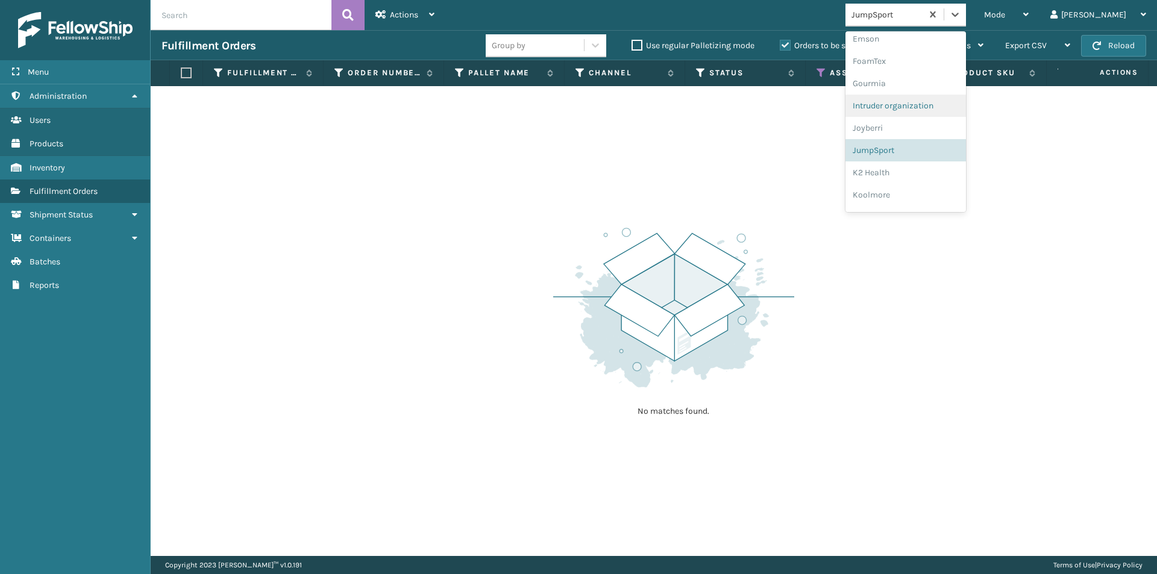
scroll to position [291, 0]
click at [946, 157] on div "K2 Health" at bounding box center [906, 156] width 121 height 22
click at [961, 19] on icon at bounding box center [955, 14] width 12 height 12
click at [932, 160] on div "Koolmore" at bounding box center [906, 156] width 121 height 22
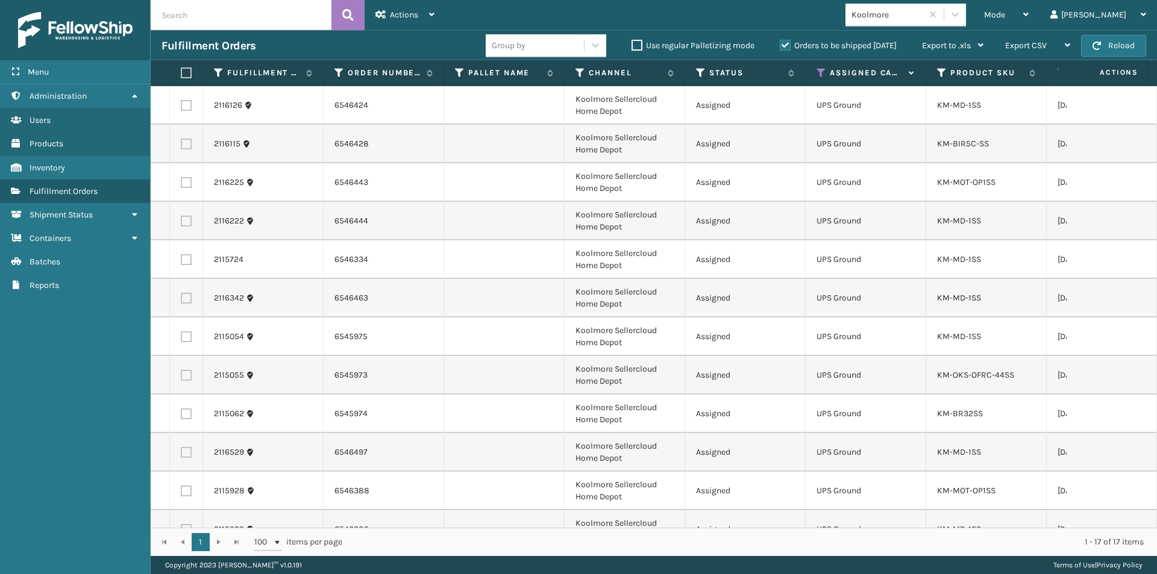
click at [188, 71] on label at bounding box center [184, 73] width 7 height 11
click at [181, 71] on input "checkbox" at bounding box center [181, 73] width 1 height 8
checkbox input "true"
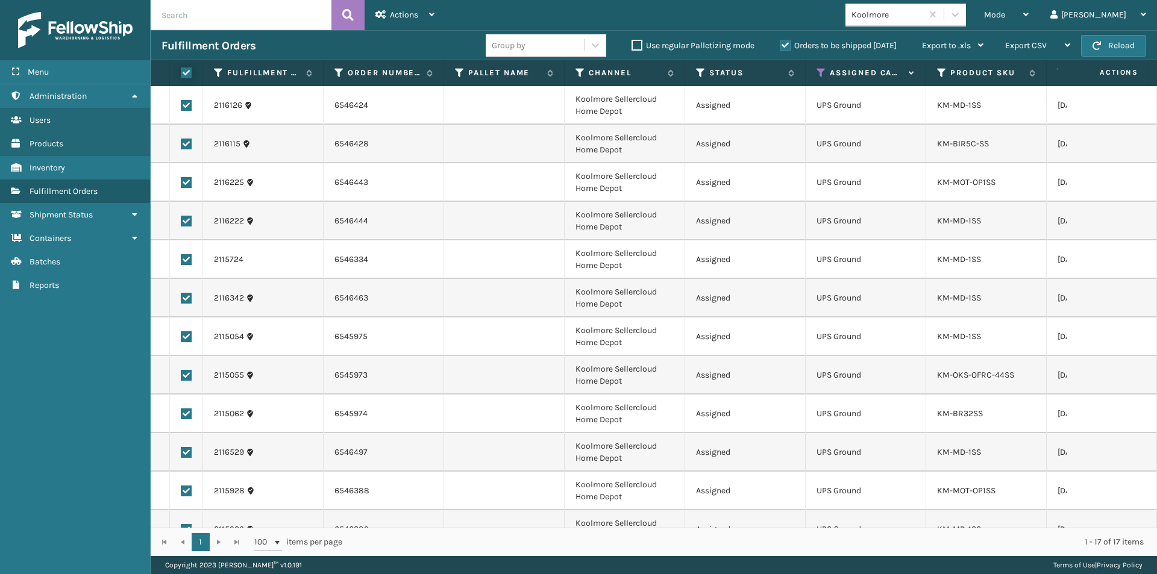
checkbox input "true"
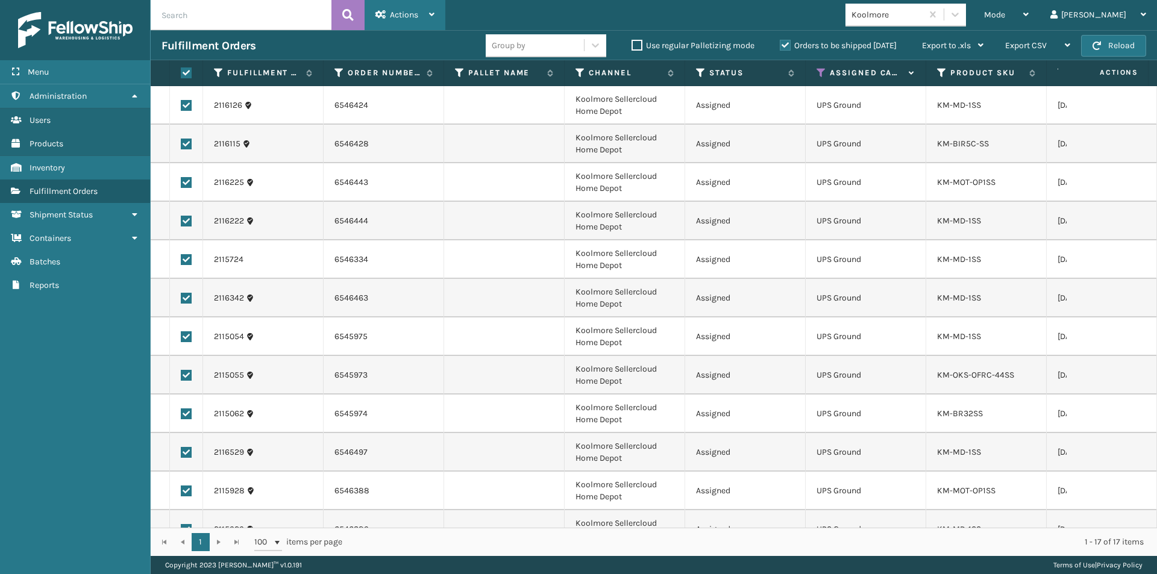
click at [415, 14] on span "Actions" at bounding box center [404, 15] width 28 height 10
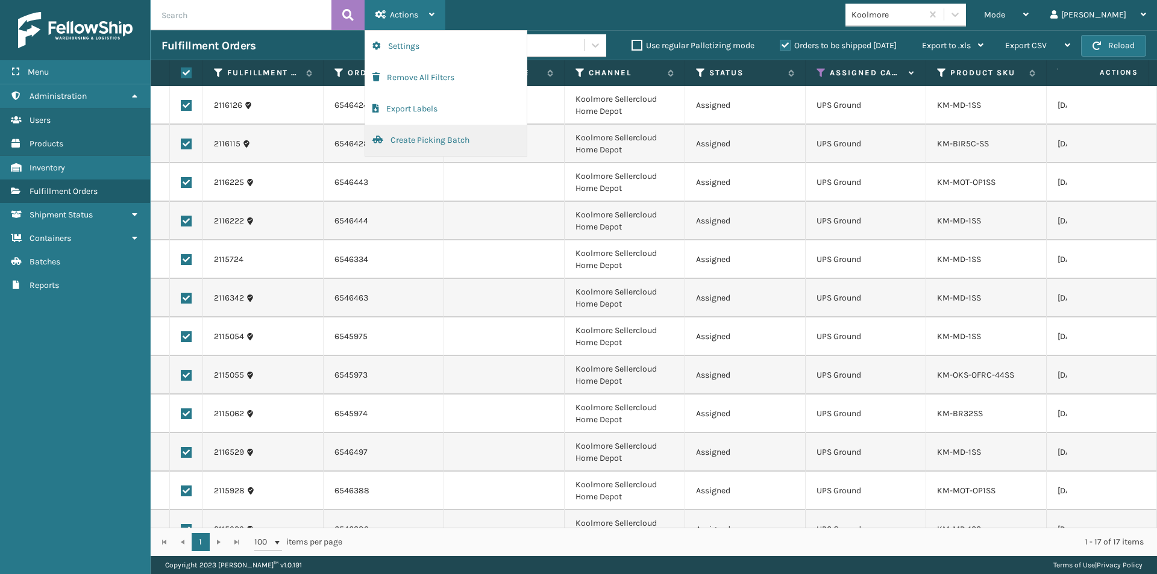
click at [428, 138] on button "Create Picking Batch" at bounding box center [446, 140] width 162 height 31
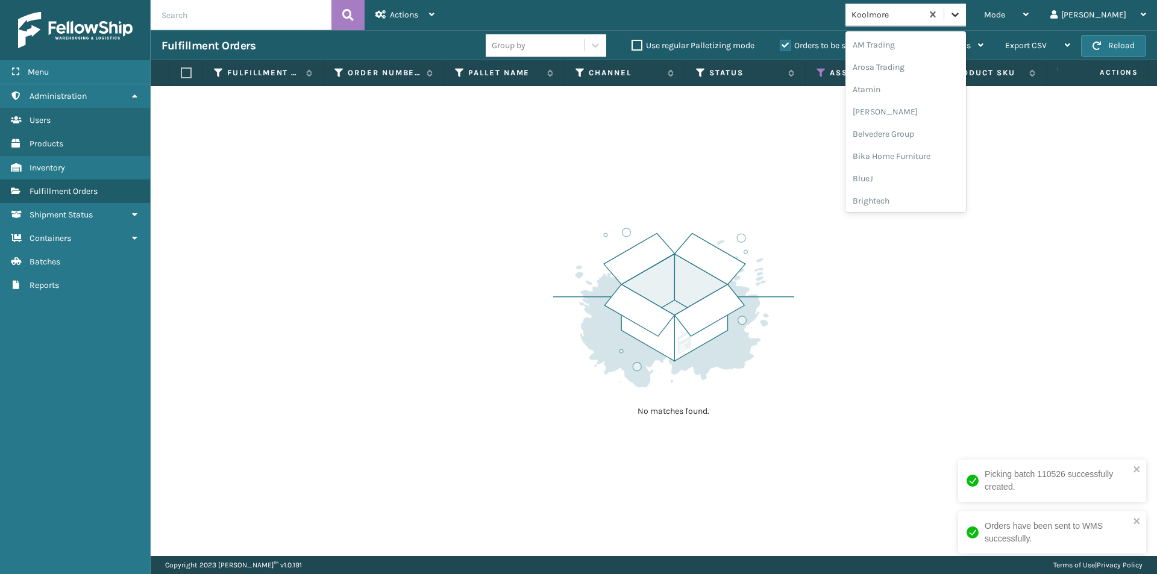
click at [961, 19] on icon at bounding box center [955, 14] width 12 height 12
click at [931, 146] on div "LifePro Fitness" at bounding box center [906, 144] width 121 height 22
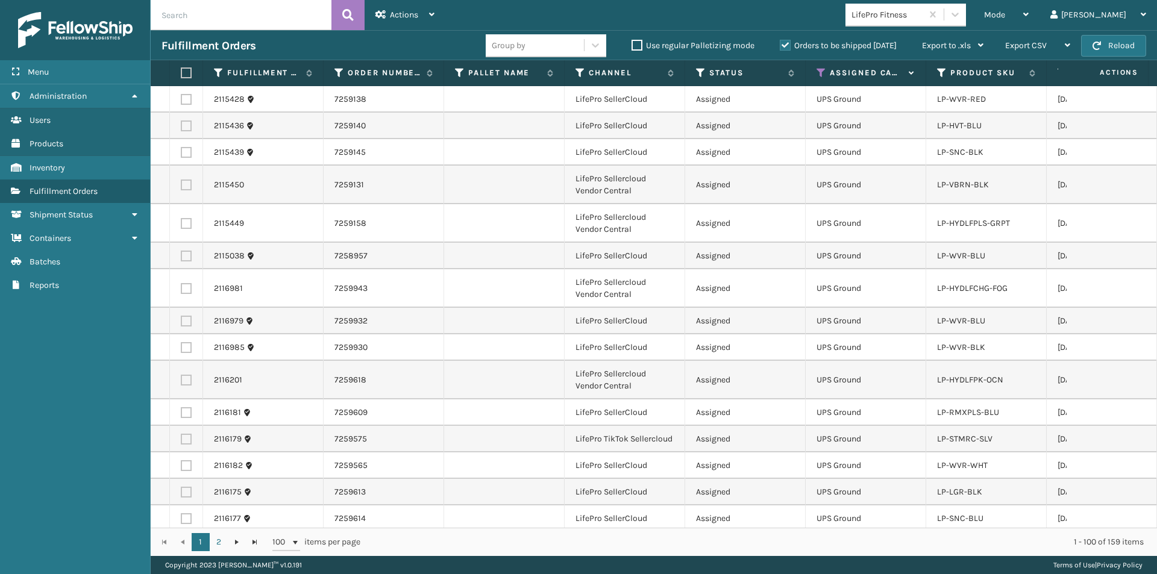
click at [187, 71] on label at bounding box center [184, 73] width 7 height 11
click at [181, 71] on input "checkbox" at bounding box center [181, 73] width 1 height 8
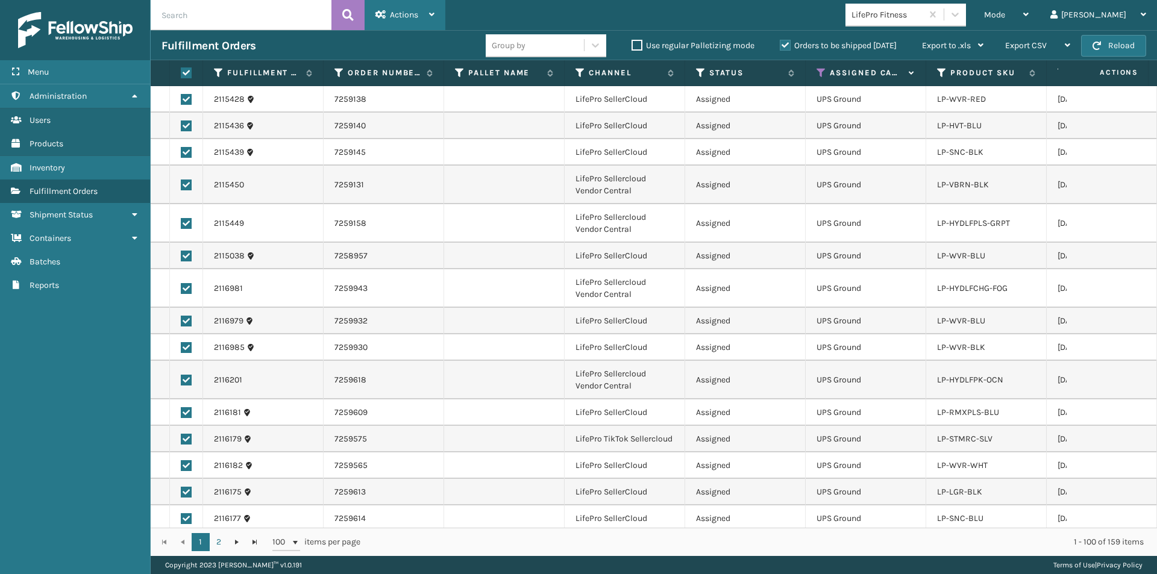
click at [430, 20] on div "Actions" at bounding box center [405, 15] width 59 height 30
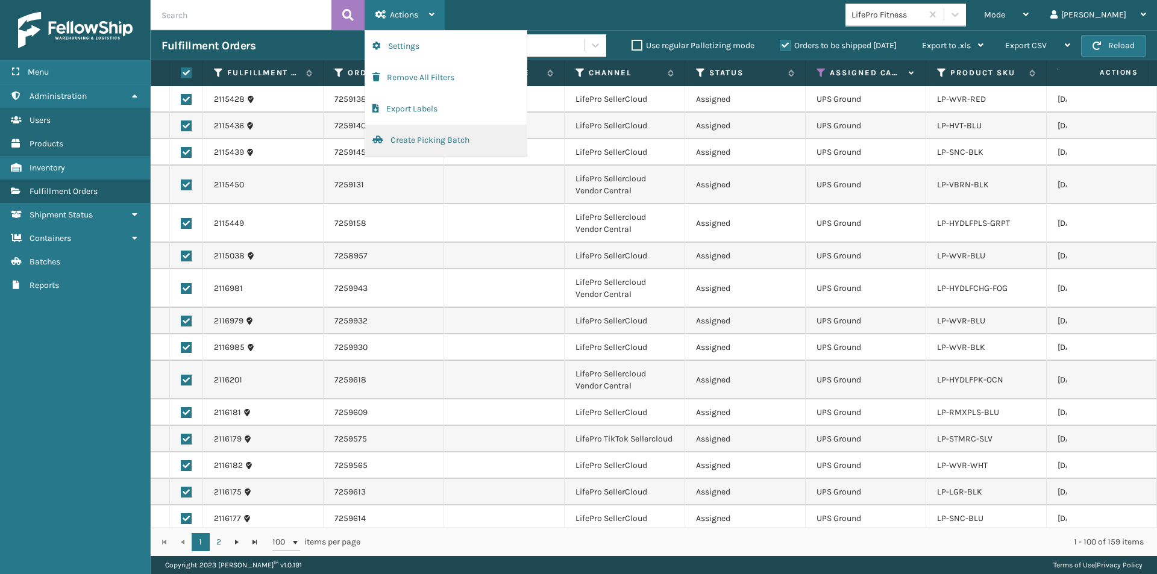
click at [446, 142] on button "Create Picking Batch" at bounding box center [446, 140] width 162 height 31
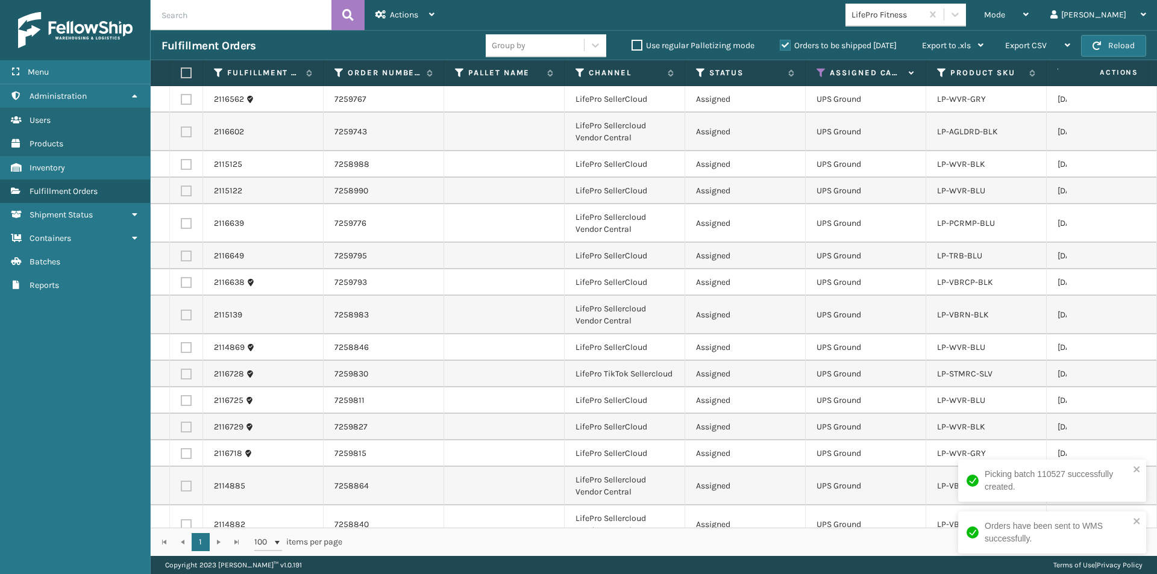
click at [186, 71] on label at bounding box center [184, 73] width 7 height 11
click at [181, 71] on input "checkbox" at bounding box center [181, 73] width 1 height 8
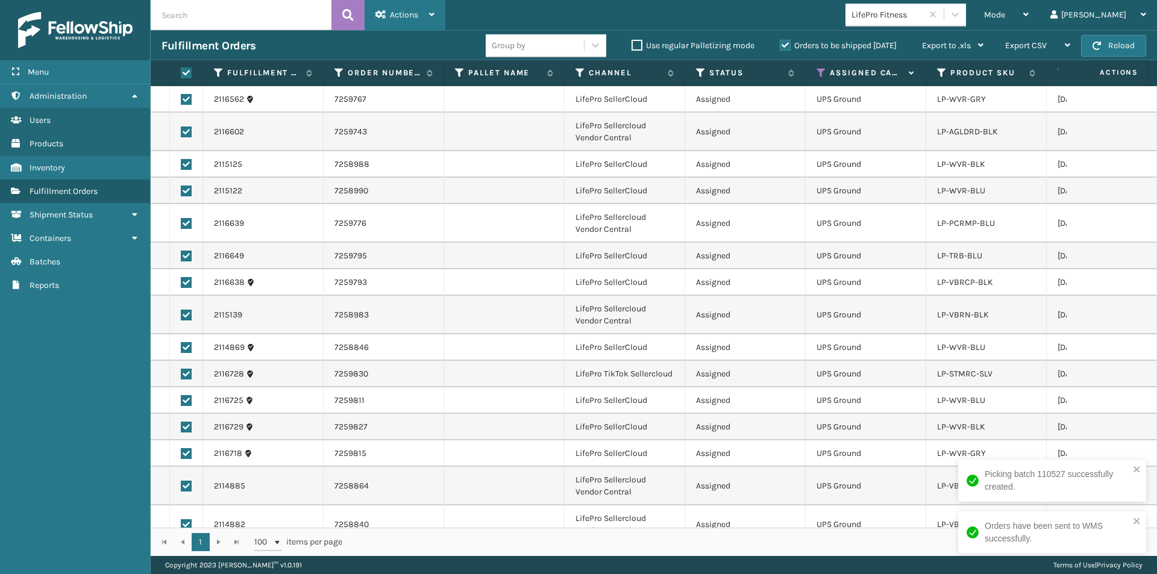
click at [400, 15] on span "Actions" at bounding box center [404, 15] width 28 height 10
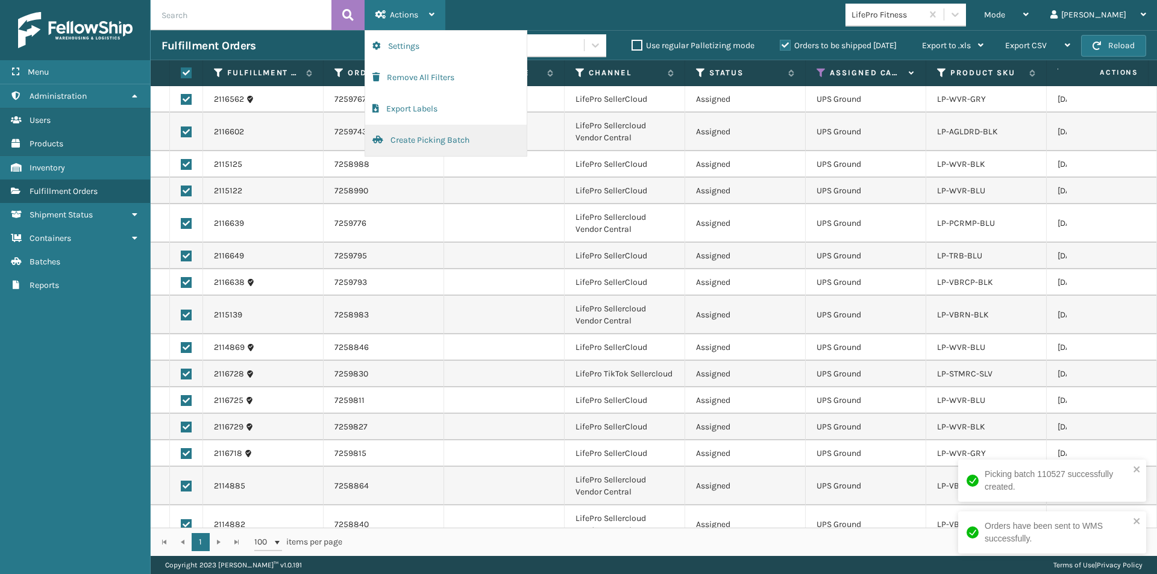
click at [425, 143] on button "Create Picking Batch" at bounding box center [446, 140] width 162 height 31
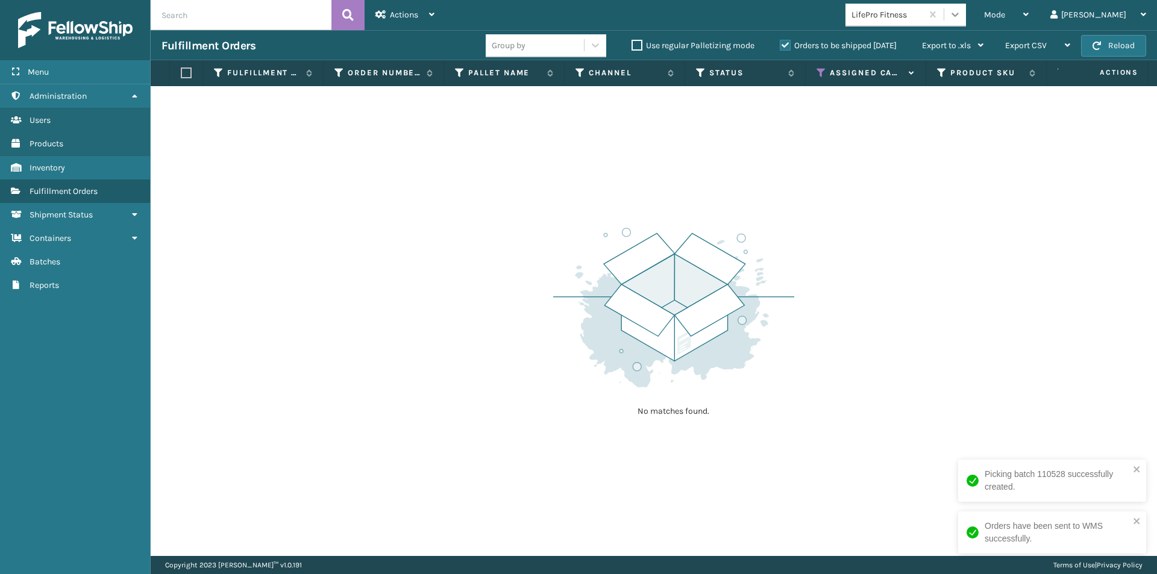
click at [959, 16] on icon at bounding box center [955, 15] width 7 height 4
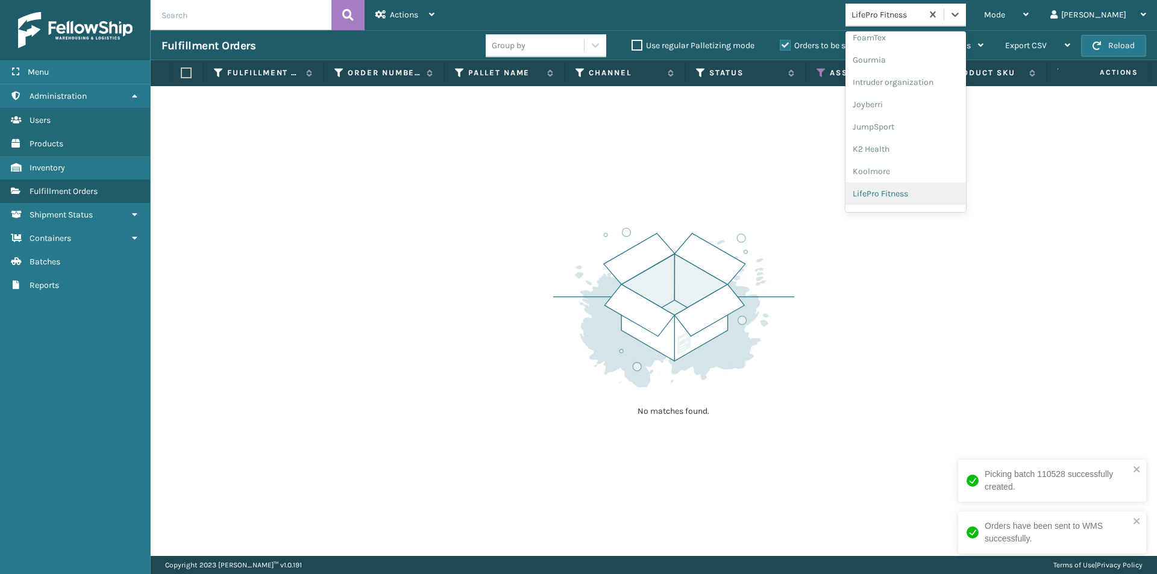
scroll to position [357, 0]
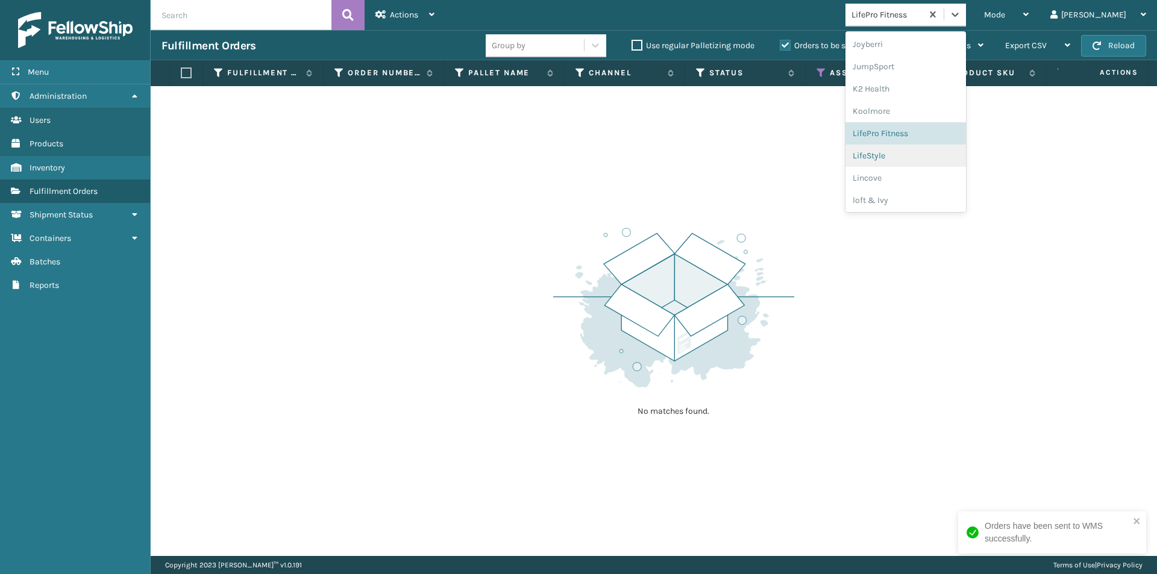
click at [926, 161] on div "LifeStyle" at bounding box center [906, 156] width 121 height 22
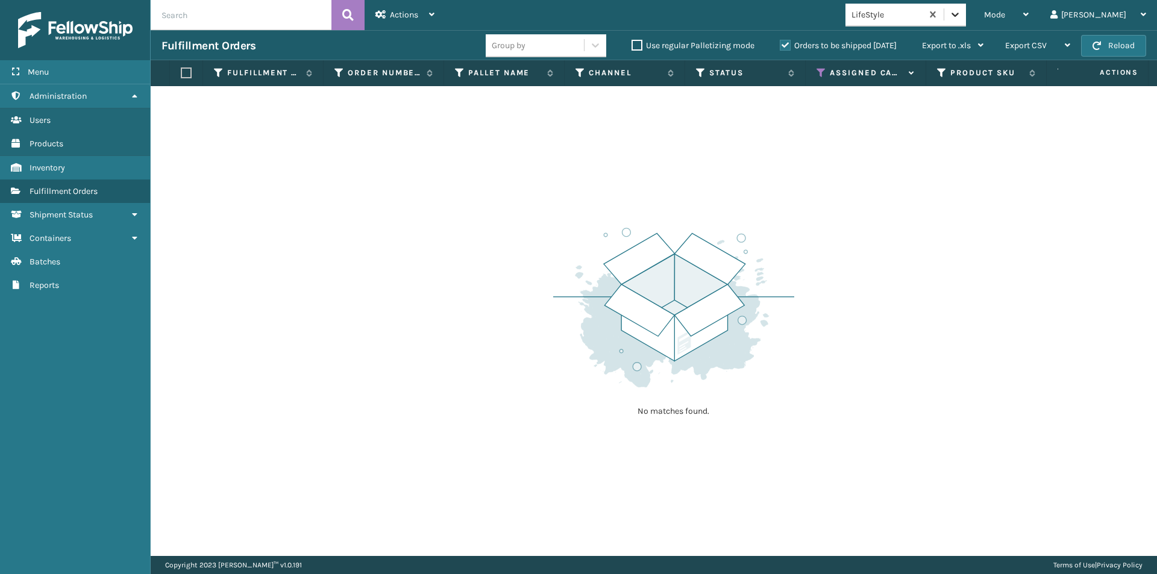
click at [961, 17] on icon at bounding box center [955, 14] width 12 height 12
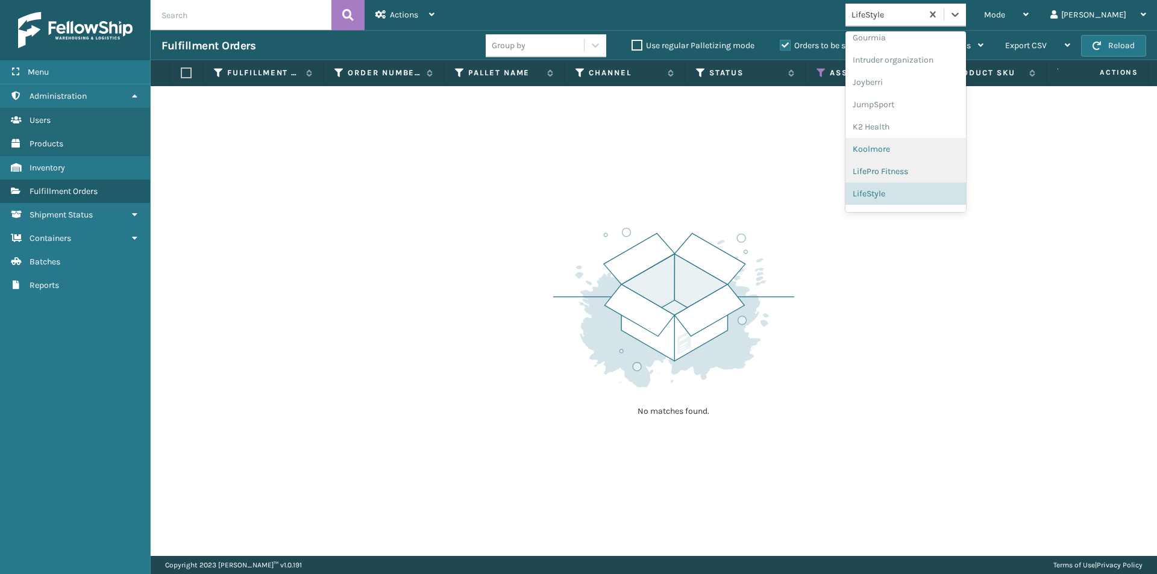
scroll to position [380, 0]
click at [928, 161] on div "Lincove" at bounding box center [906, 156] width 121 height 22
click at [961, 16] on icon at bounding box center [955, 14] width 12 height 12
click at [931, 180] on div "loft & Ivy" at bounding box center [906, 176] width 121 height 22
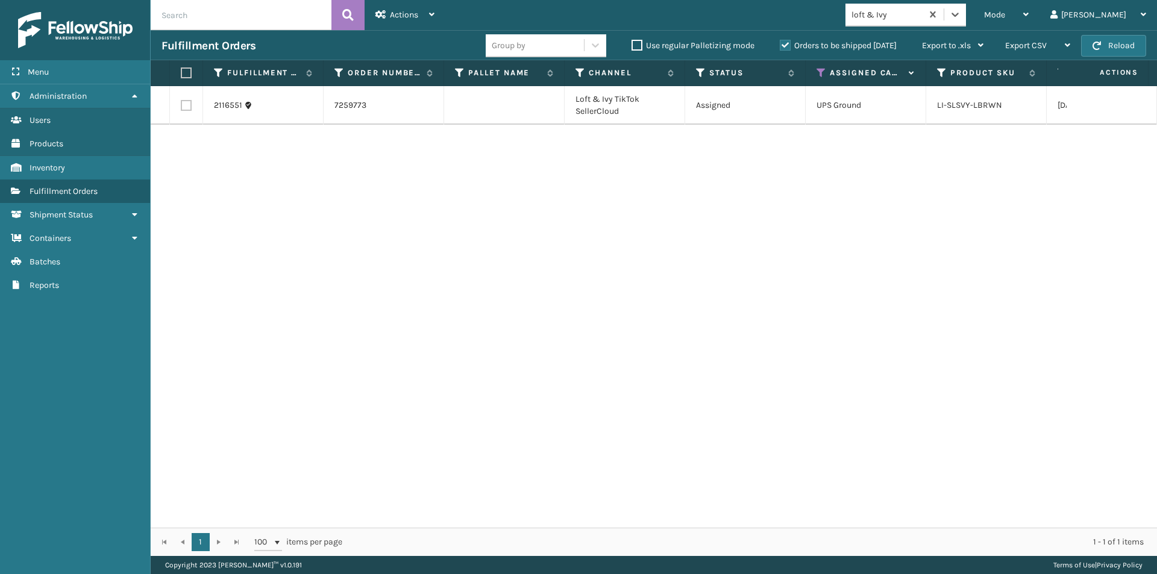
click at [183, 70] on label at bounding box center [184, 73] width 7 height 11
click at [181, 70] on input "checkbox" at bounding box center [181, 73] width 1 height 8
click at [400, 17] on span "Actions" at bounding box center [404, 15] width 28 height 10
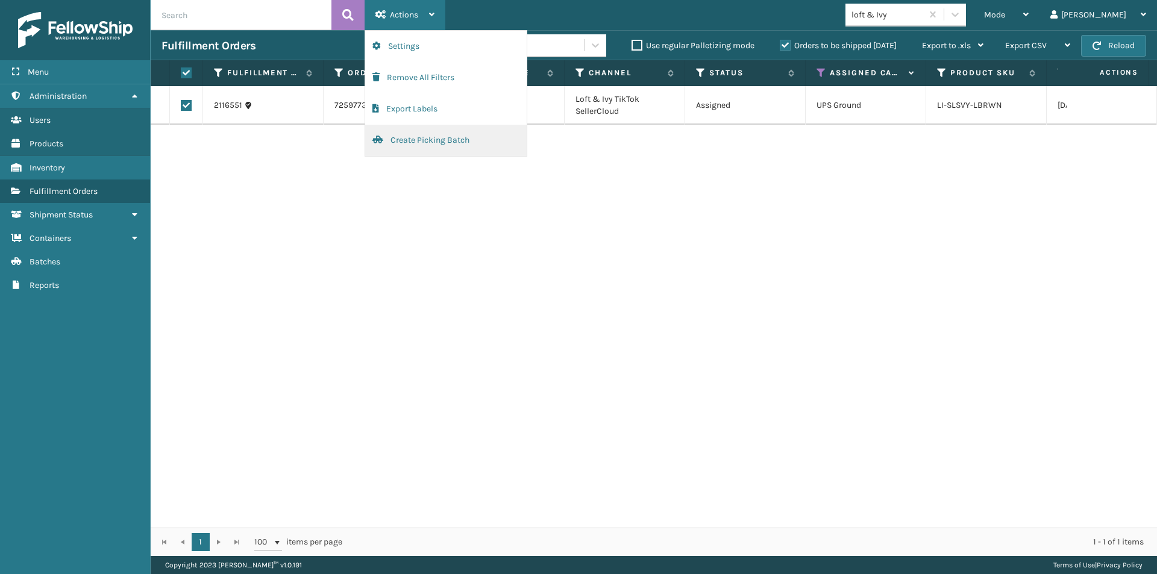
click at [411, 140] on button "Create Picking Batch" at bounding box center [446, 140] width 162 height 31
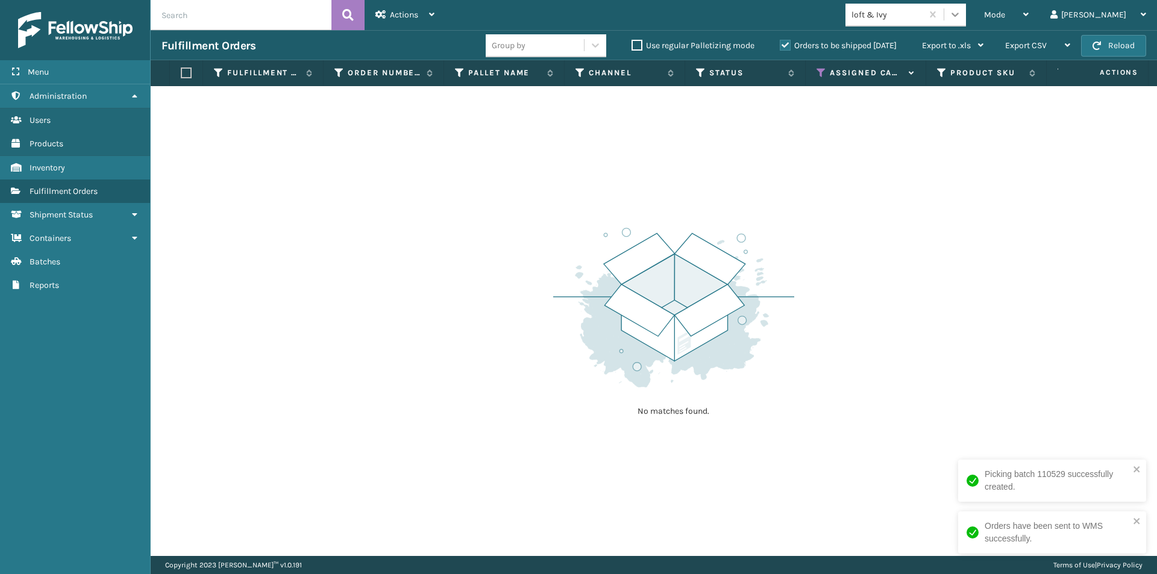
click at [961, 20] on icon at bounding box center [955, 14] width 12 height 12
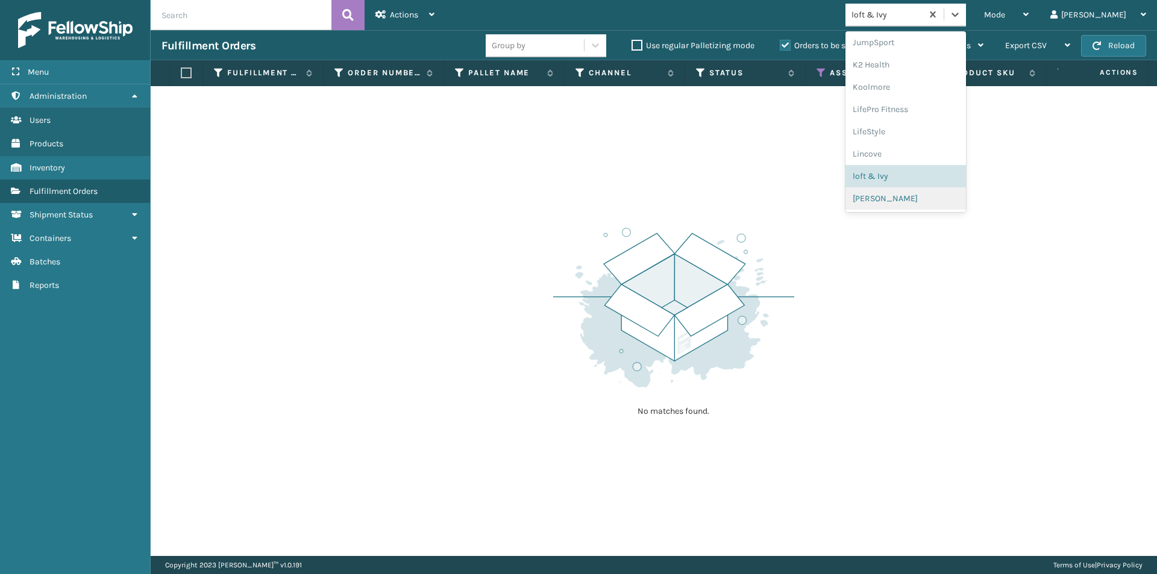
click at [940, 204] on div "MikeAl" at bounding box center [906, 198] width 121 height 22
click at [961, 13] on icon at bounding box center [955, 14] width 12 height 12
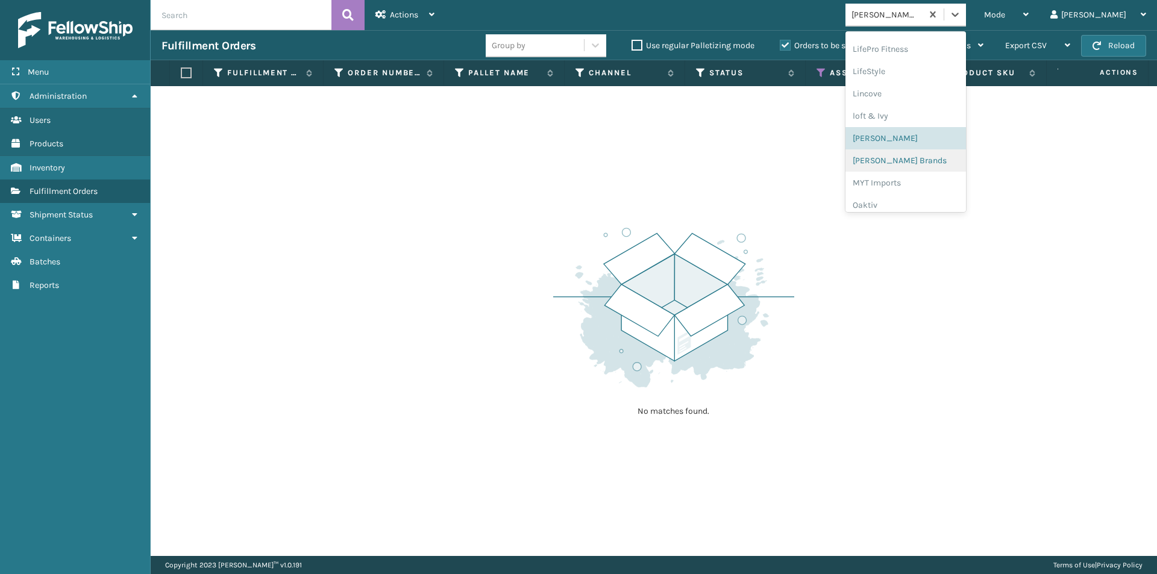
click at [936, 170] on div "Milliard Brands" at bounding box center [906, 160] width 121 height 22
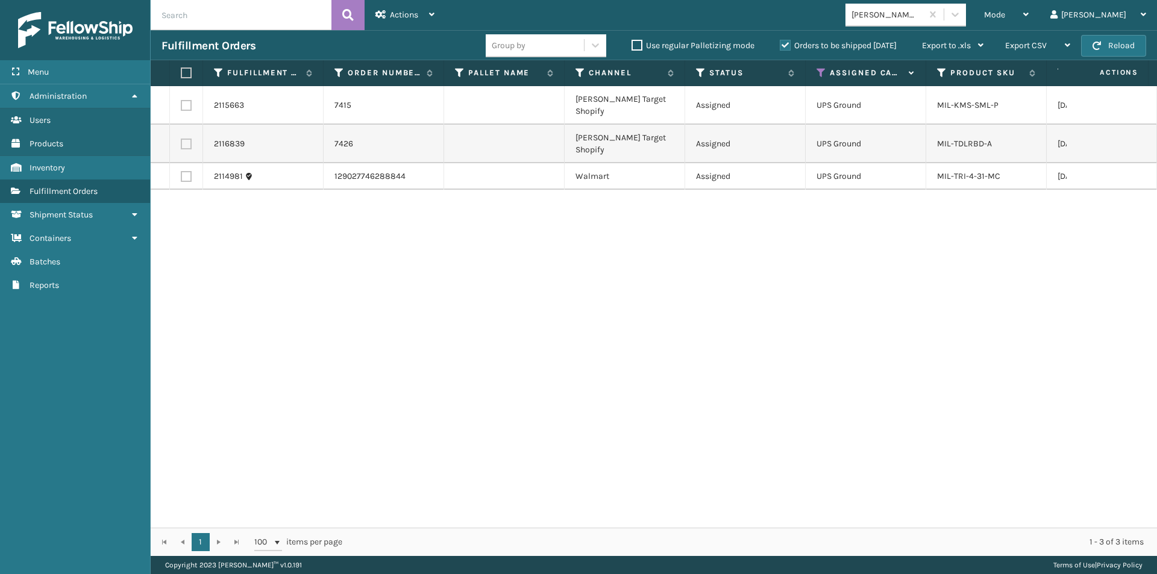
click at [188, 72] on label at bounding box center [184, 73] width 7 height 11
click at [181, 72] on input "checkbox" at bounding box center [181, 73] width 1 height 8
drag, startPoint x: 419, startPoint y: 10, endPoint x: 417, endPoint y: 18, distance: 8.6
click at [419, 16] on div "Actions" at bounding box center [405, 15] width 59 height 30
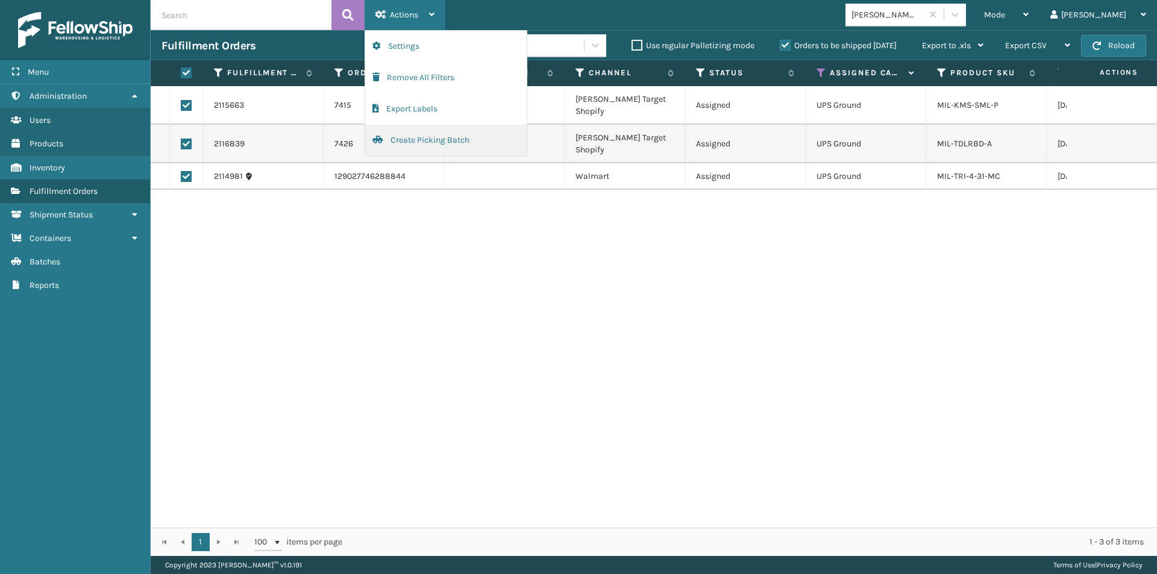
click at [429, 143] on button "Create Picking Batch" at bounding box center [446, 140] width 162 height 31
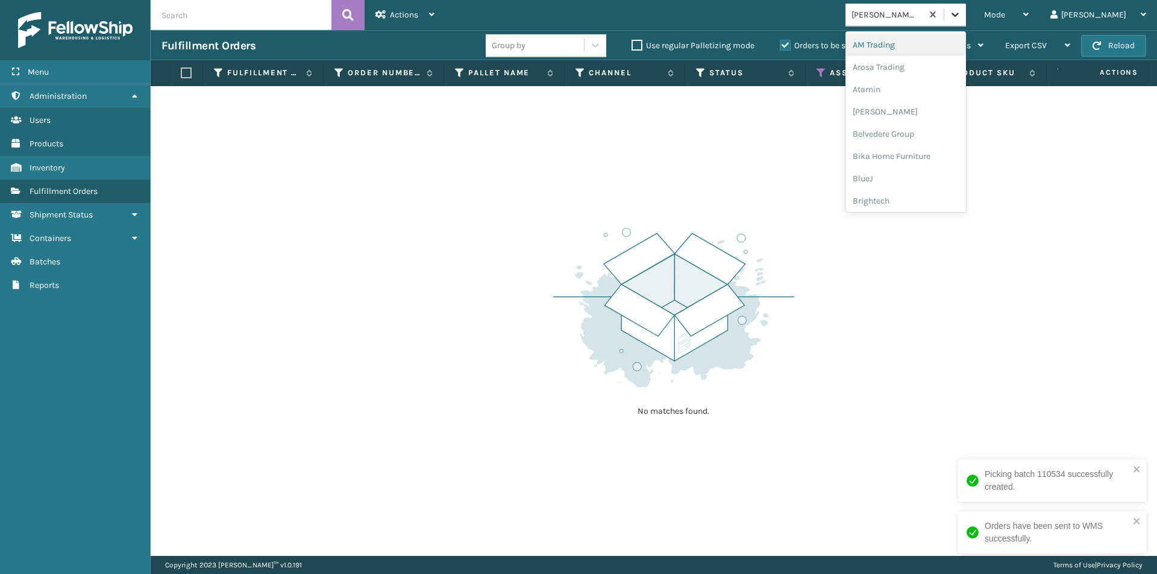
click at [959, 13] on icon at bounding box center [955, 15] width 7 height 4
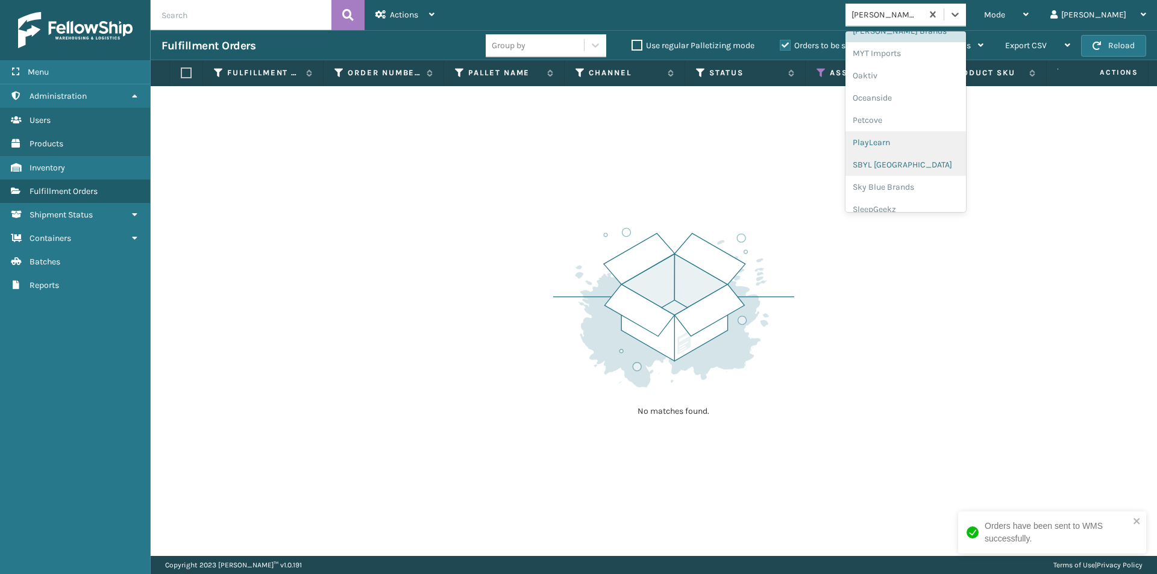
scroll to position [484, 0]
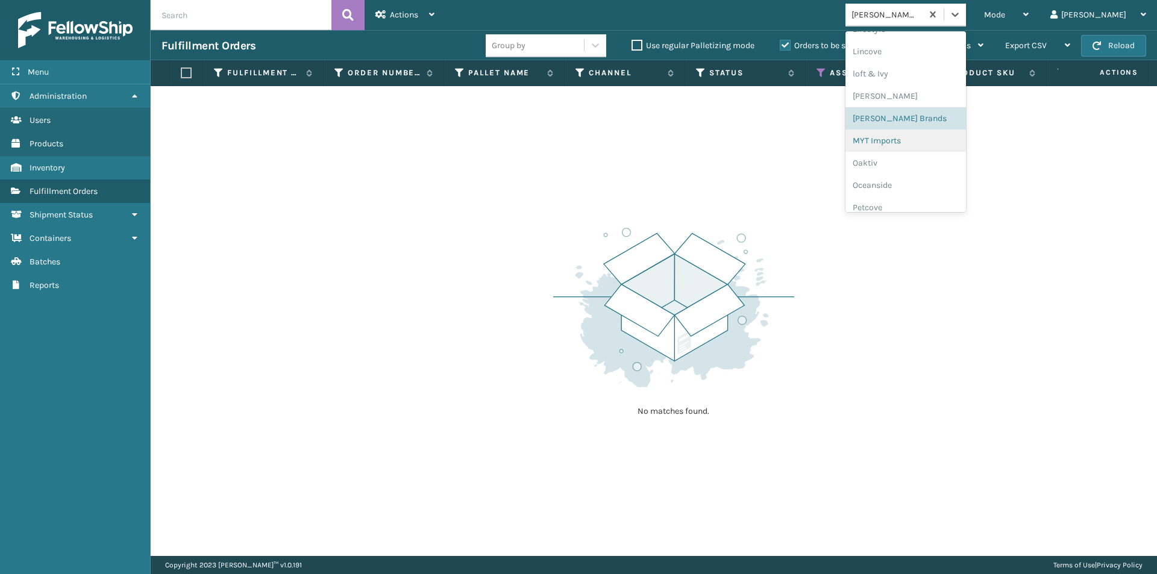
click at [955, 140] on div "MYT Imports" at bounding box center [906, 141] width 121 height 22
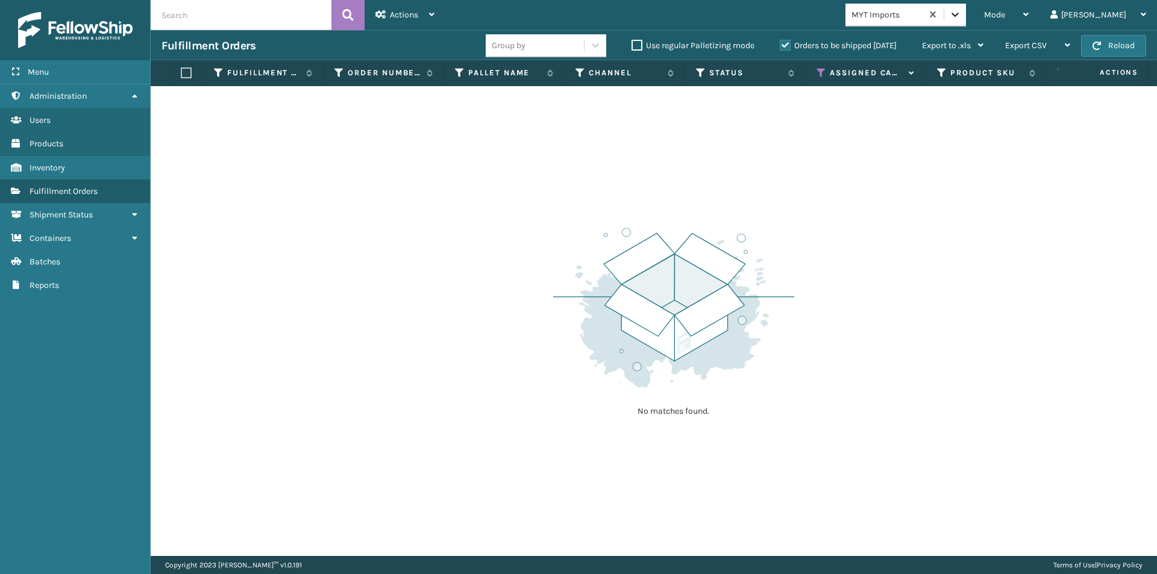
click at [961, 17] on icon at bounding box center [955, 14] width 12 height 12
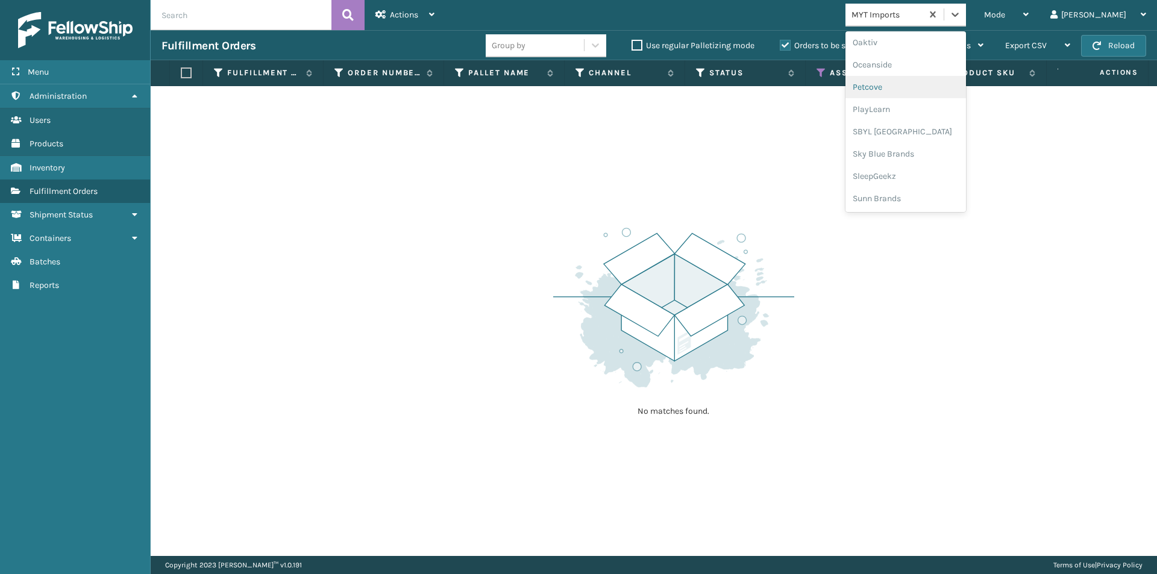
scroll to position [544, 0]
click at [933, 107] on div "Oaktiv" at bounding box center [906, 103] width 121 height 22
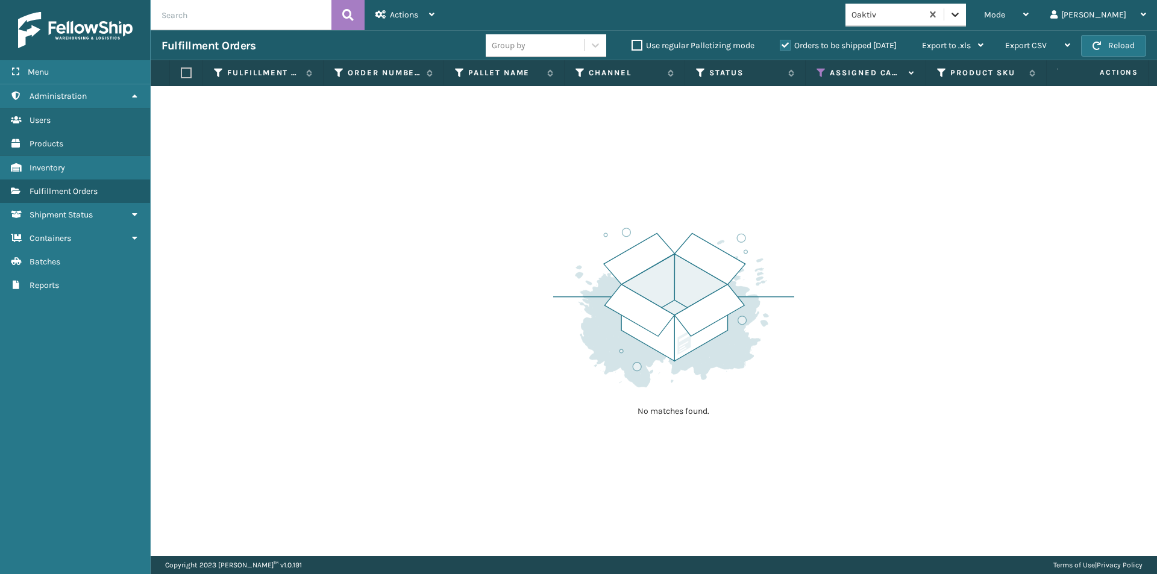
click at [961, 17] on icon at bounding box center [955, 14] width 12 height 12
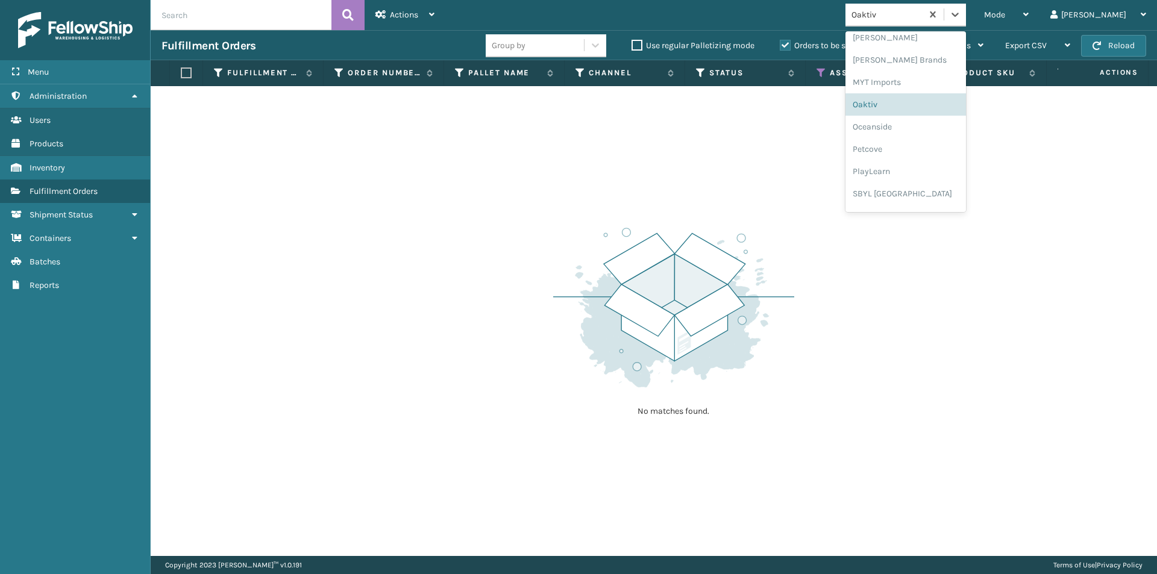
scroll to position [562, 0]
click at [930, 115] on div "Oceanside" at bounding box center [906, 107] width 121 height 22
click at [966, 10] on div at bounding box center [956, 15] width 22 height 22
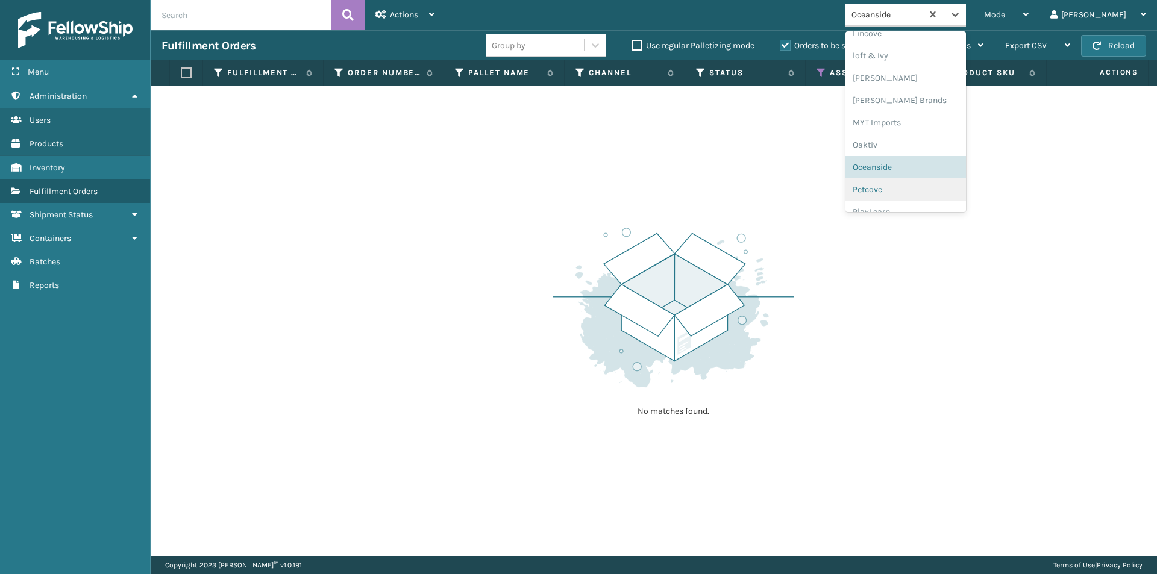
click at [923, 188] on div "Petcove" at bounding box center [906, 189] width 121 height 22
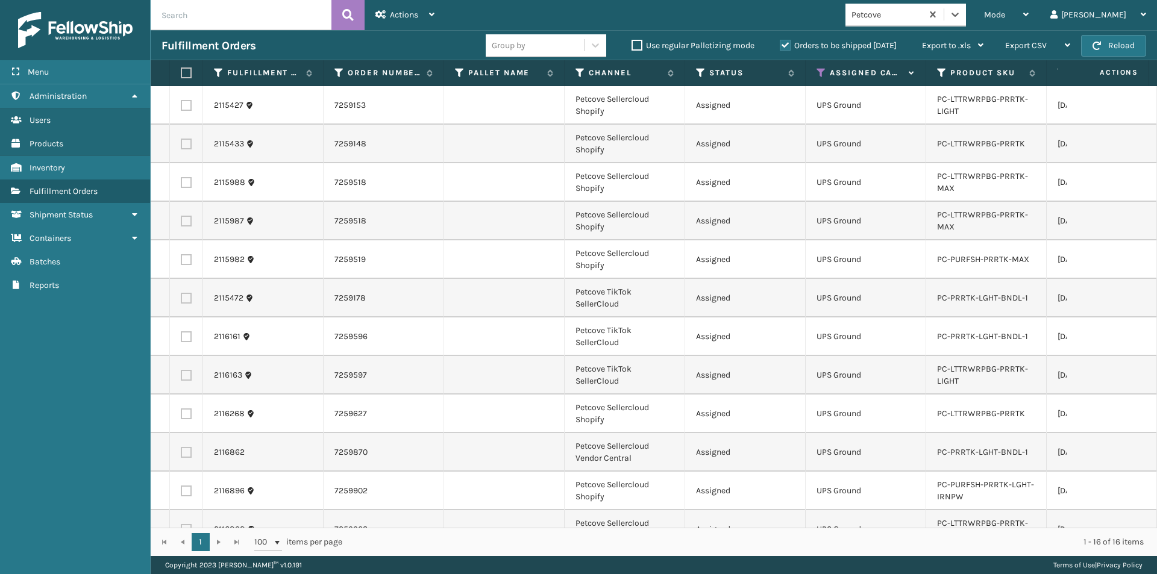
click at [186, 69] on label at bounding box center [184, 73] width 7 height 11
click at [181, 69] on input "checkbox" at bounding box center [181, 73] width 1 height 8
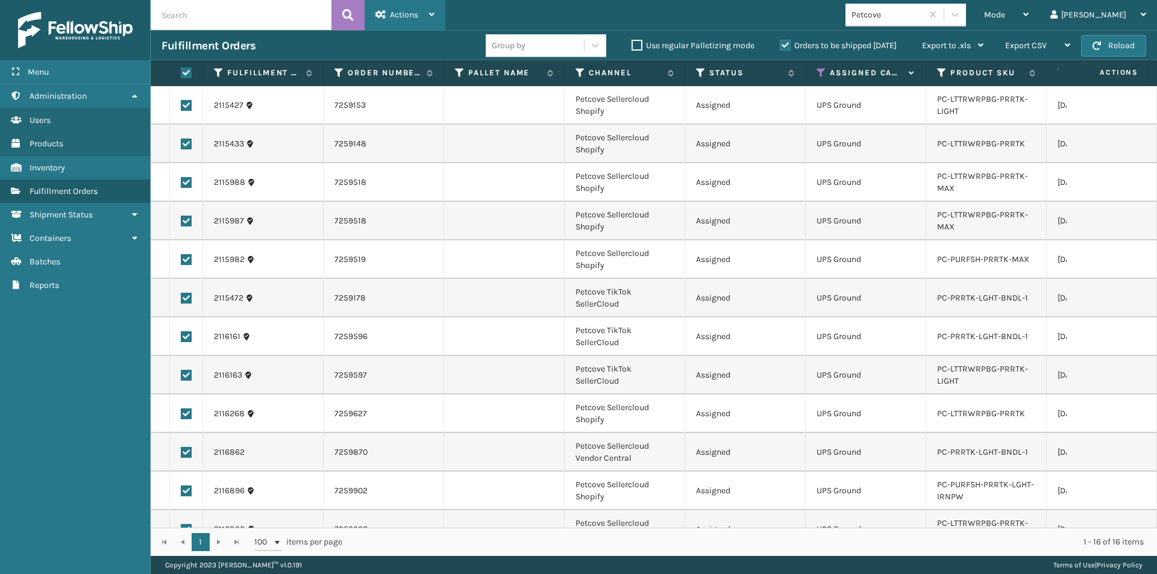
click at [420, 11] on div "Actions" at bounding box center [405, 15] width 59 height 30
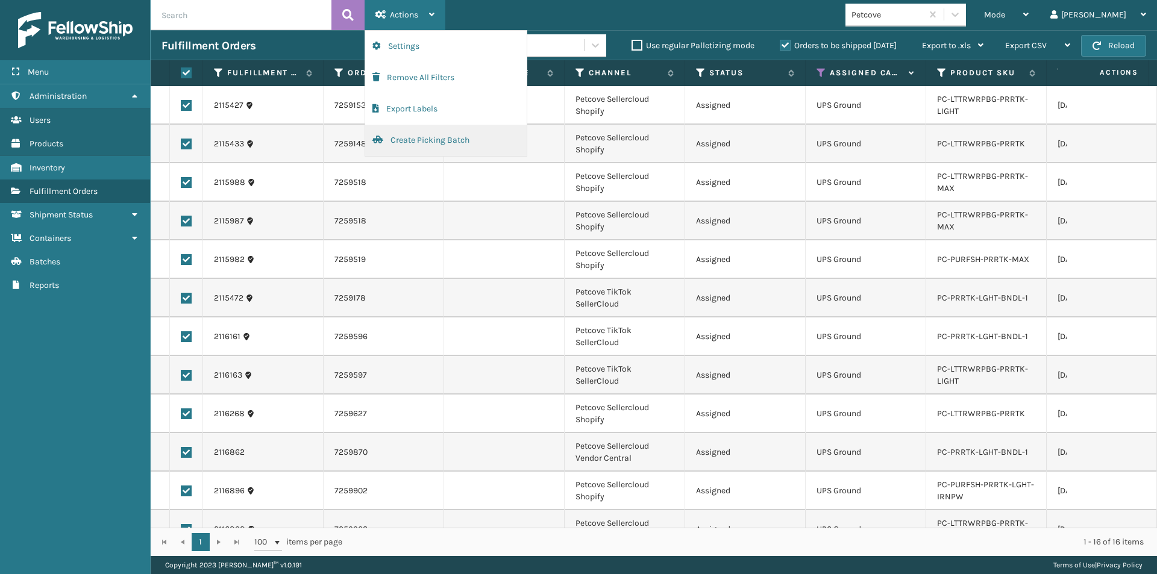
click at [406, 143] on button "Create Picking Batch" at bounding box center [446, 140] width 162 height 31
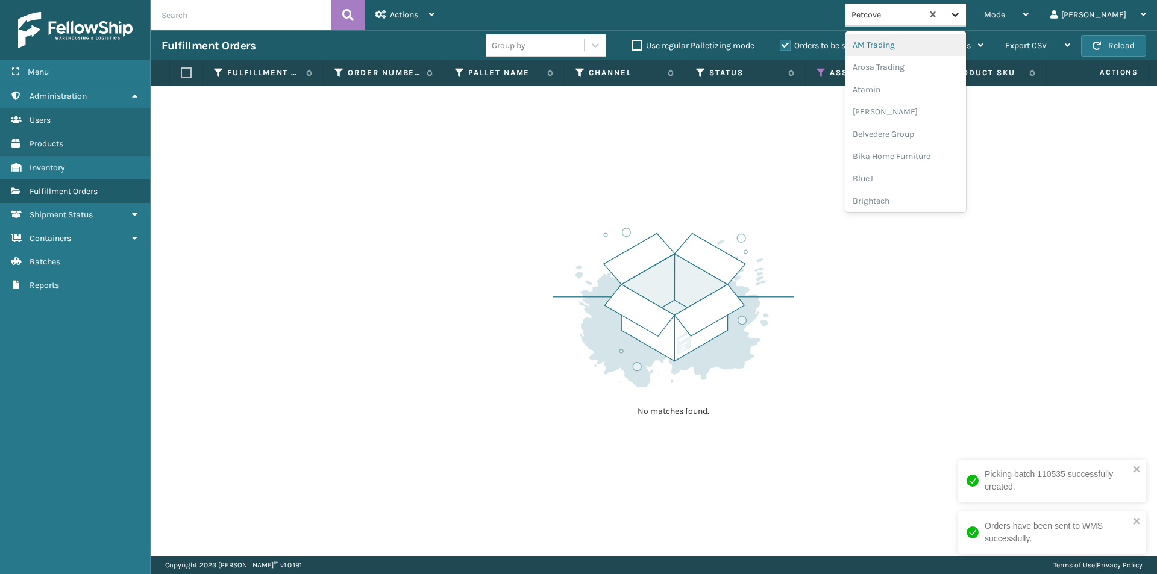
click at [959, 14] on icon at bounding box center [955, 15] width 7 height 4
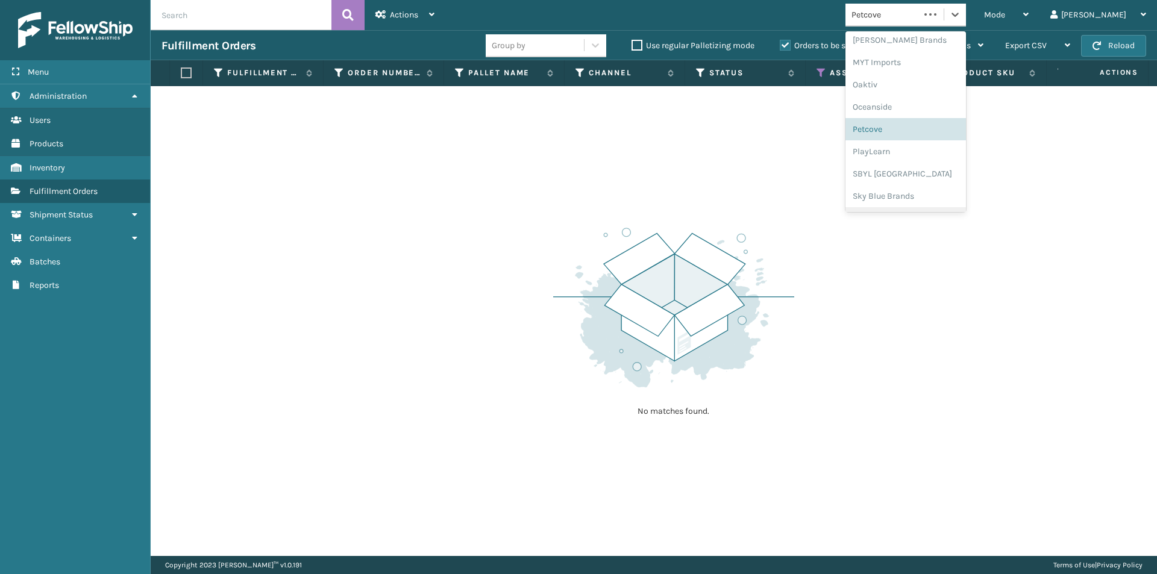
scroll to position [605, 0]
click at [933, 114] on div "PlayLearn" at bounding box center [906, 109] width 121 height 22
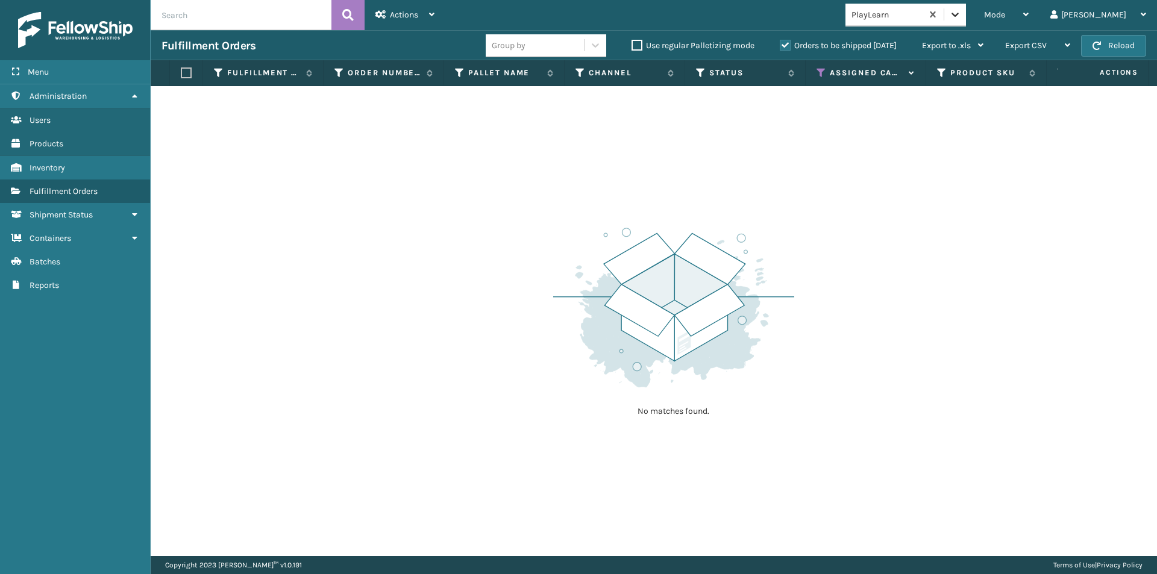
click at [961, 13] on icon at bounding box center [955, 14] width 12 height 12
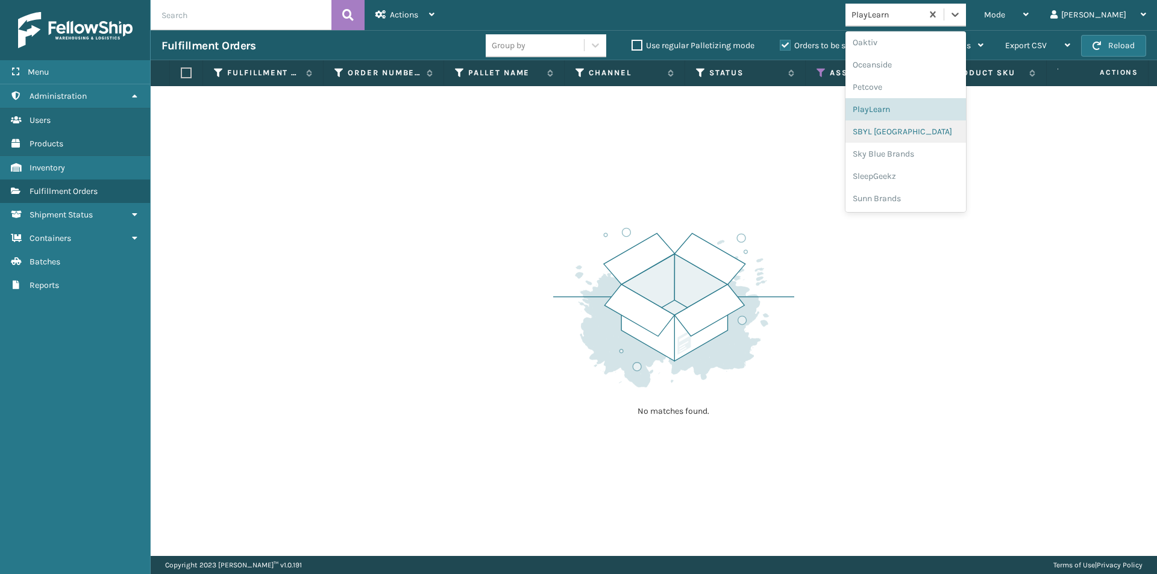
click at [922, 128] on div "SBYL USA" at bounding box center [906, 132] width 121 height 22
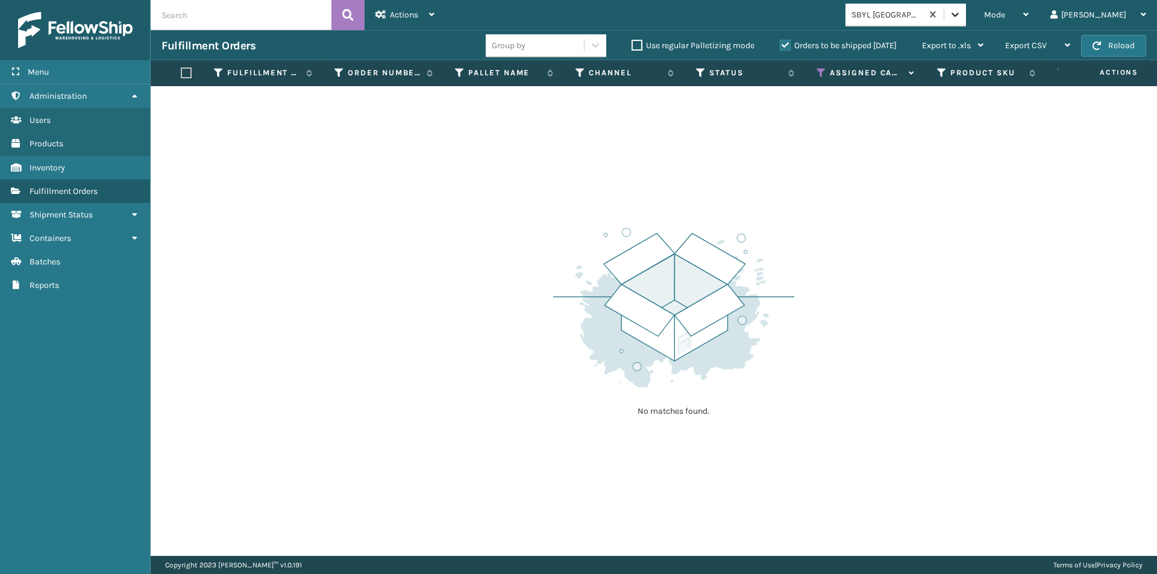
click at [961, 18] on icon at bounding box center [955, 14] width 12 height 12
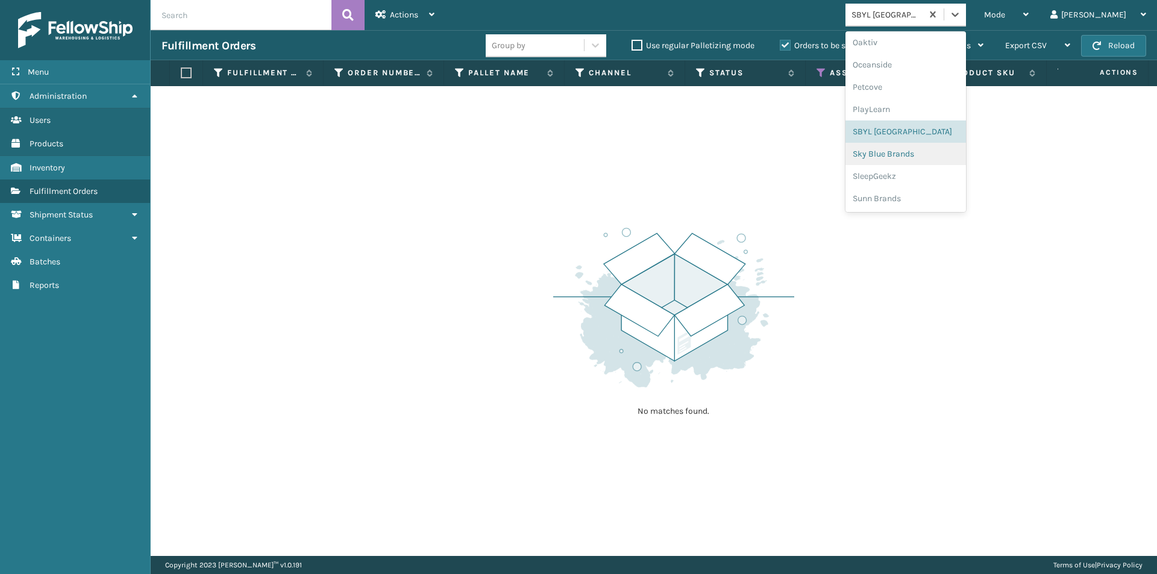
click at [932, 155] on div "Sky Blue Brands" at bounding box center [906, 154] width 121 height 22
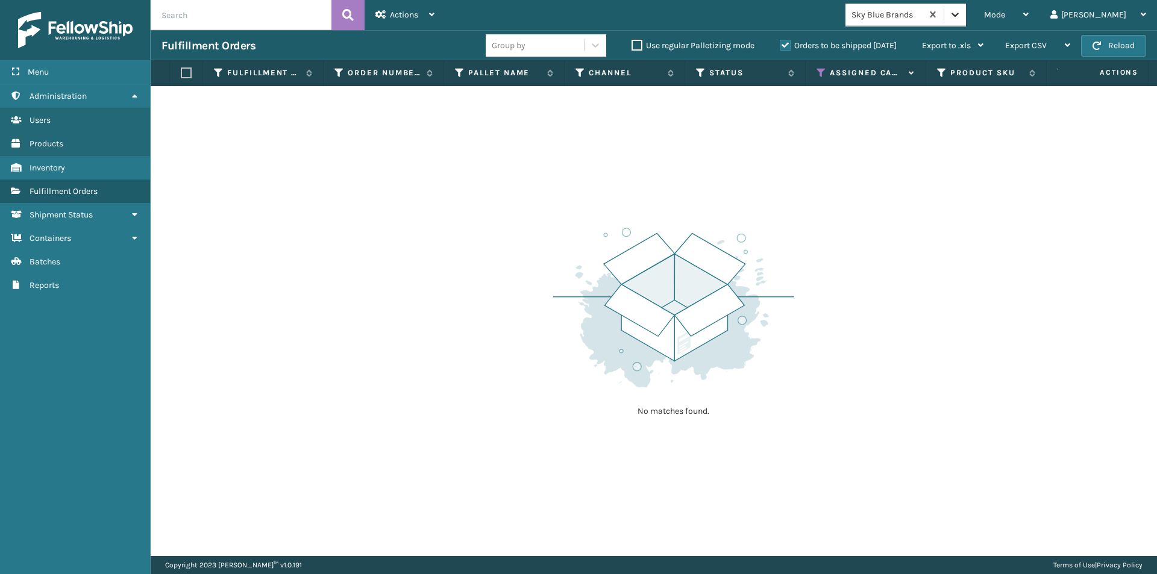
click at [959, 16] on icon at bounding box center [955, 15] width 7 height 4
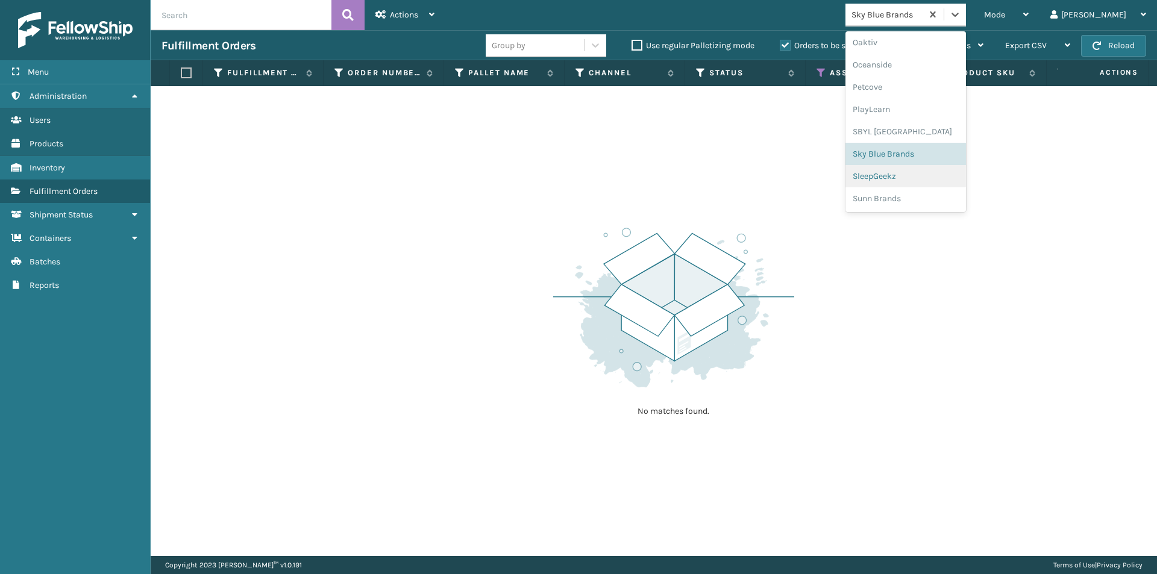
click at [942, 177] on div "SleepGeekz" at bounding box center [906, 176] width 121 height 22
click at [961, 20] on icon at bounding box center [955, 14] width 12 height 12
click at [919, 198] on div "Sunn Brands" at bounding box center [906, 198] width 121 height 22
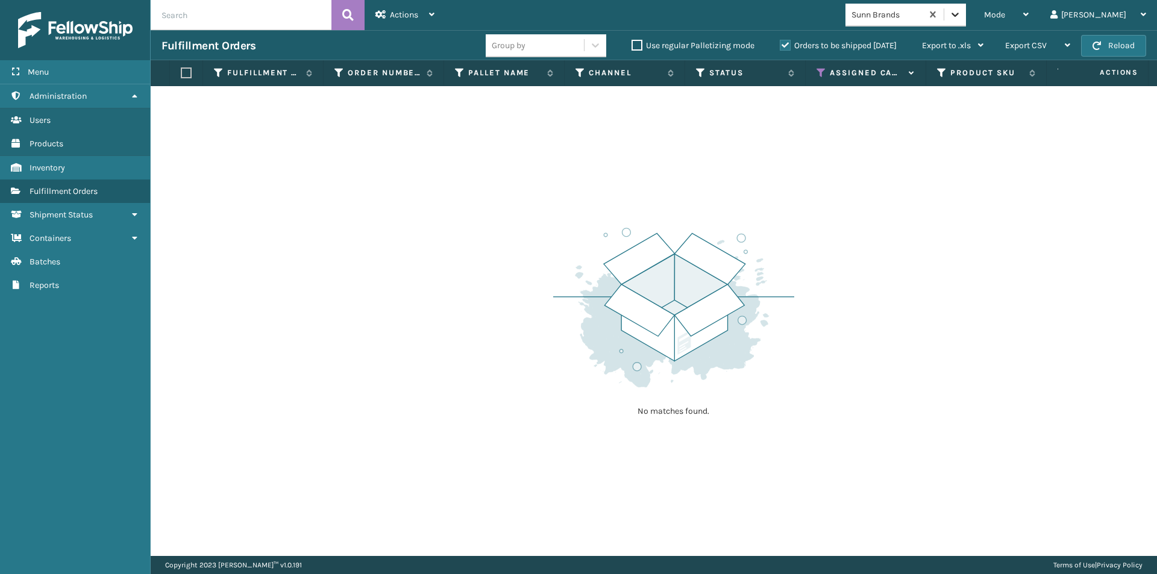
click at [961, 17] on icon at bounding box center [955, 14] width 12 height 12
click at [961, 11] on icon at bounding box center [955, 14] width 12 height 12
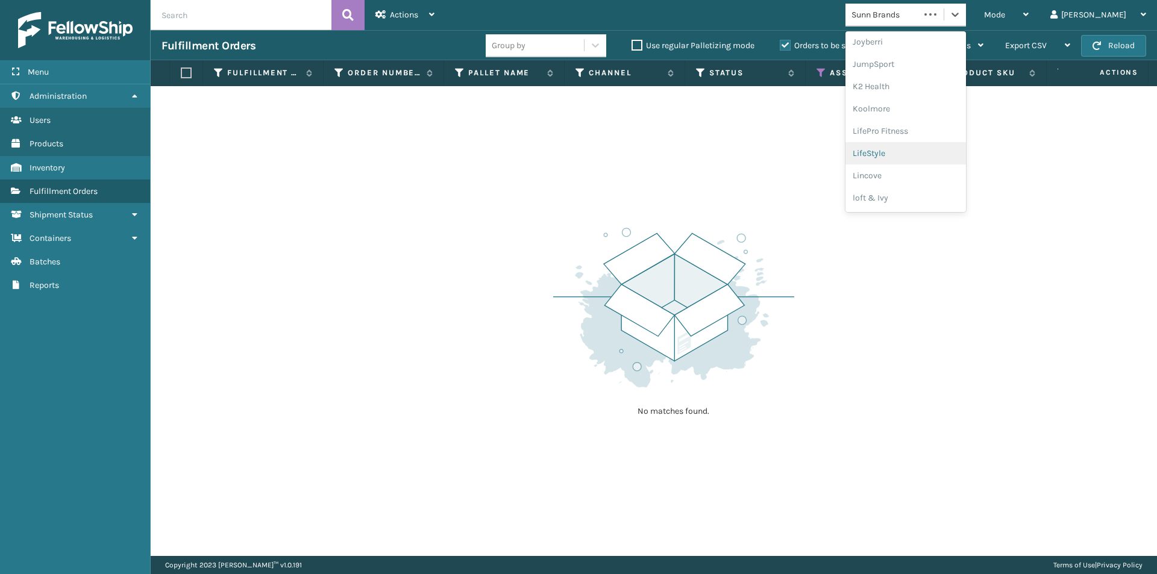
scroll to position [382, 0]
